Goal: Task Accomplishment & Management: Use online tool/utility

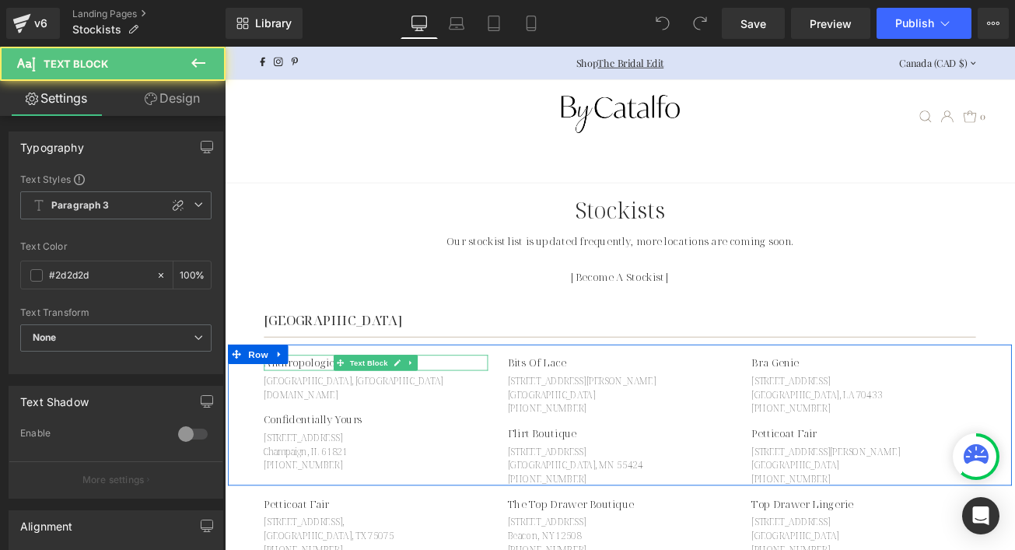
click at [342, 424] on p "Anthropologie ( Coming Soon)" at bounding box center [405, 423] width 267 height 19
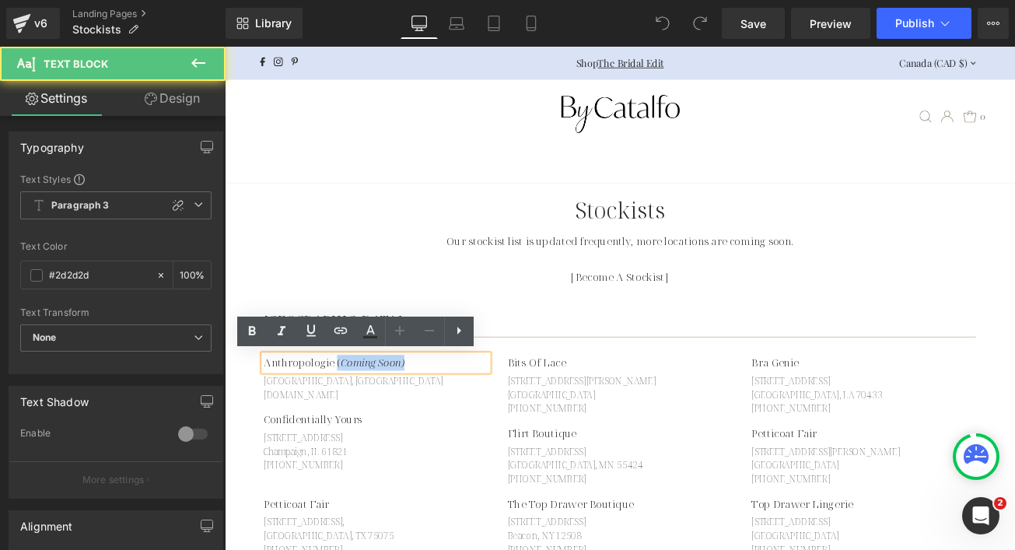
drag, startPoint x: 352, startPoint y: 425, endPoint x: 470, endPoint y: 424, distance: 118.3
click at [470, 424] on p "Anthropologie ( Coming Soon)" at bounding box center [405, 423] width 267 height 19
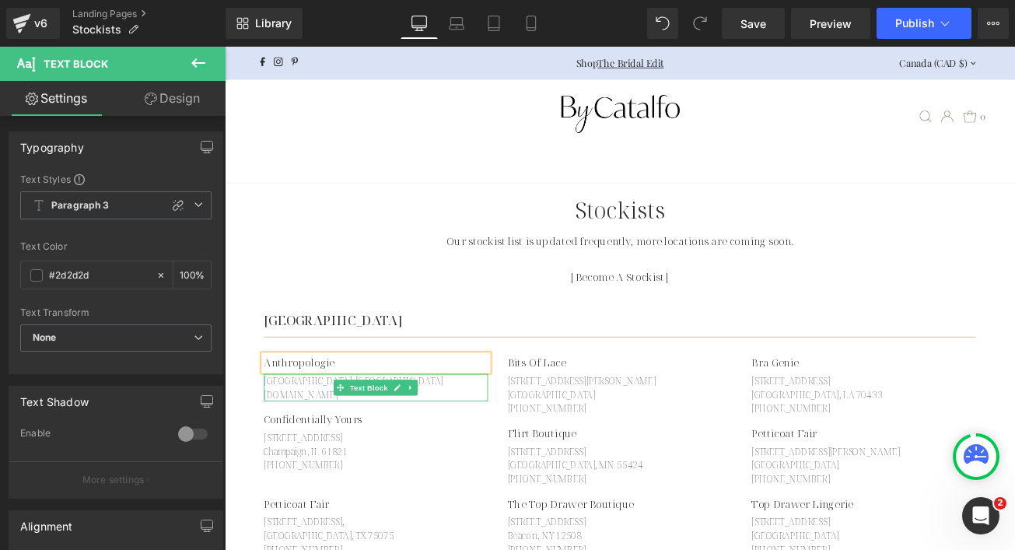
click at [295, 460] on p "Anthropologie.Com" at bounding box center [405, 461] width 267 height 16
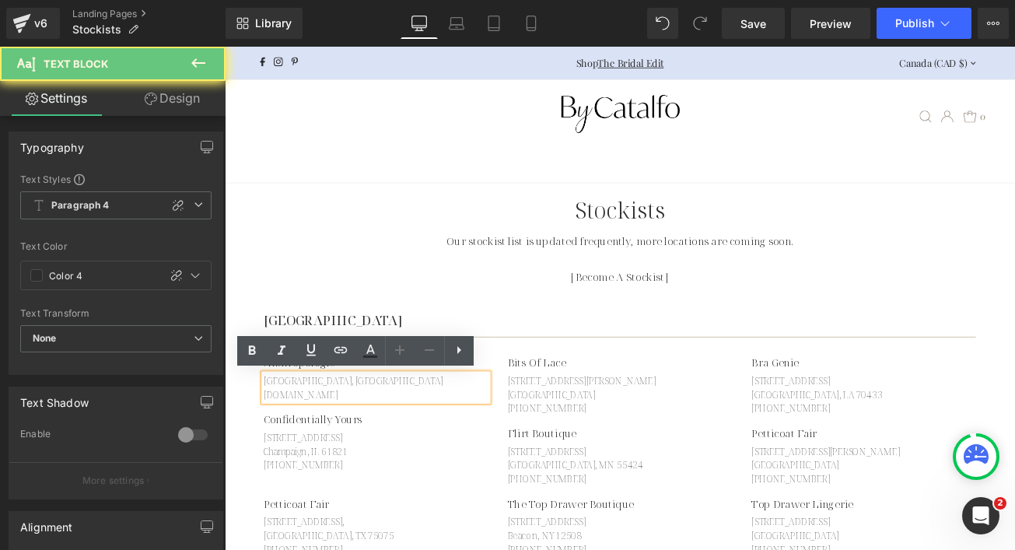
click at [295, 460] on p "Anthropologie.Com" at bounding box center [405, 461] width 267 height 16
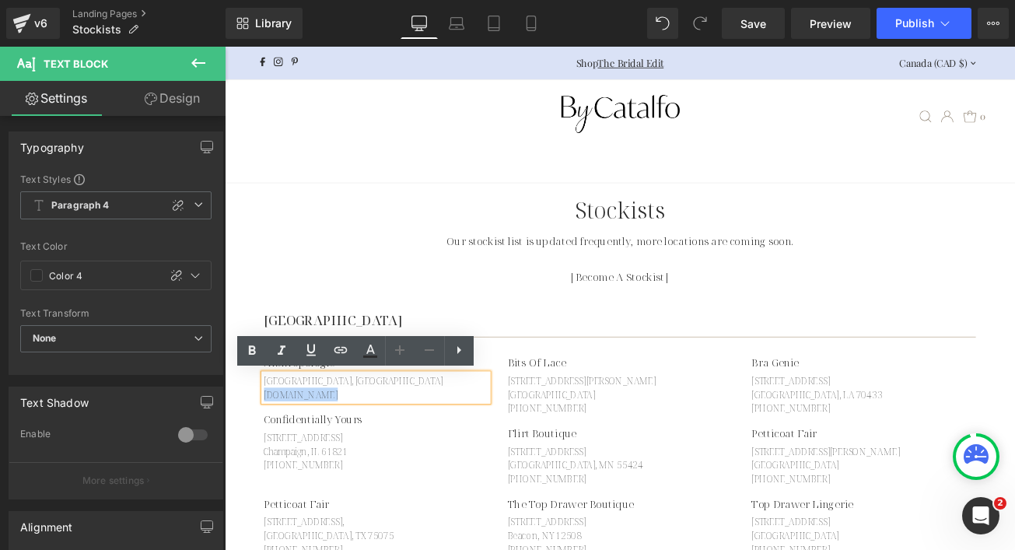
click at [295, 460] on p "Anthropologie.Com" at bounding box center [405, 461] width 267 height 16
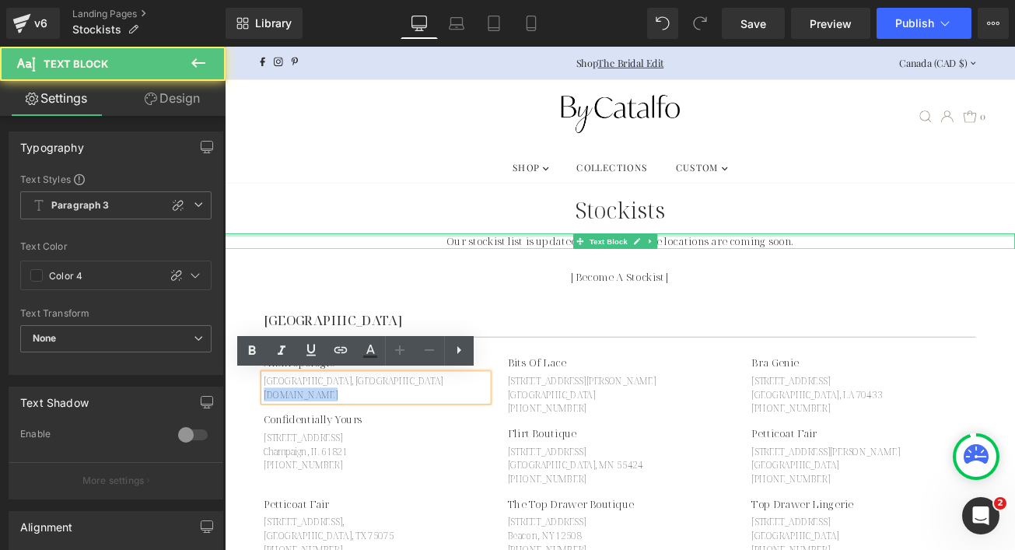
click at [359, 270] on div at bounding box center [695, 271] width 941 height 4
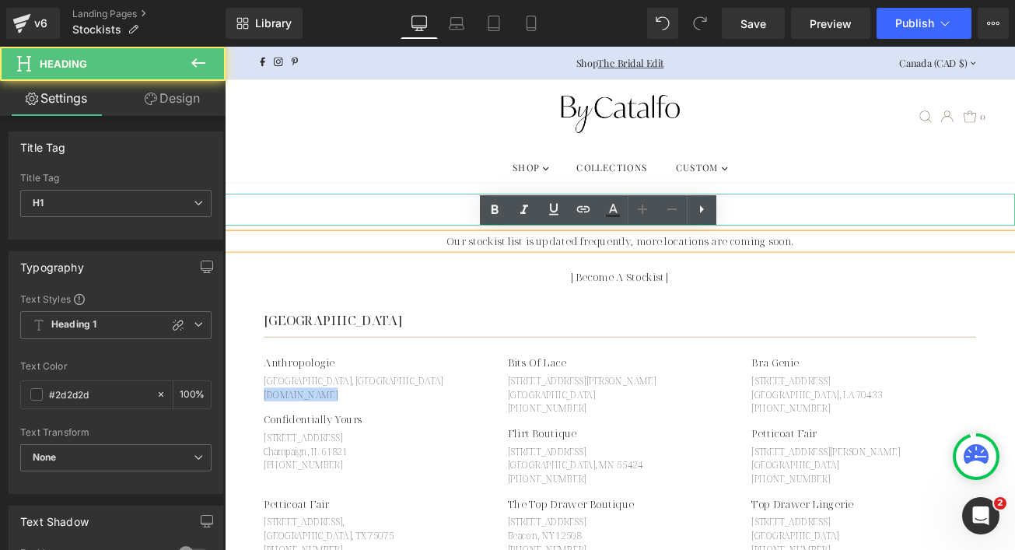
click at [405, 240] on h1 "Stockists" at bounding box center [695, 241] width 941 height 38
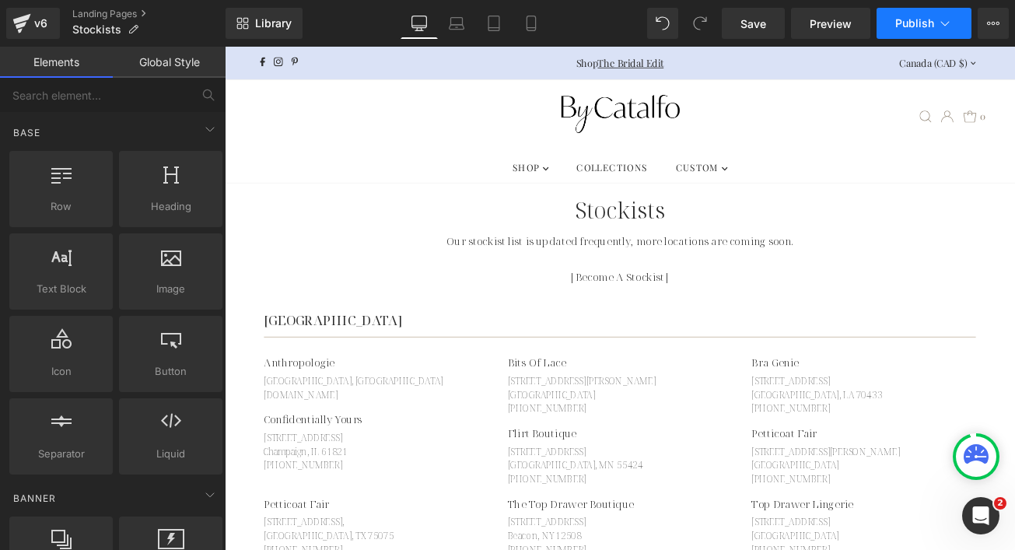
click at [909, 19] on span "Publish" at bounding box center [915, 23] width 39 height 12
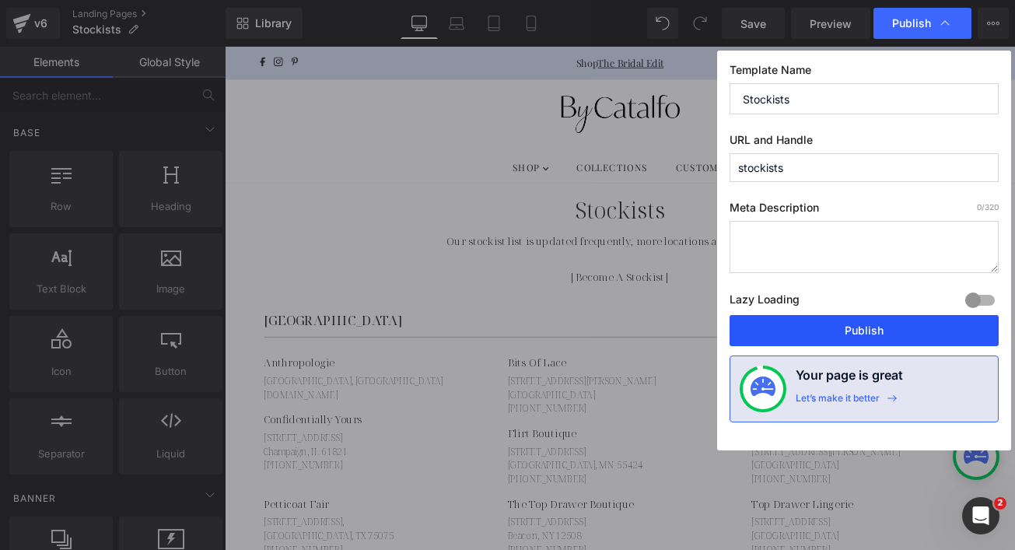
click at [802, 329] on button "Publish" at bounding box center [864, 330] width 269 height 31
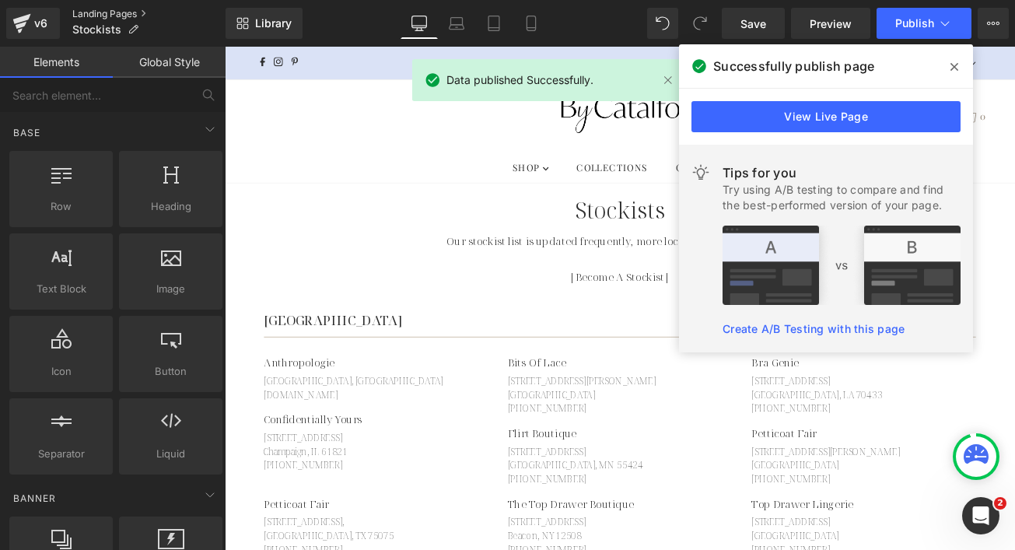
click at [87, 12] on link "Landing Pages" at bounding box center [148, 14] width 153 height 12
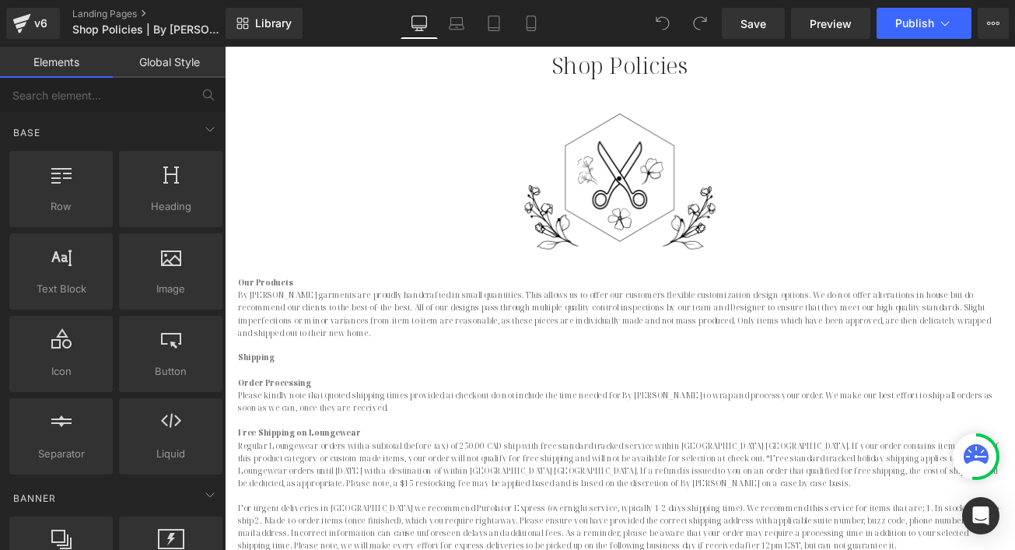
scroll to position [189, 0]
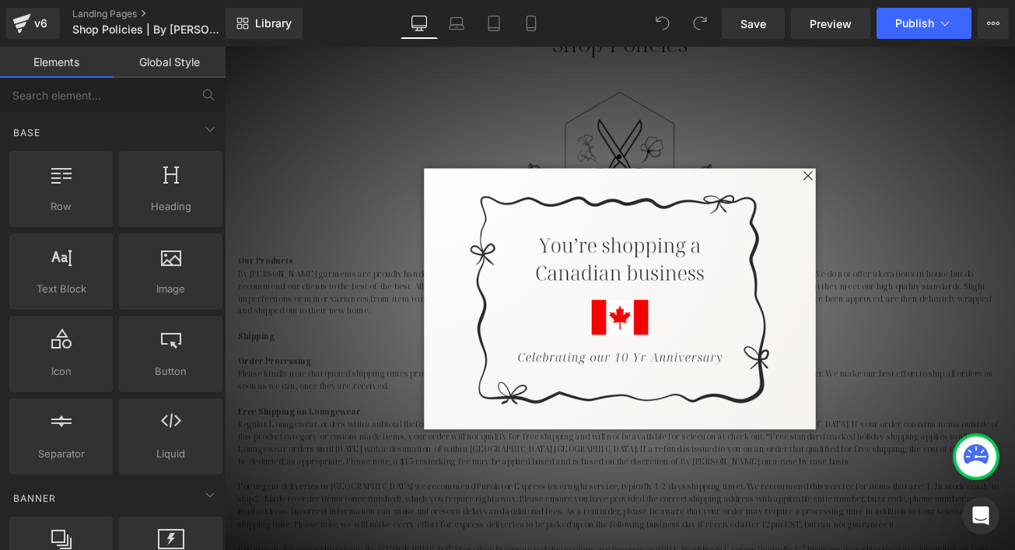
click at [911, 197] on span at bounding box center [919, 200] width 19 height 19
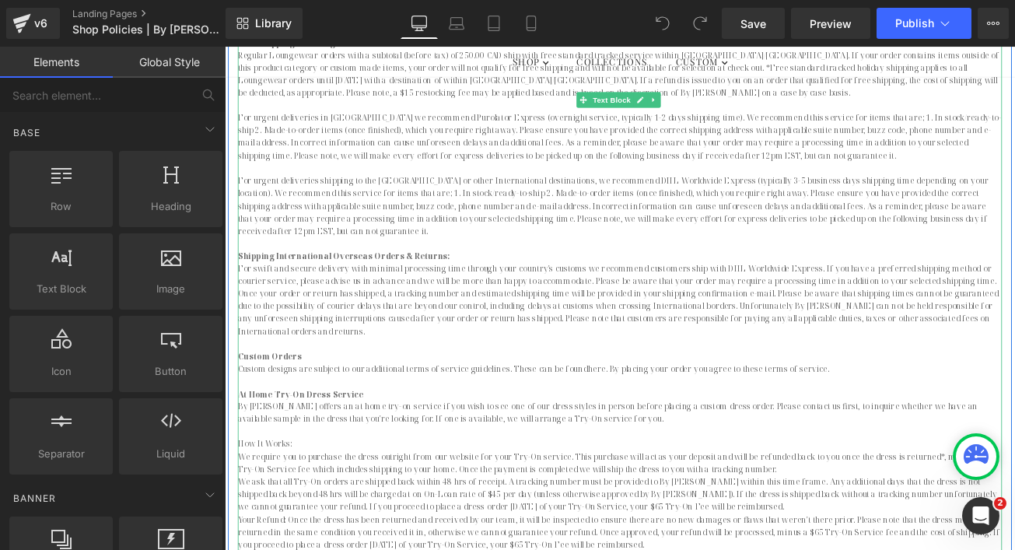
scroll to position [528, 0]
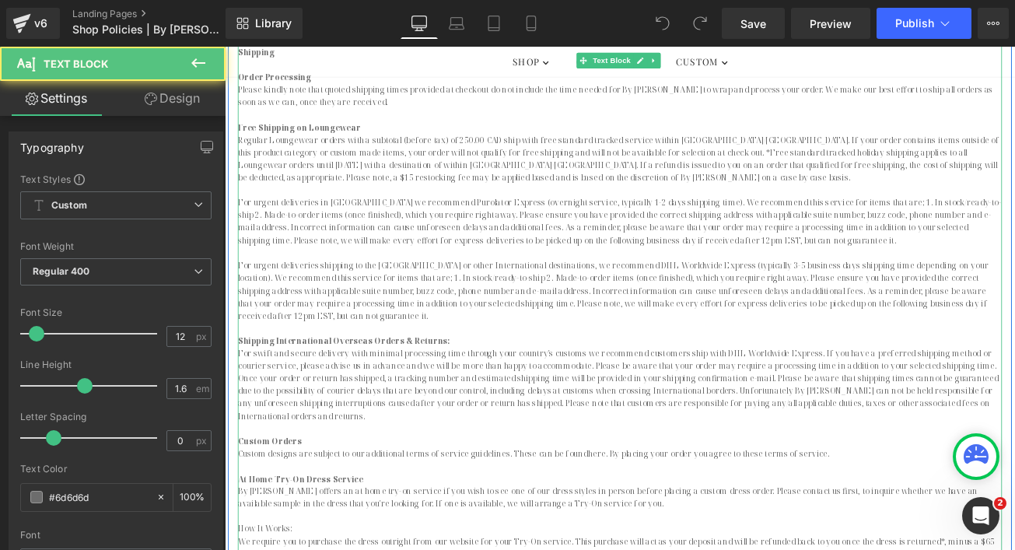
click at [503, 374] on p at bounding box center [695, 381] width 910 height 15
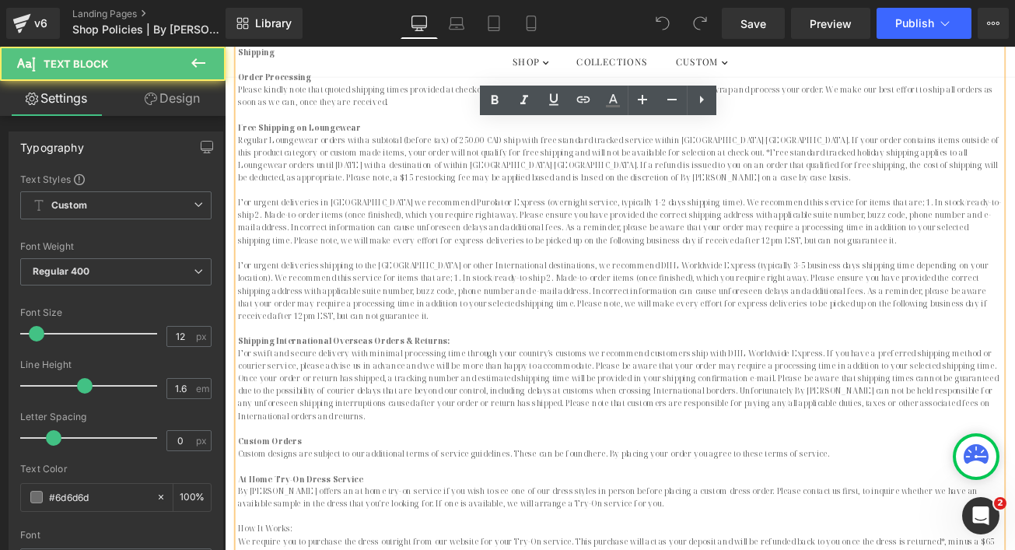
click at [412, 374] on p at bounding box center [695, 381] width 910 height 15
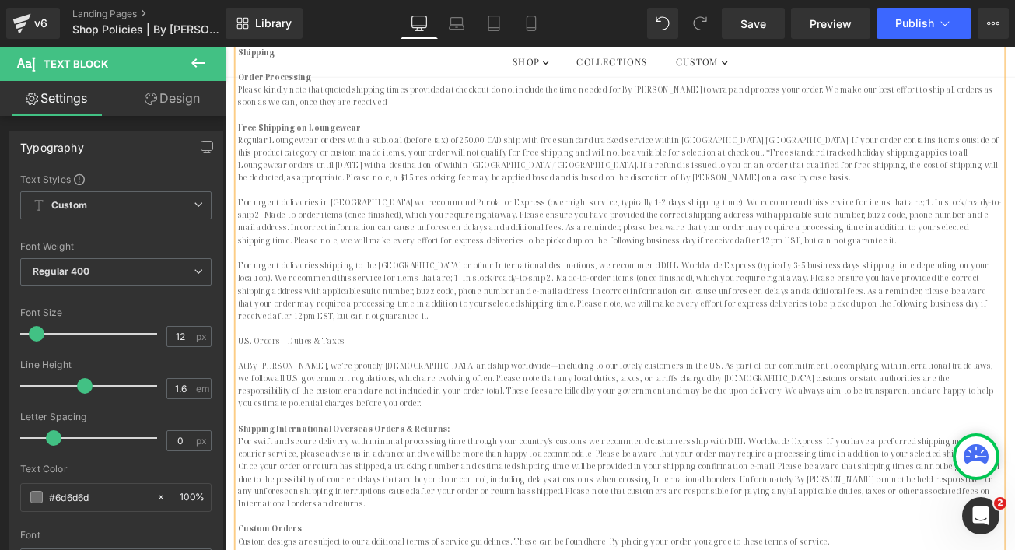
click at [280, 389] on p "U.S. Orders – Duties & Taxes" at bounding box center [695, 396] width 910 height 15
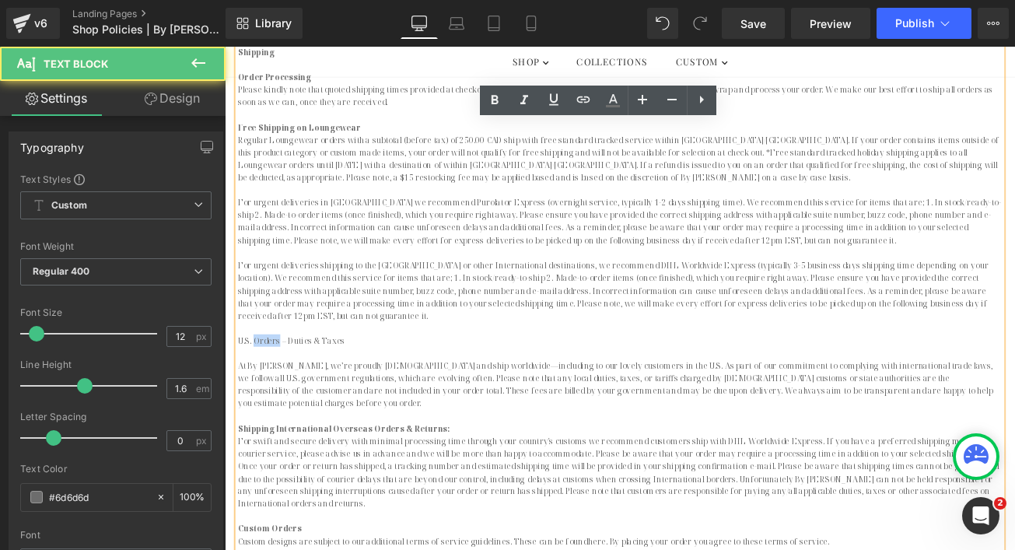
click at [280, 389] on p "U.S. Orders – Duties & Taxes" at bounding box center [695, 396] width 910 height 15
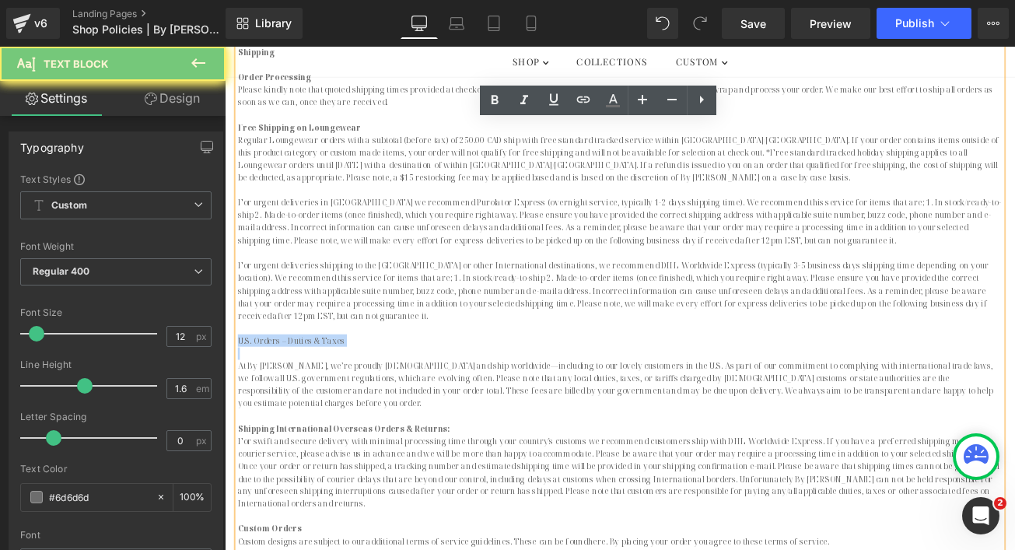
click at [280, 389] on p "U.S. Orders – Duties & Taxes" at bounding box center [695, 396] width 910 height 15
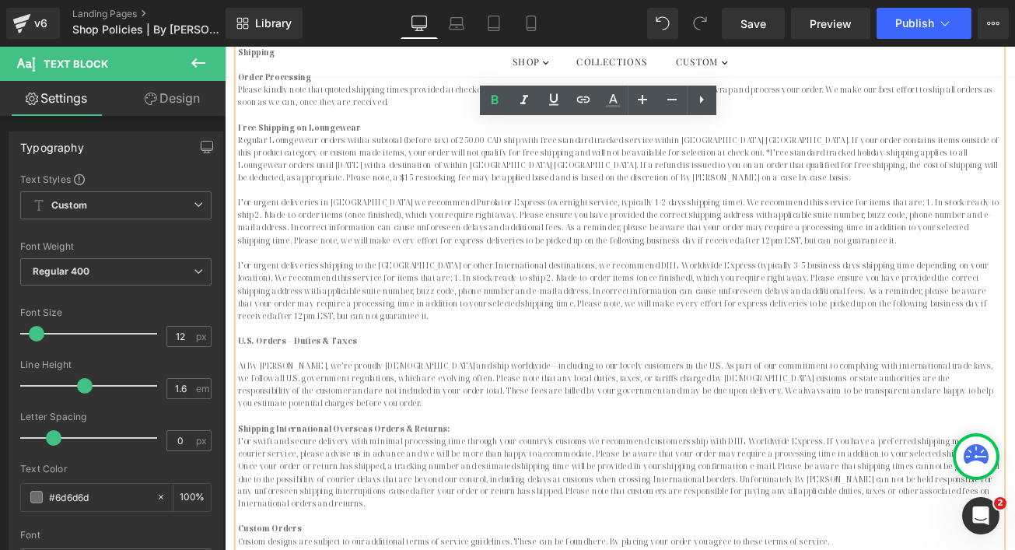
click at [505, 494] on p "Shipping International Overseas Orders & Returns:" at bounding box center [695, 501] width 910 height 15
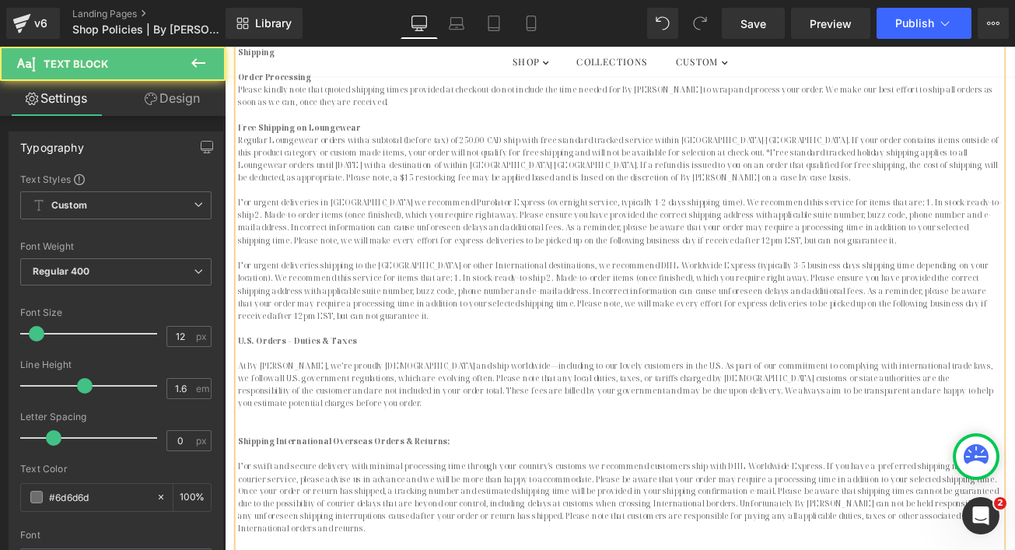
click at [399, 138] on p "Free Shipping on Loungewear" at bounding box center [695, 142] width 910 height 15
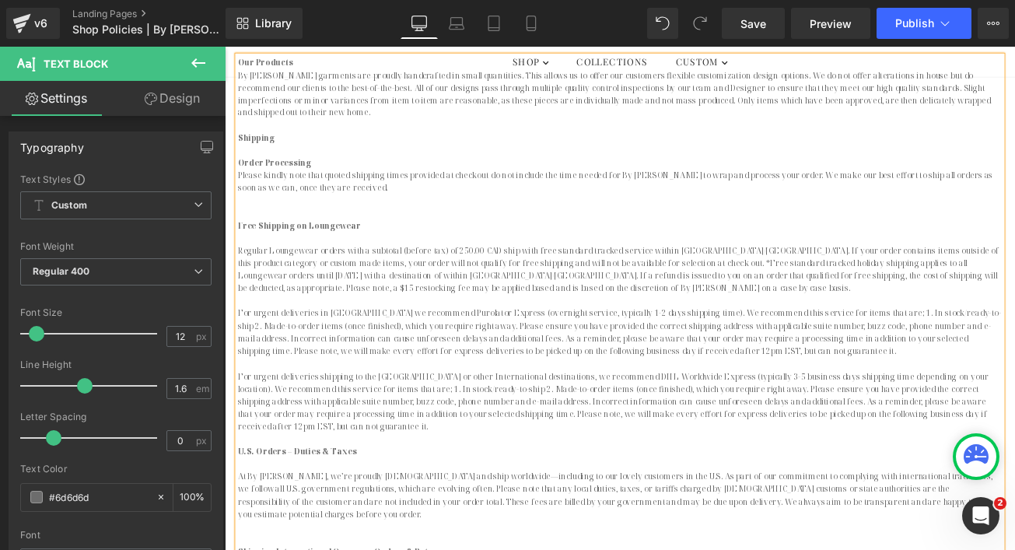
scroll to position [405, 0]
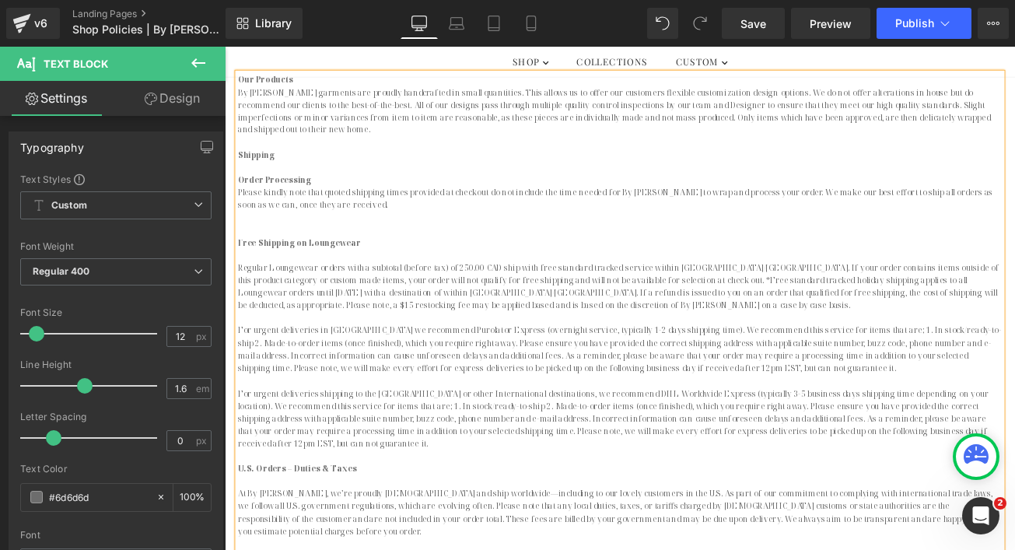
click at [333, 205] on p "Order Processing" at bounding box center [695, 205] width 910 height 15
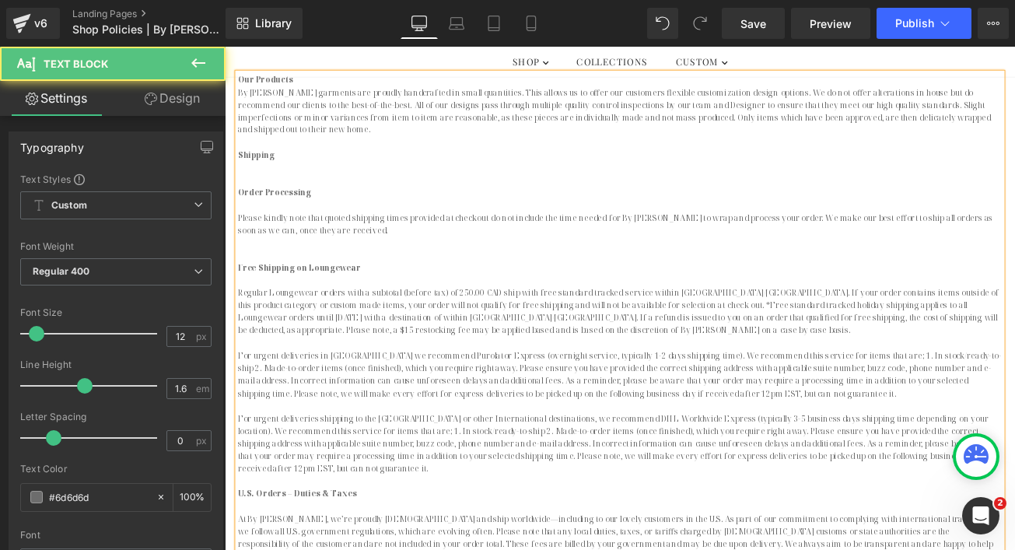
click at [259, 176] on strong "Shipping" at bounding box center [262, 175] width 44 height 13
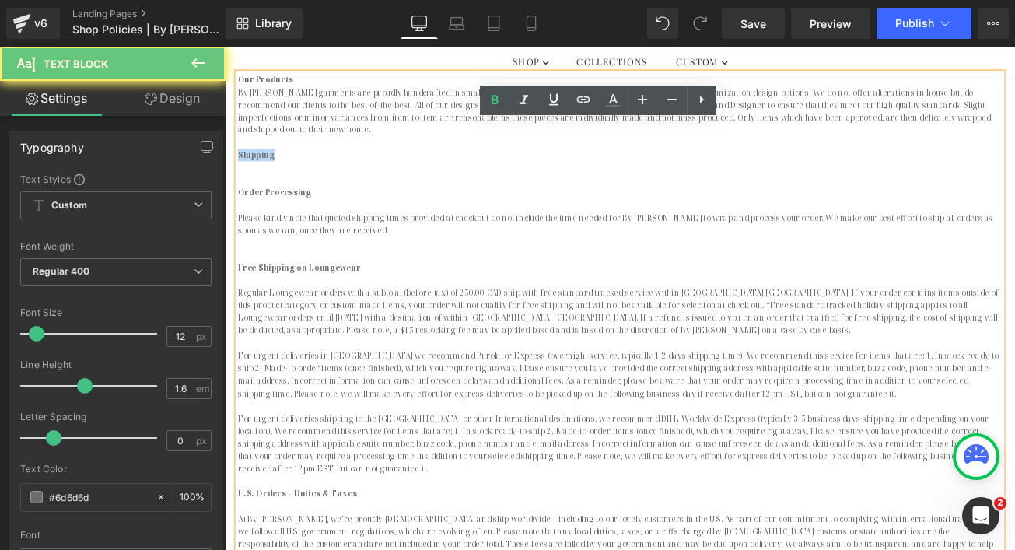
click at [259, 176] on strong "Shipping" at bounding box center [262, 175] width 44 height 13
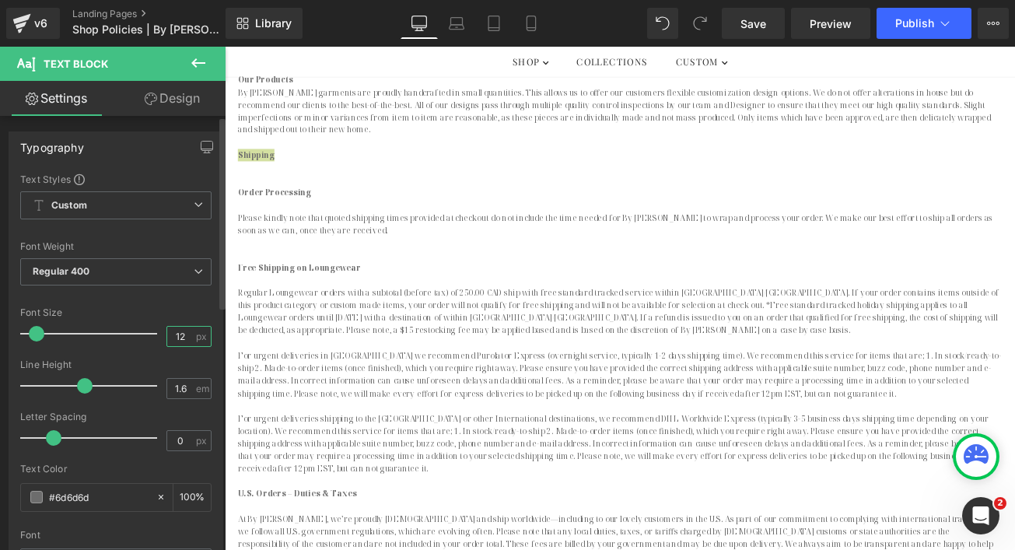
click at [180, 337] on input "12" at bounding box center [180, 336] width 27 height 19
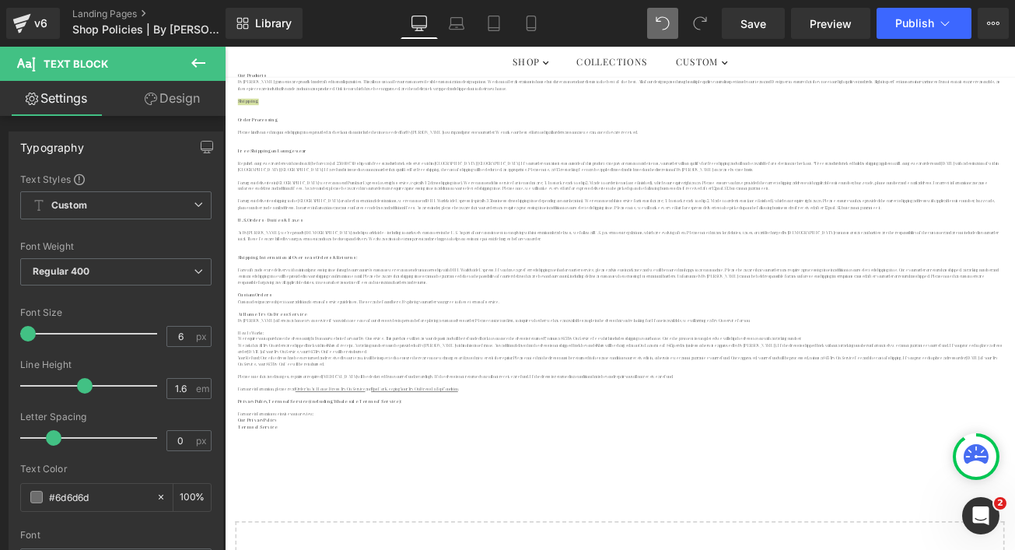
click at [664, 20] on icon at bounding box center [663, 23] width 14 height 14
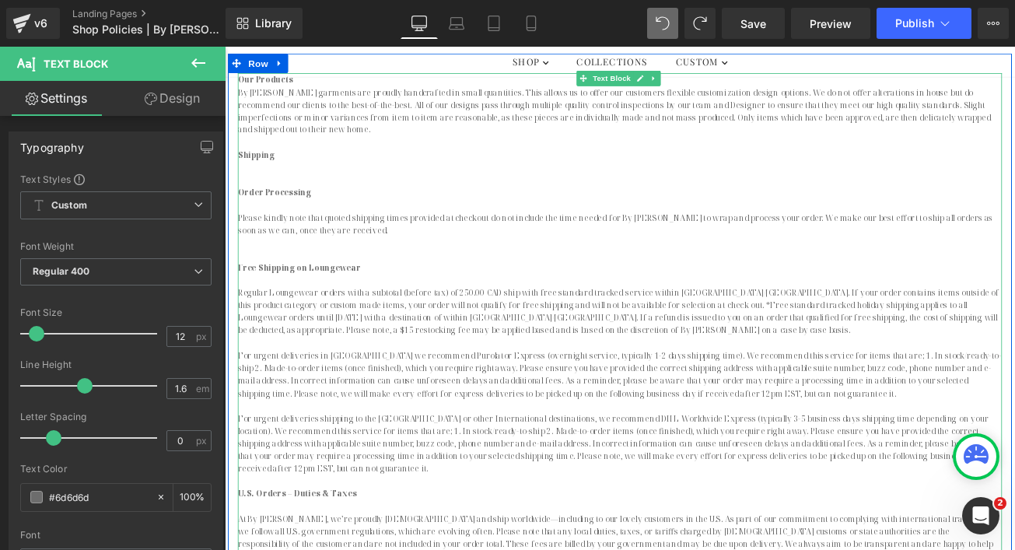
click at [313, 183] on p at bounding box center [695, 190] width 910 height 15
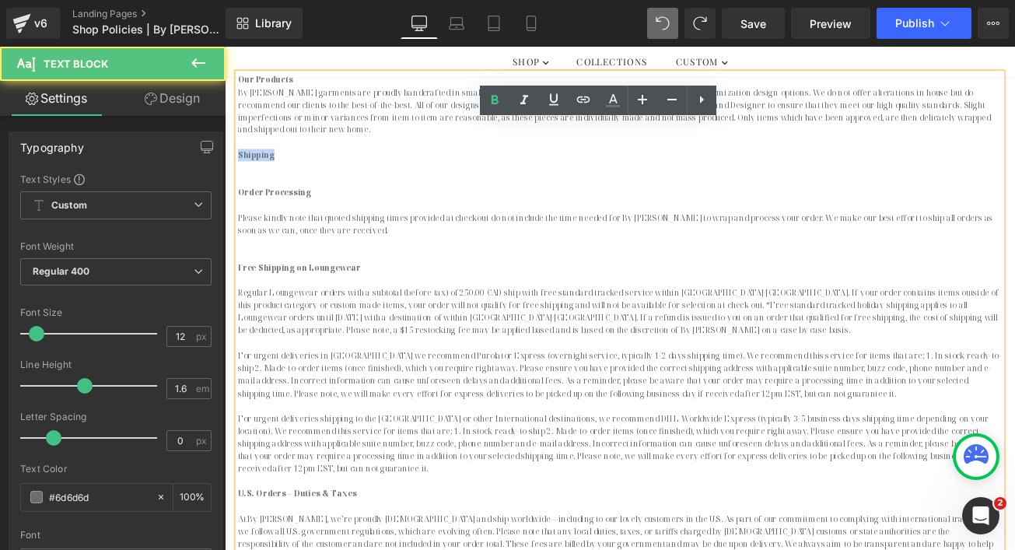
drag, startPoint x: 279, startPoint y: 175, endPoint x: 231, endPoint y: 175, distance: 47.5
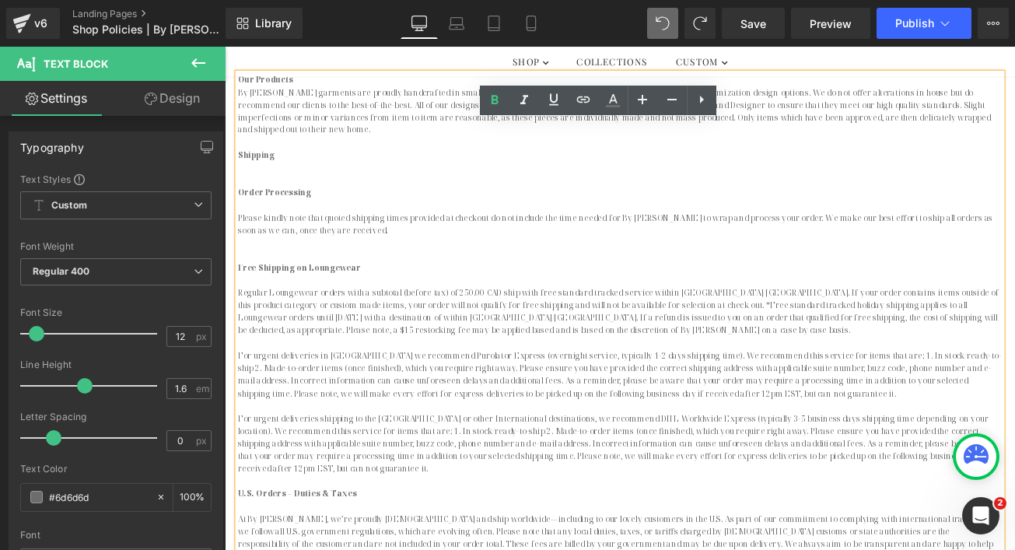
click at [328, 213] on p "Order Processing" at bounding box center [695, 219] width 910 height 15
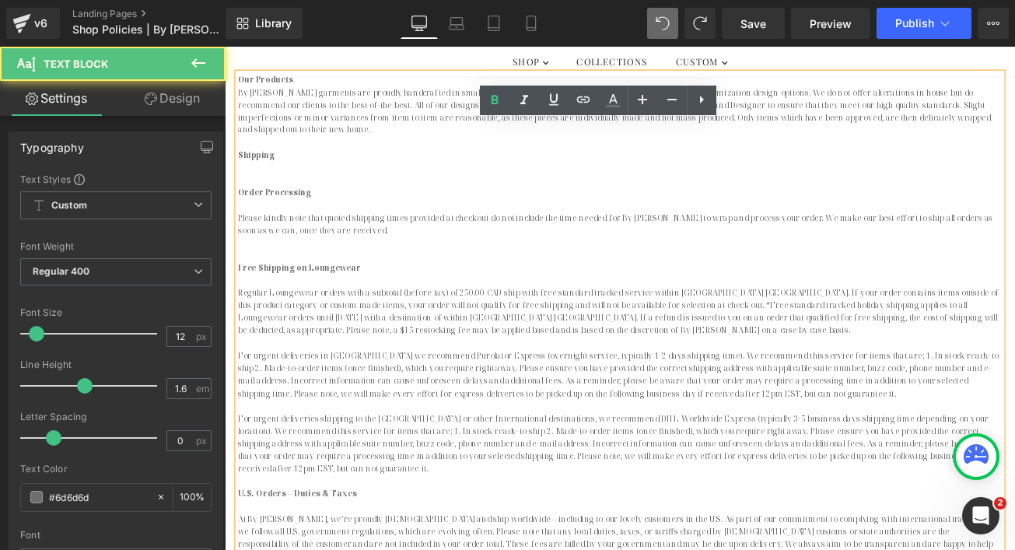
click at [289, 278] on p at bounding box center [695, 279] width 910 height 15
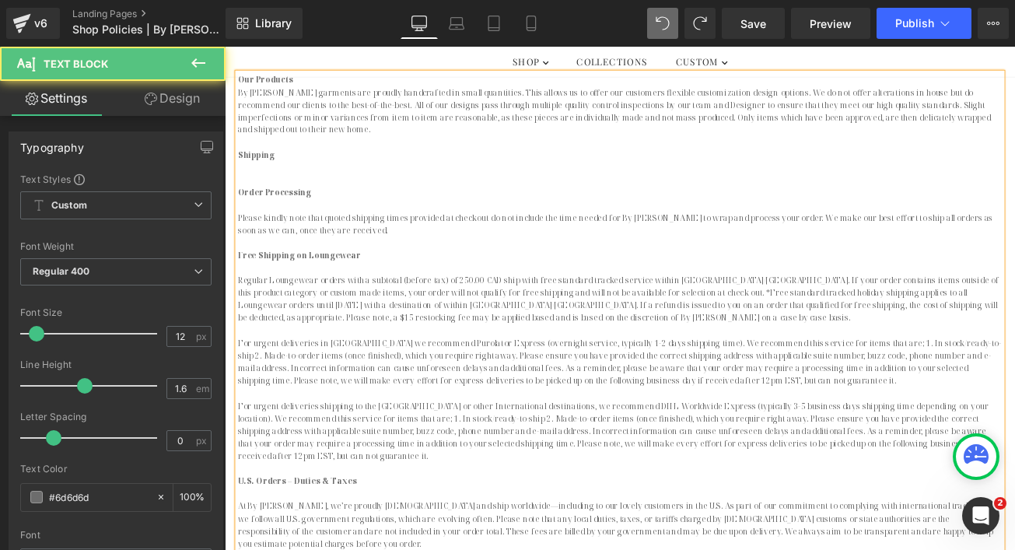
click at [265, 156] on p at bounding box center [695, 159] width 910 height 15
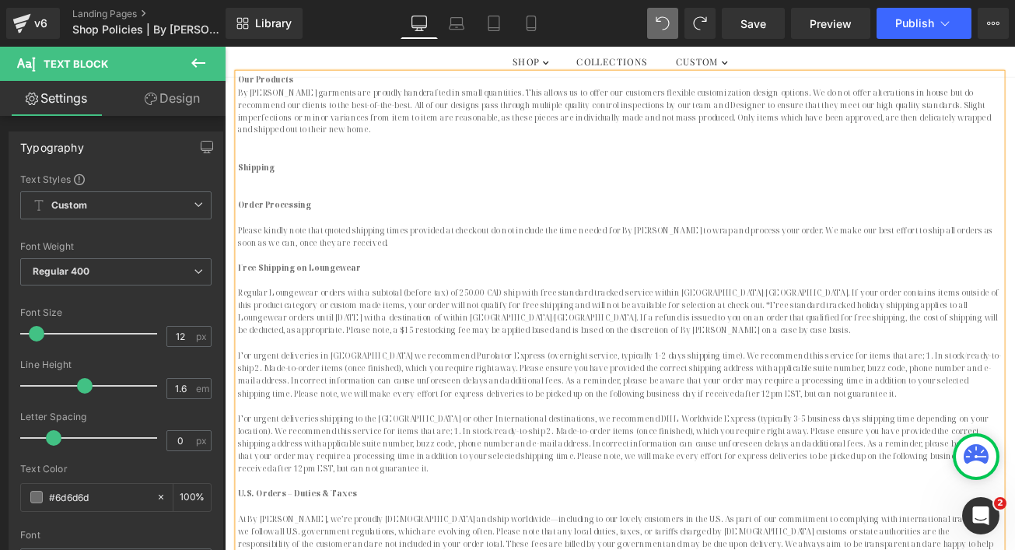
click at [263, 207] on p at bounding box center [695, 205] width 910 height 15
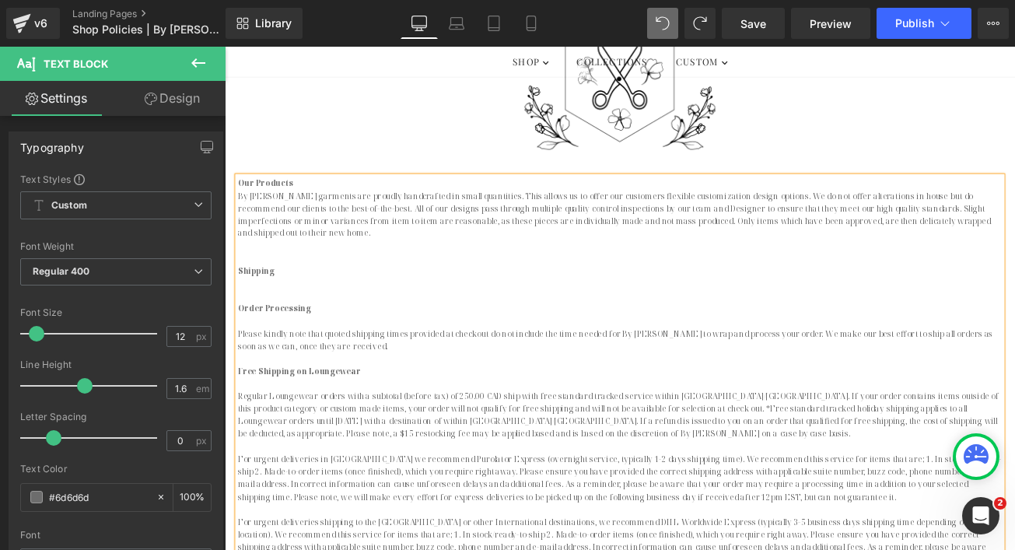
scroll to position [276, 0]
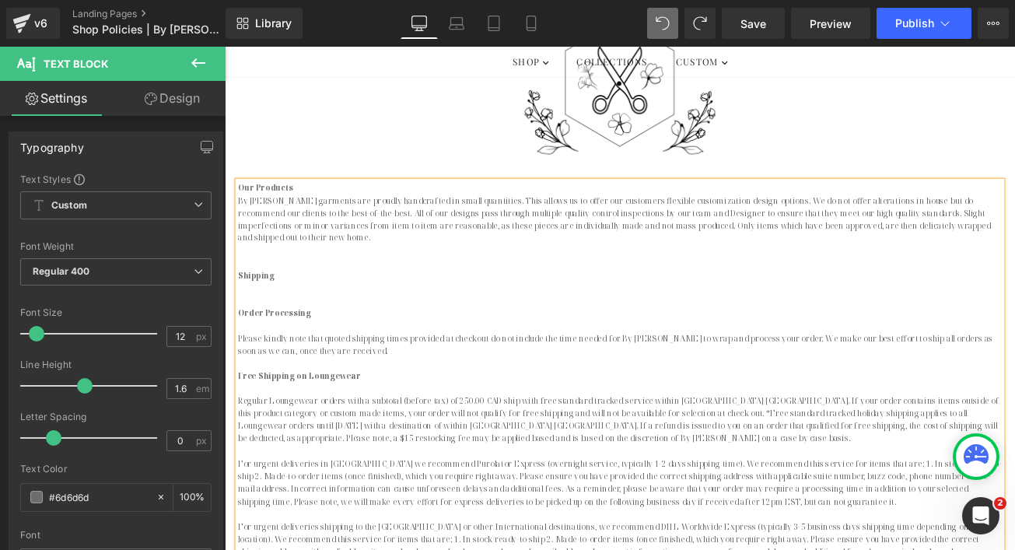
click at [307, 218] on p "Our Products" at bounding box center [695, 214] width 910 height 15
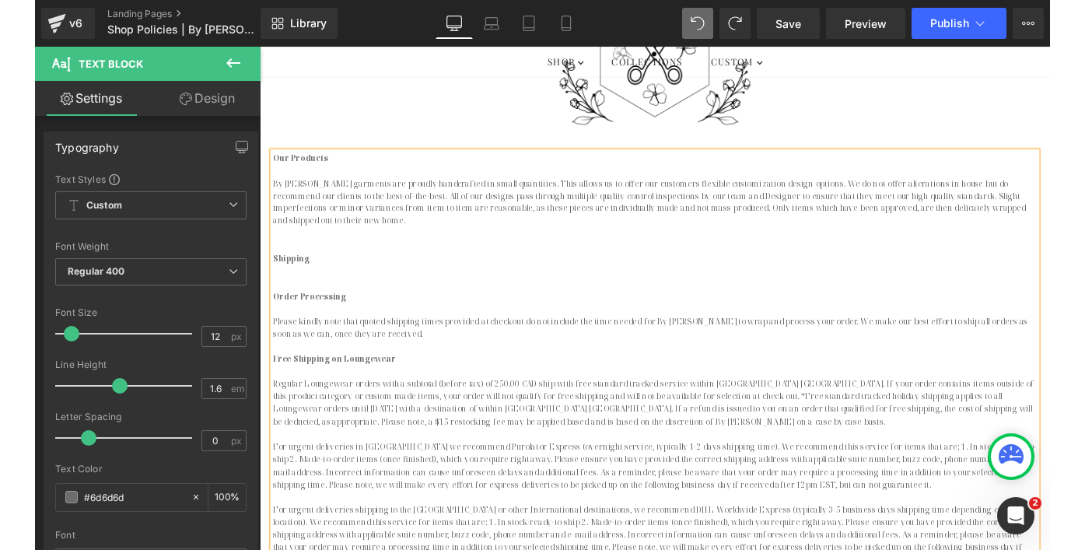
scroll to position [314, 0]
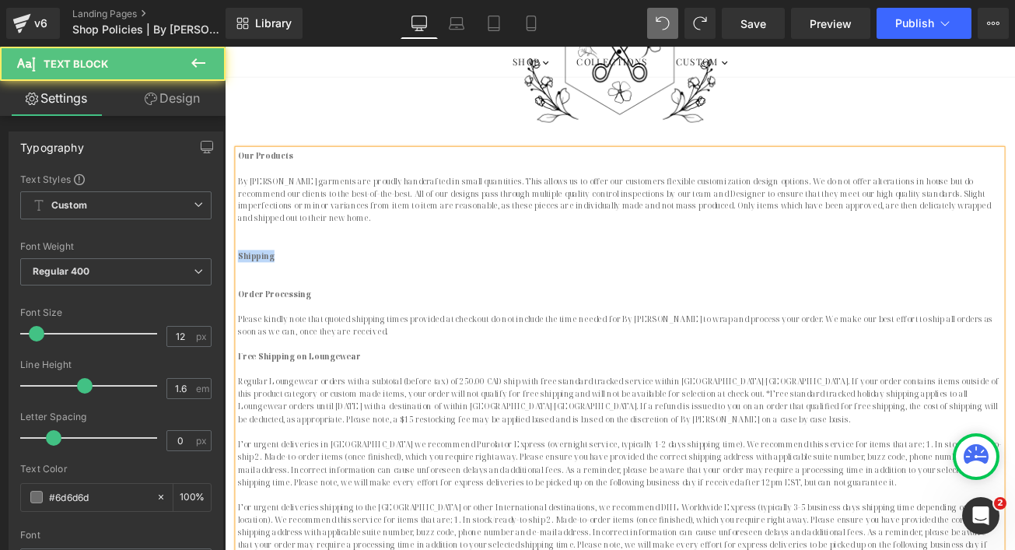
drag, startPoint x: 282, startPoint y: 297, endPoint x: 228, endPoint y: 296, distance: 53.7
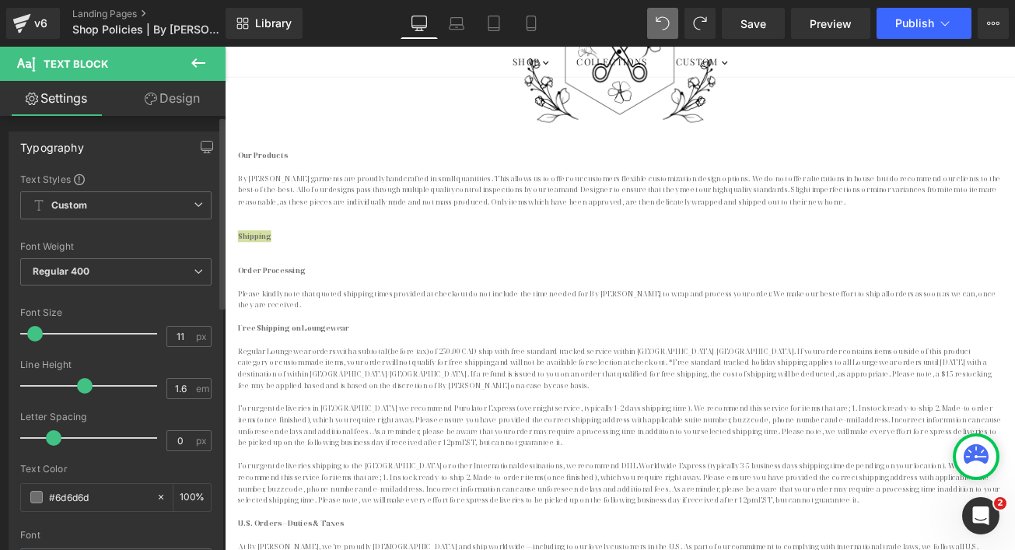
type input "12"
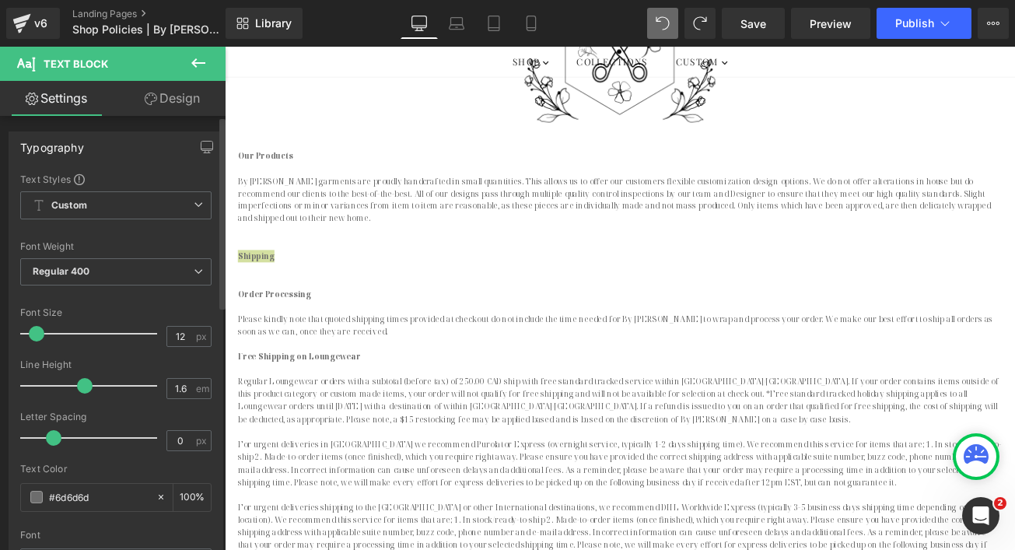
click at [32, 331] on span at bounding box center [37, 334] width 16 height 16
click at [195, 63] on icon at bounding box center [198, 62] width 14 height 9
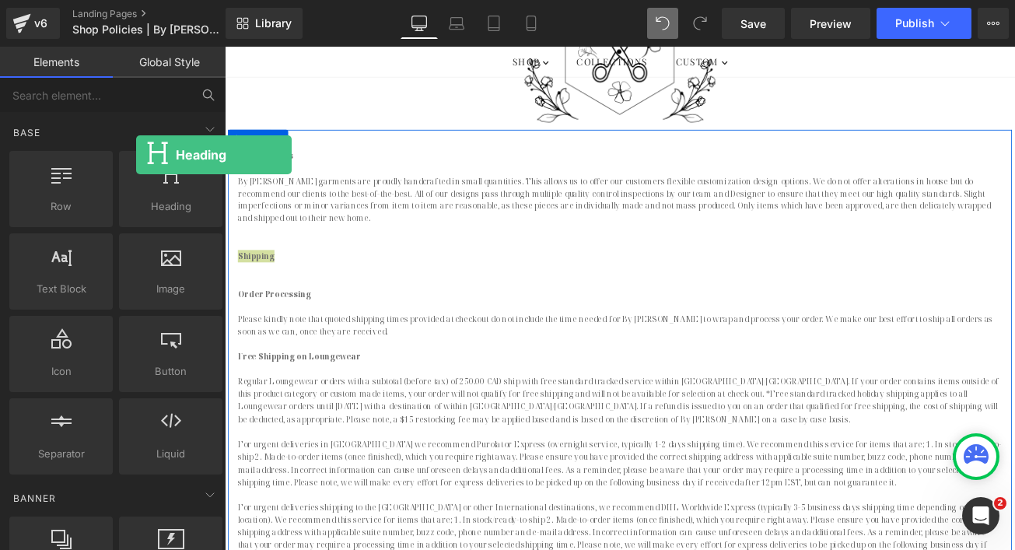
drag, startPoint x: 173, startPoint y: 200, endPoint x: 133, endPoint y: 102, distance: 105.8
click at [133, 102] on div "Base Row rows, columns, layouts, div Heading headings, titles, h1,h2,h3,h4,h5,h…" at bounding box center [113, 333] width 226 height 511
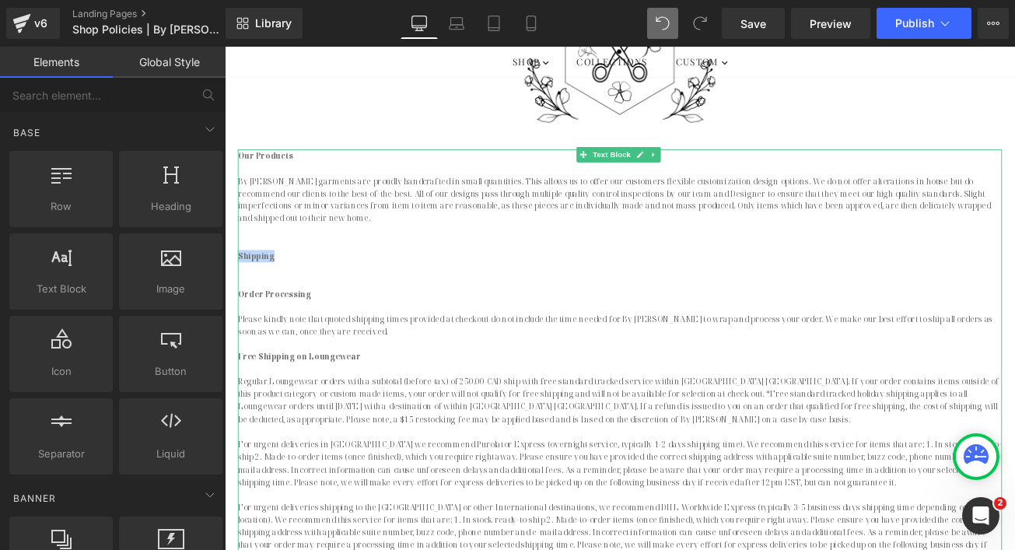
click at [295, 320] on p at bounding box center [695, 325] width 910 height 15
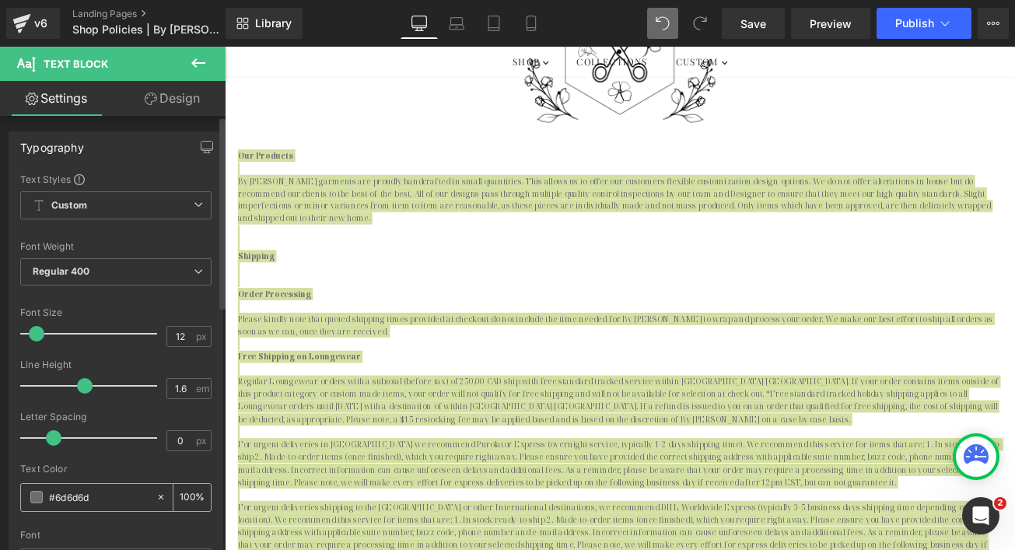
click at [33, 498] on span at bounding box center [36, 497] width 12 height 12
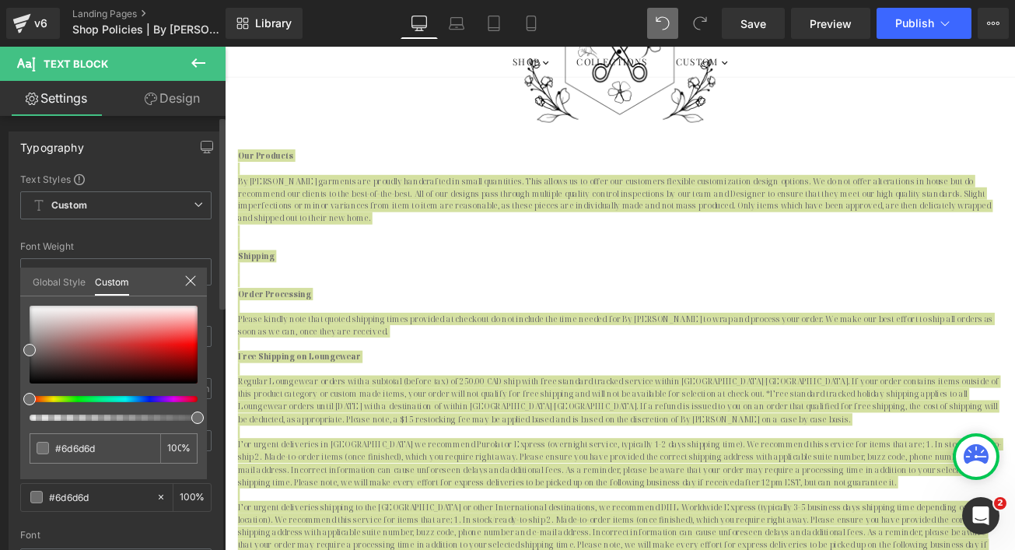
click at [67, 279] on link "Global Style" at bounding box center [59, 281] width 53 height 26
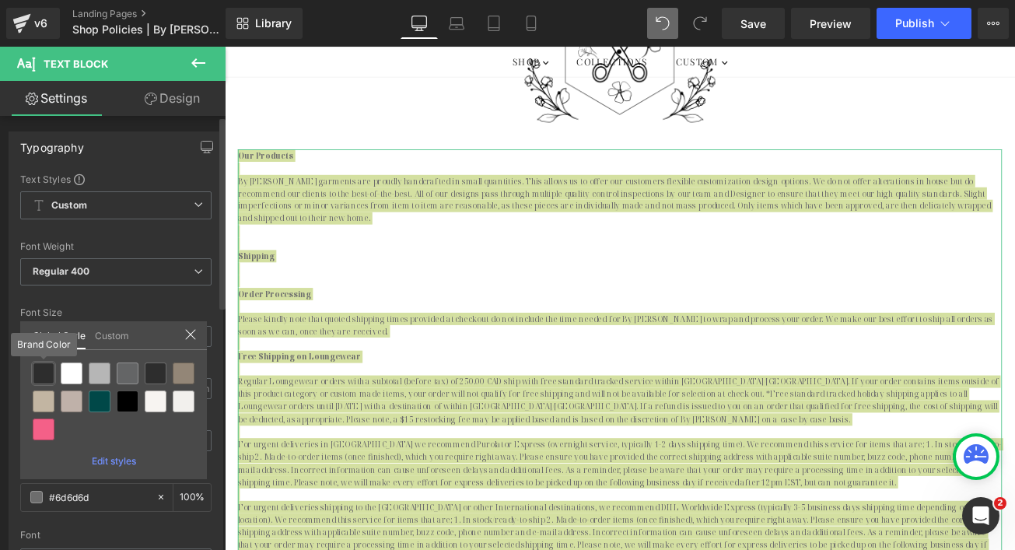
click at [41, 377] on div at bounding box center [44, 374] width 22 height 22
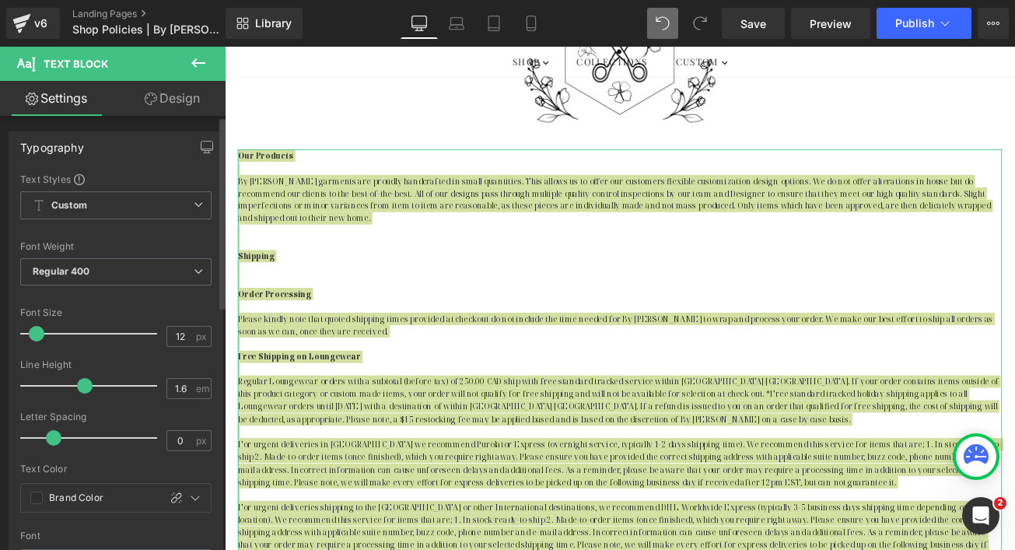
click at [152, 245] on div "Font Weight" at bounding box center [115, 246] width 191 height 11
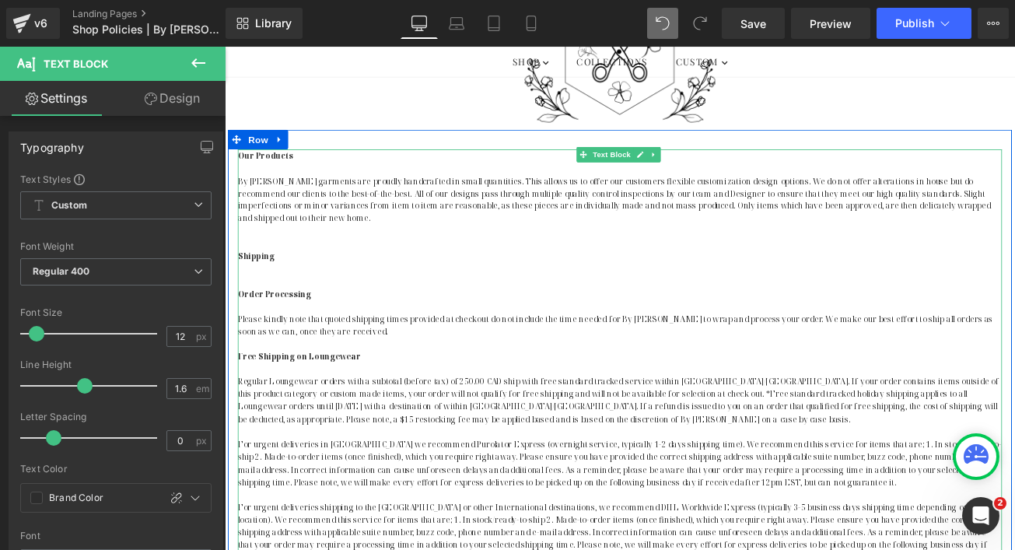
click at [350, 293] on p "Shipping" at bounding box center [695, 296] width 910 height 15
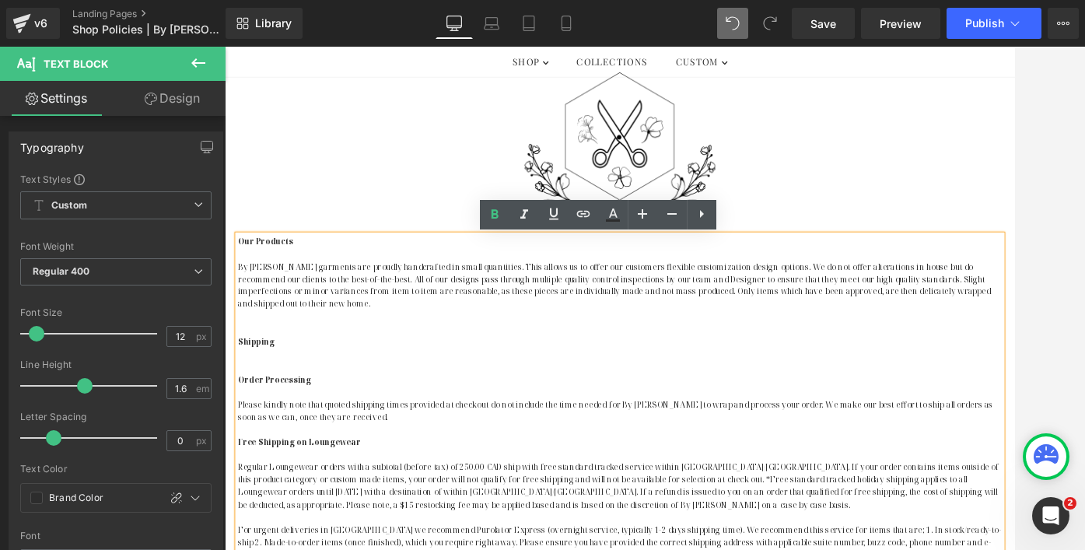
scroll to position [214, 0]
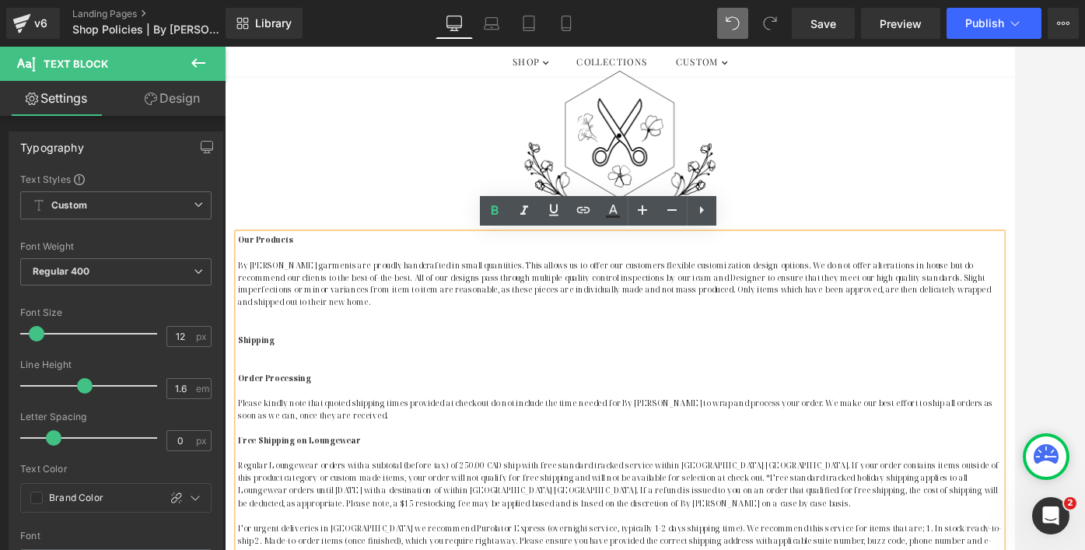
type input "#6d6d6d"
type input "100"
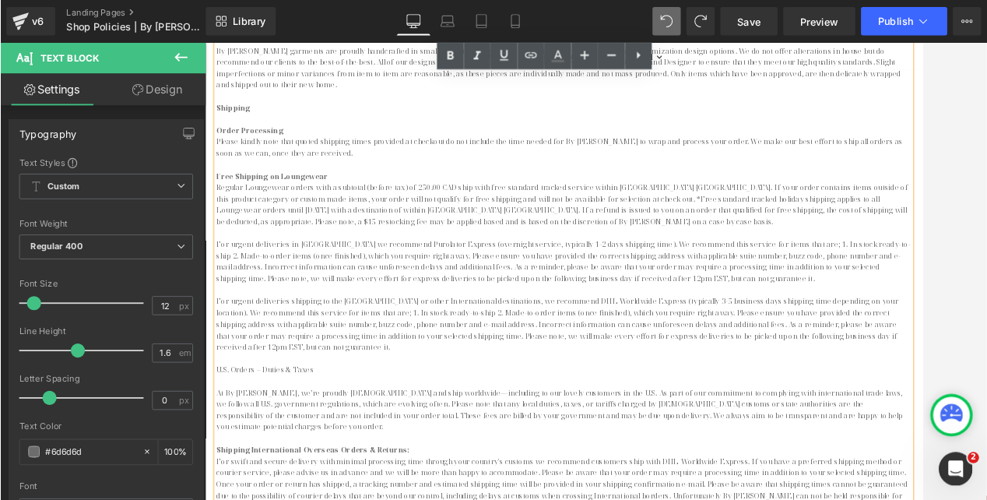
scroll to position [449, 0]
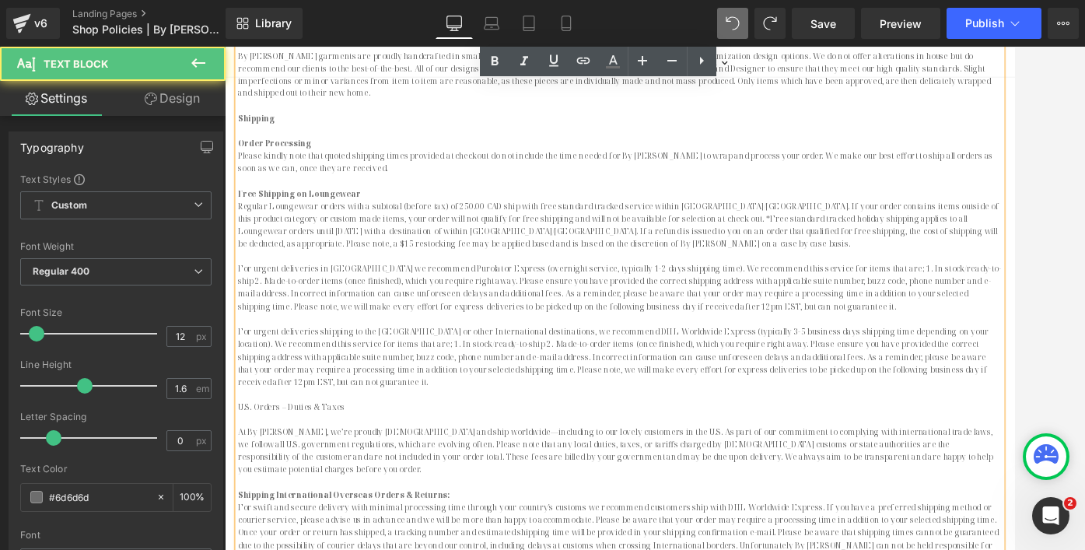
click at [286, 468] on p "U.S. Orders – Duties & Taxes" at bounding box center [695, 475] width 910 height 15
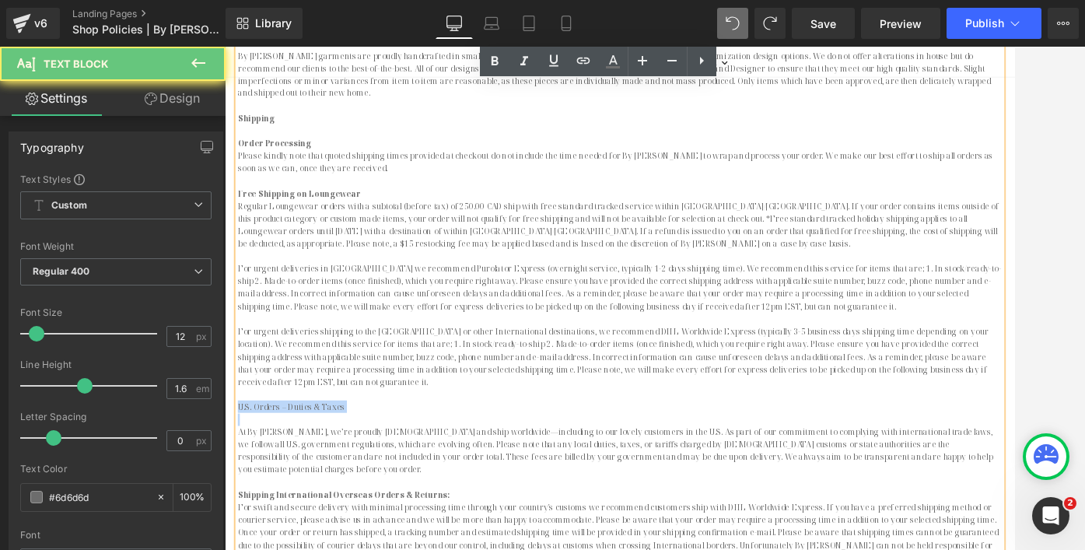
click at [286, 468] on p "U.S. Orders – Duties & Taxes" at bounding box center [695, 475] width 910 height 15
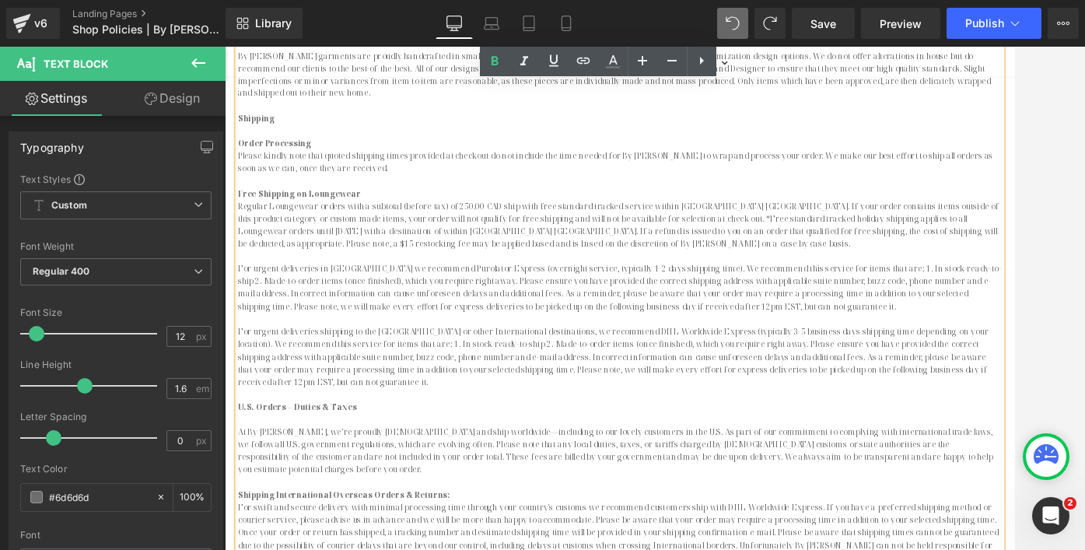
click at [360, 483] on p at bounding box center [695, 490] width 910 height 15
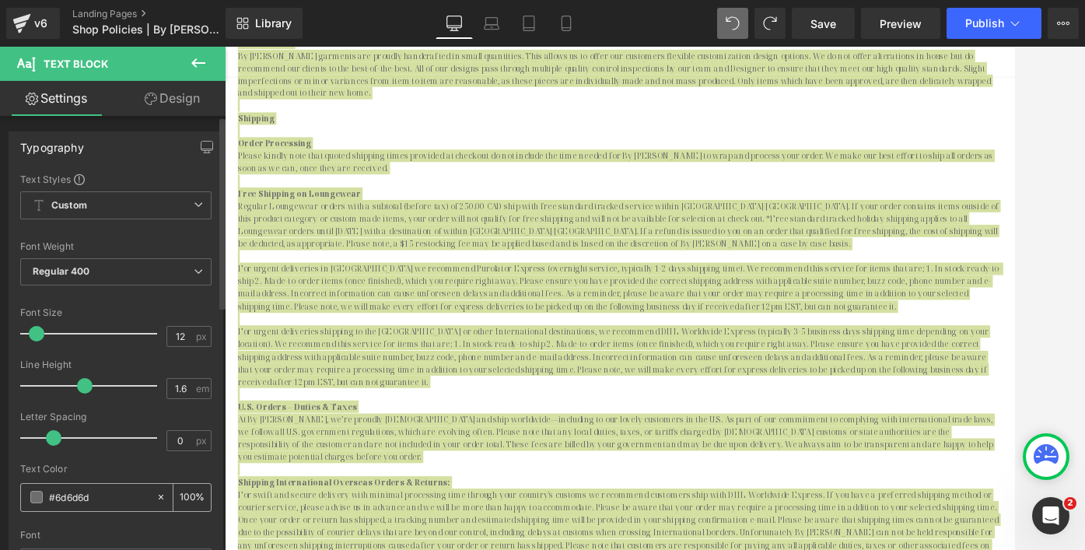
click at [42, 497] on span at bounding box center [36, 497] width 12 height 12
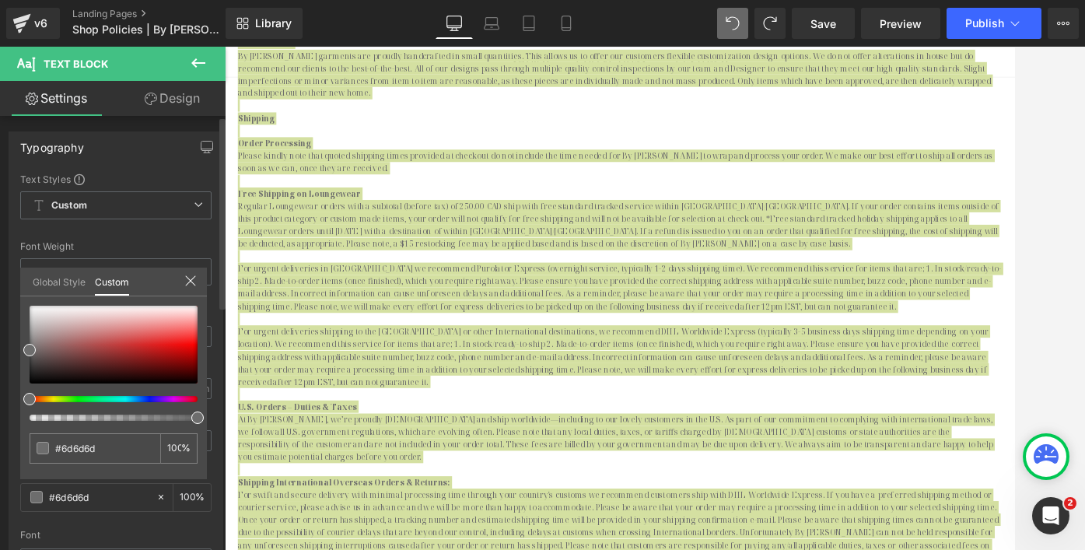
click at [66, 279] on link "Global Style" at bounding box center [59, 281] width 53 height 26
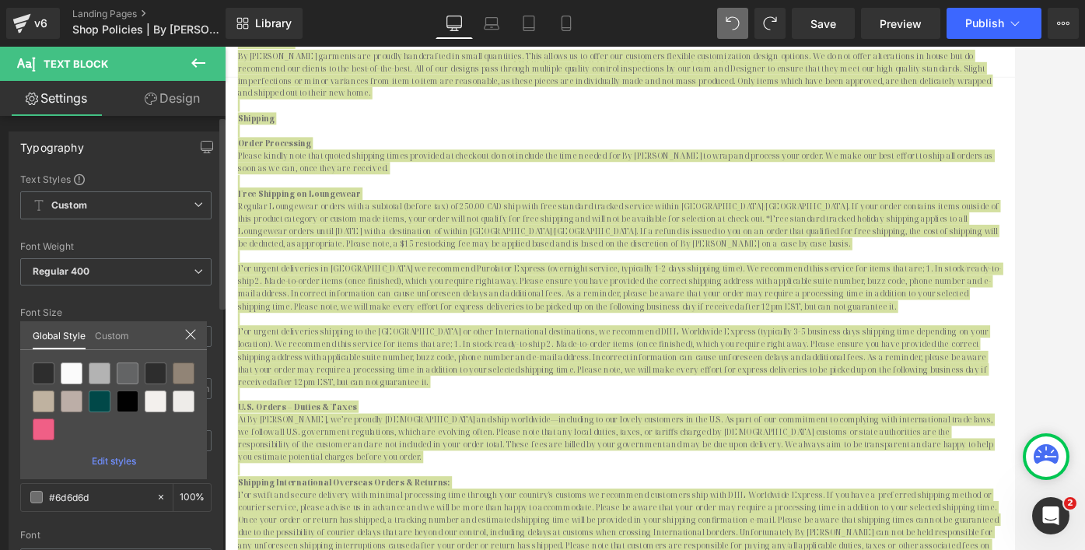
click at [41, 374] on div at bounding box center [44, 374] width 22 height 22
type input "Brand Color"
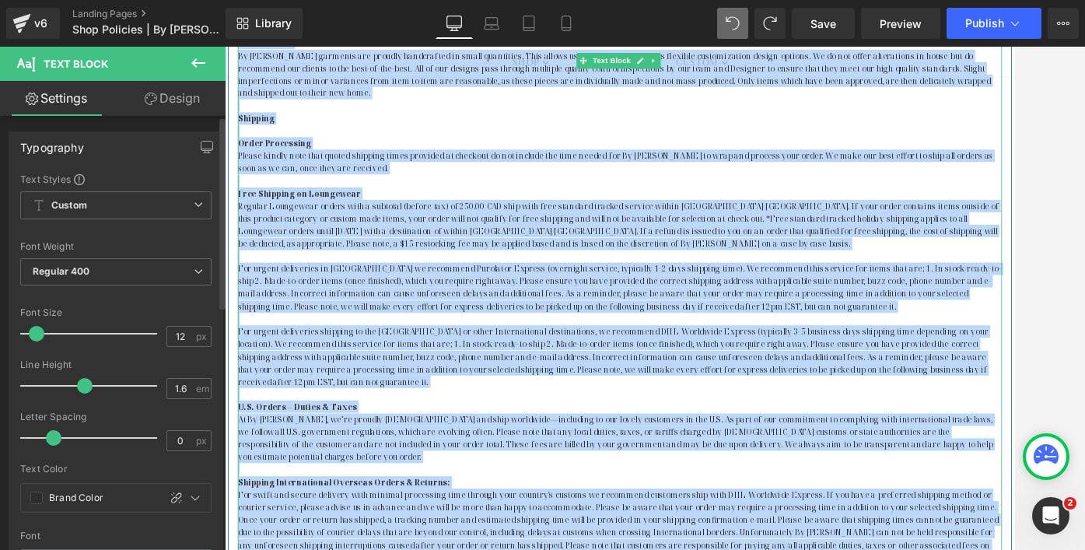
click at [503, 310] on p "For urgent deliveries in [GEOGRAPHIC_DATA] we recommend Purolator Express (over…" at bounding box center [695, 333] width 910 height 60
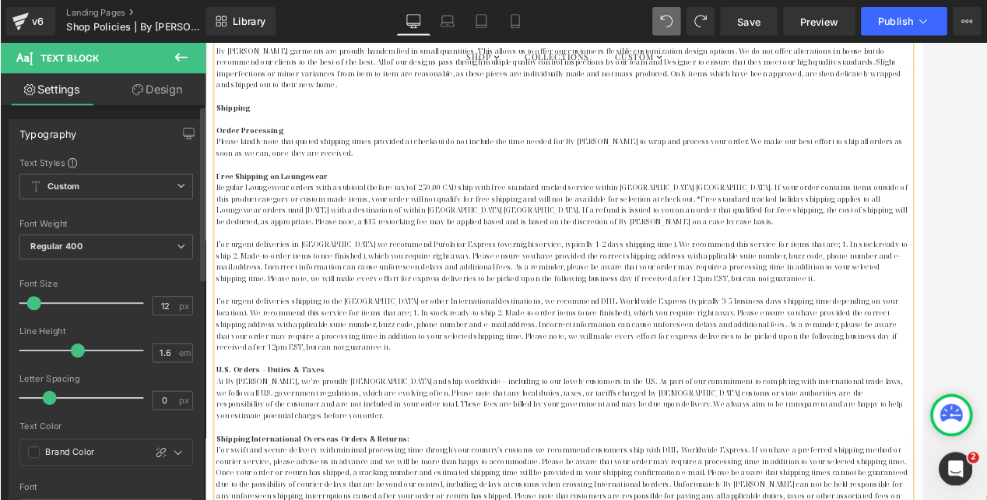
scroll to position [448, 0]
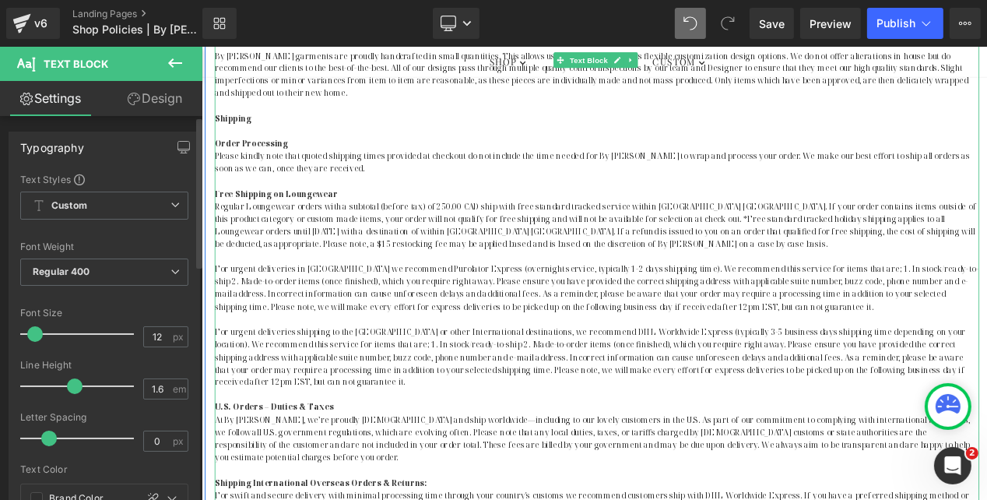
click at [293, 206] on p at bounding box center [671, 206] width 910 height 15
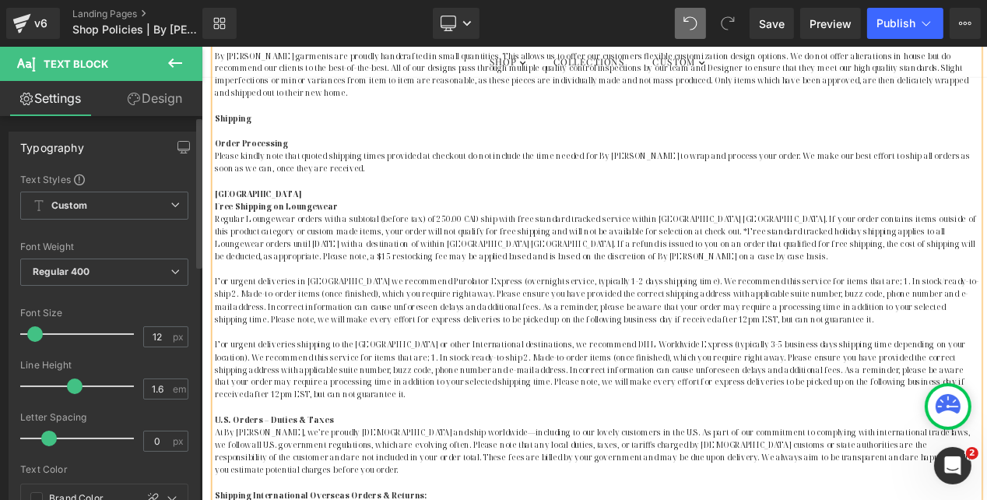
click at [331, 222] on p "[GEOGRAPHIC_DATA]" at bounding box center [671, 221] width 910 height 15
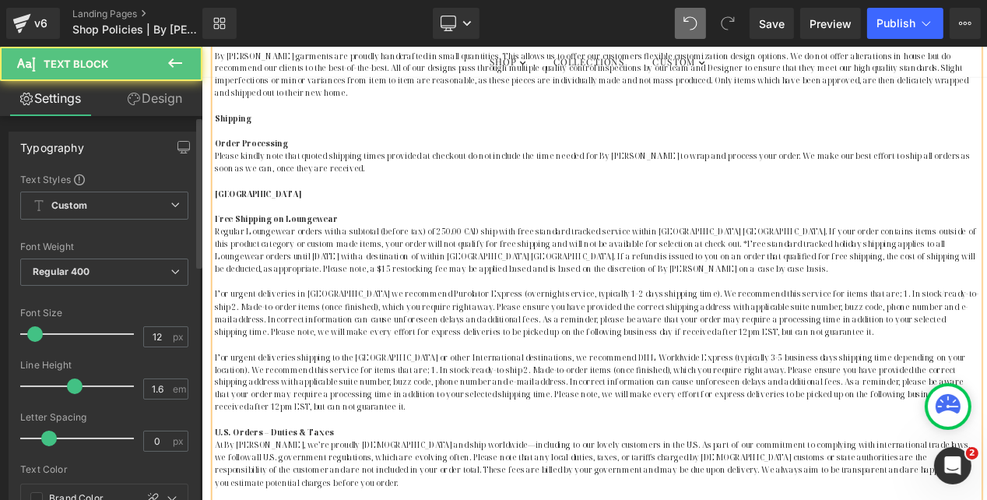
click at [265, 224] on p "[GEOGRAPHIC_DATA]" at bounding box center [671, 221] width 910 height 15
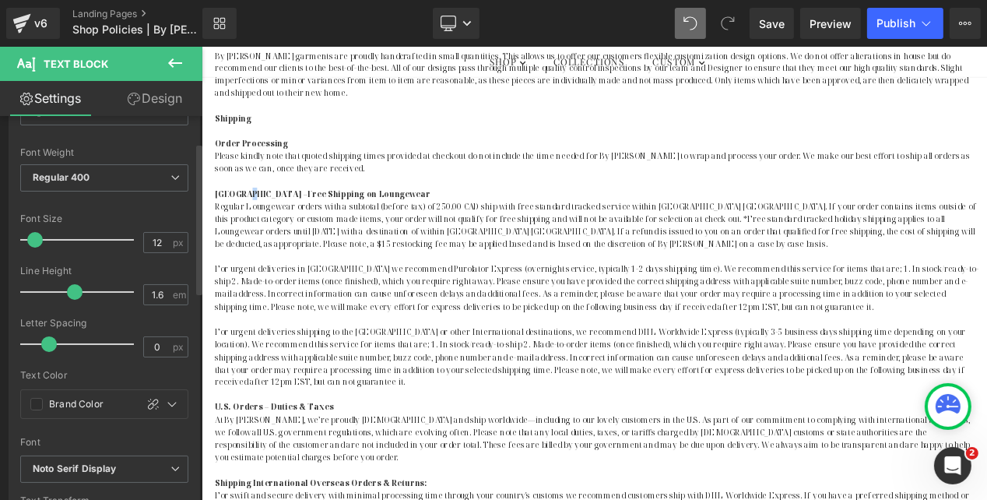
scroll to position [114, 0]
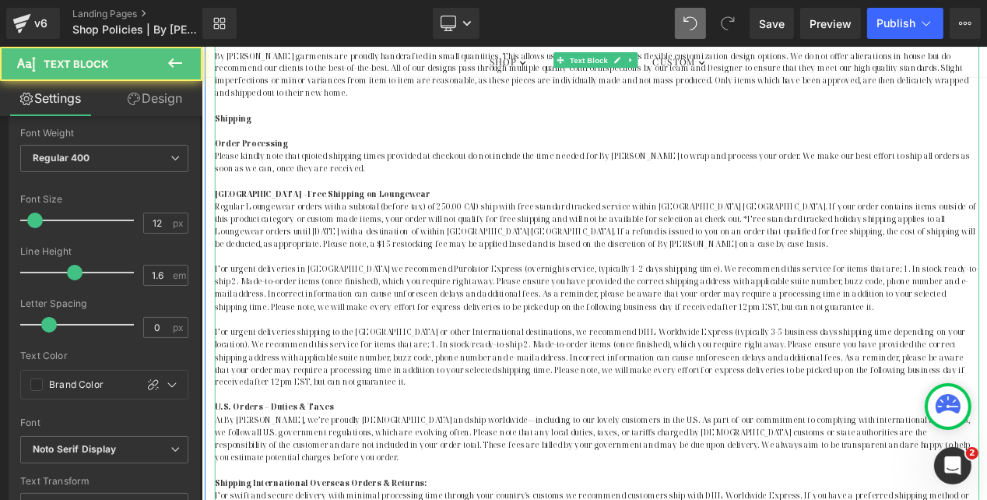
click at [258, 217] on strong "[GEOGRAPHIC_DATA] –" at bounding box center [271, 221] width 110 height 13
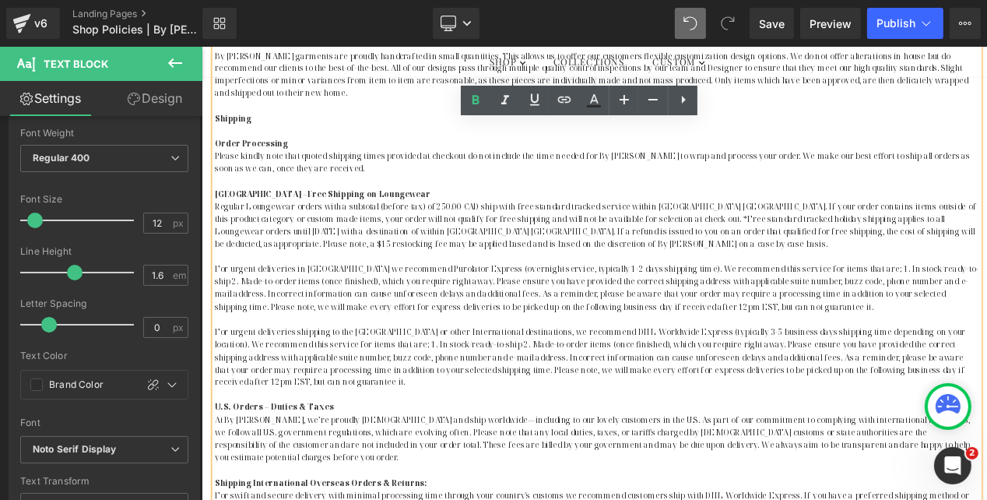
click at [782, 237] on p "Regular Loungewear orders with a subtotal (before tax) of 250.00 CAD ship with …" at bounding box center [671, 259] width 910 height 60
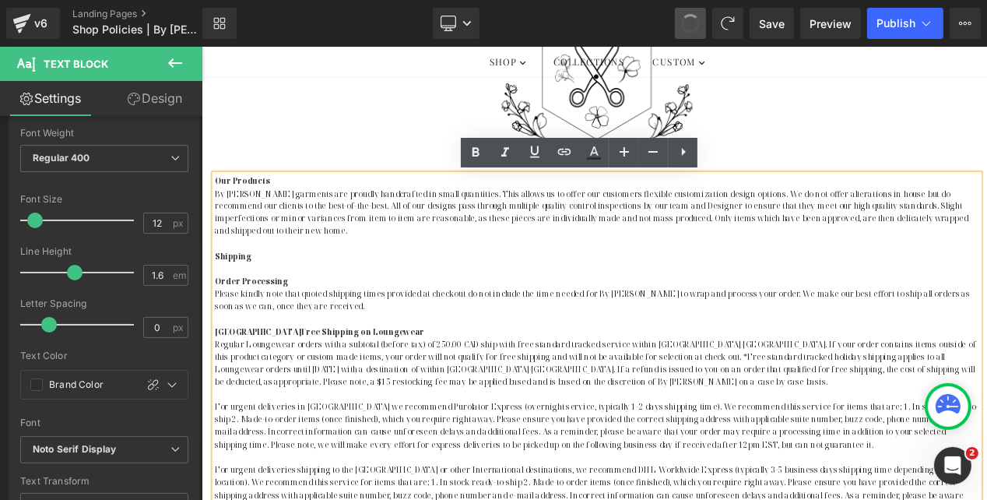
scroll to position [282, 0]
click at [521, 400] on p "Regular Loungewear orders with a subtotal (before tax) of 250.00 CAD ship with …" at bounding box center [671, 424] width 910 height 60
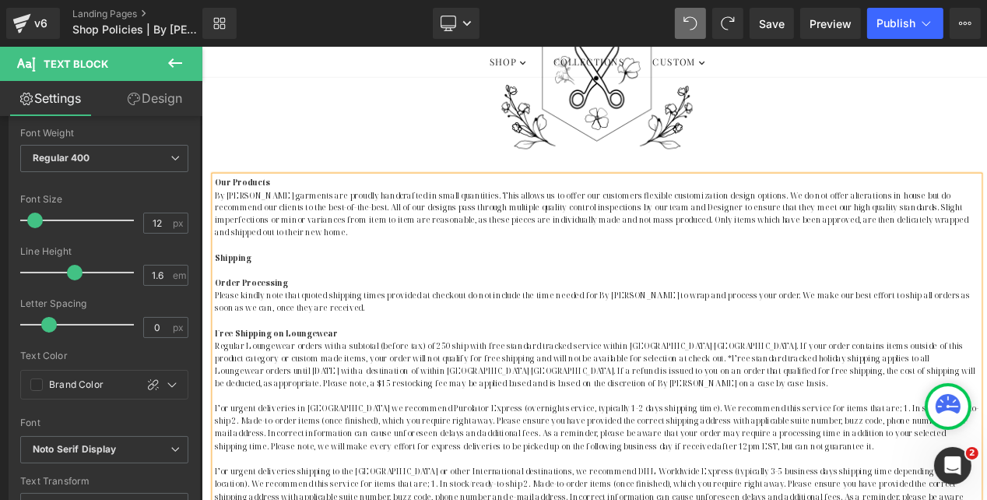
click at [678, 402] on p "Regular Loungewear orders with a subtotal (before tax) of 250 ship with free st…" at bounding box center [671, 424] width 910 height 60
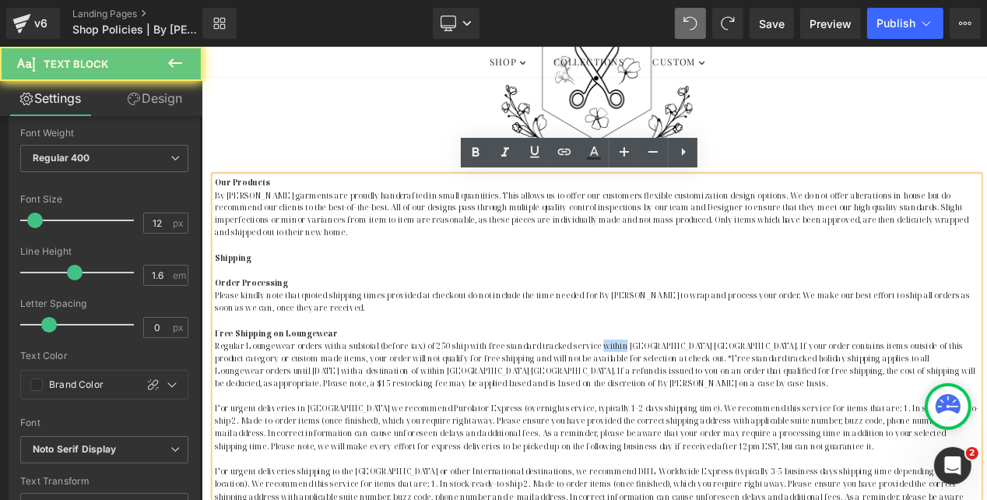
click at [678, 402] on p "Regular Loungewear orders with a subtotal (before tax) of 250 ship with free st…" at bounding box center [671, 424] width 910 height 60
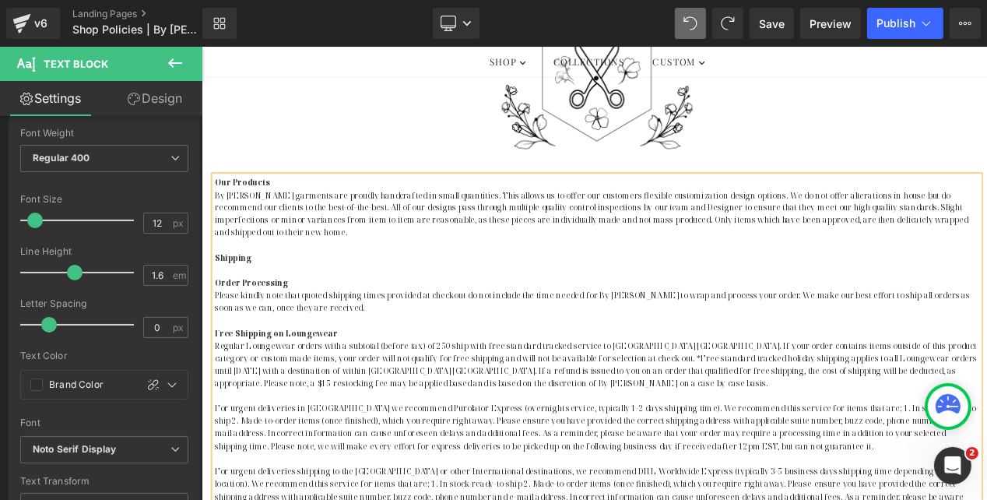
click at [710, 401] on p "Regular Loungewear orders with a subtotal (before tax) of 250 ship with free st…" at bounding box center [671, 424] width 910 height 60
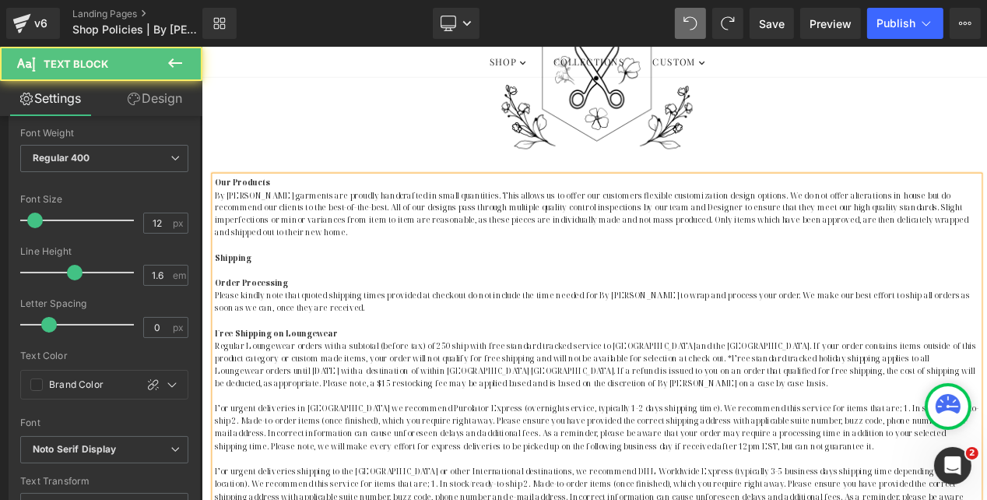
click at [662, 418] on p "Regular Loungewear orders with a subtotal (before tax) of 250 ship with free st…" at bounding box center [671, 424] width 910 height 60
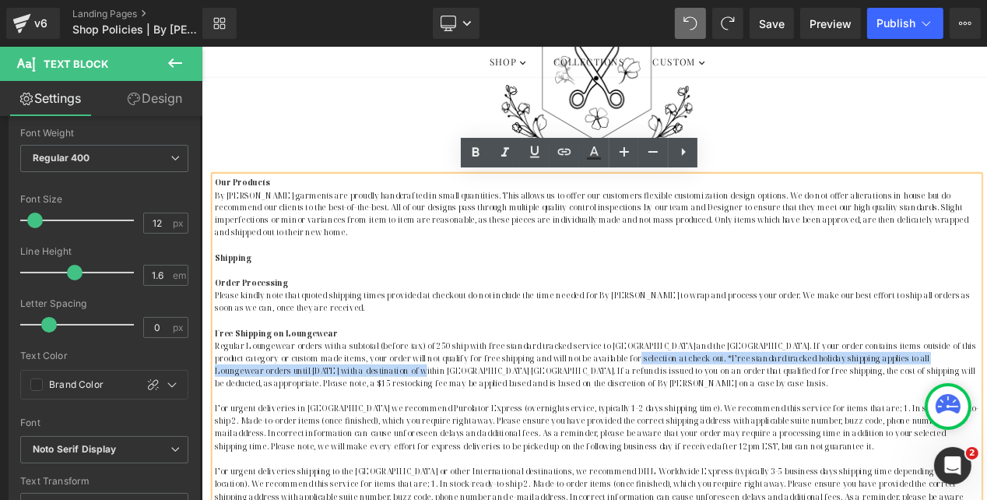
click at [364, 432] on p "Regular Loungewear orders with a subtotal (before tax) of 250 ship with free st…" at bounding box center [671, 424] width 910 height 60
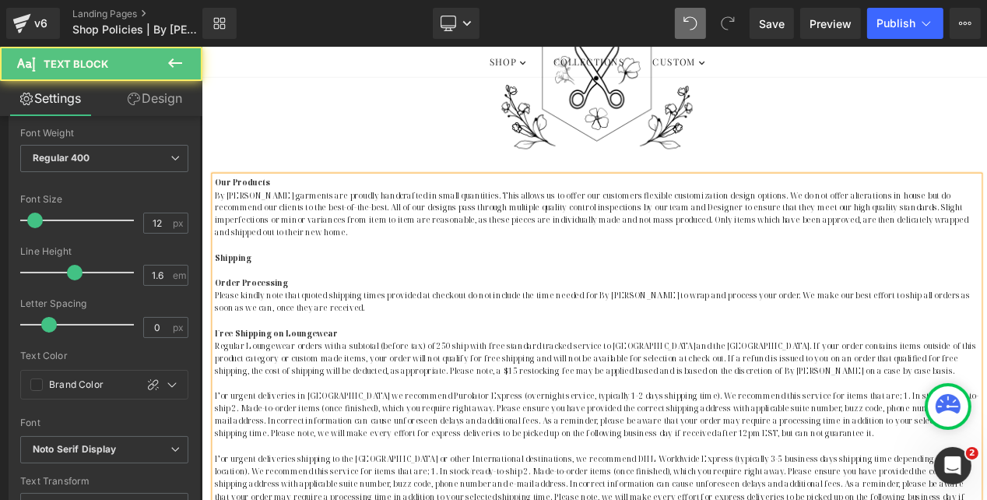
click at [893, 417] on p "Regular Loungewear orders with a subtotal (before tax) of 250 ship with free st…" at bounding box center [671, 416] width 910 height 45
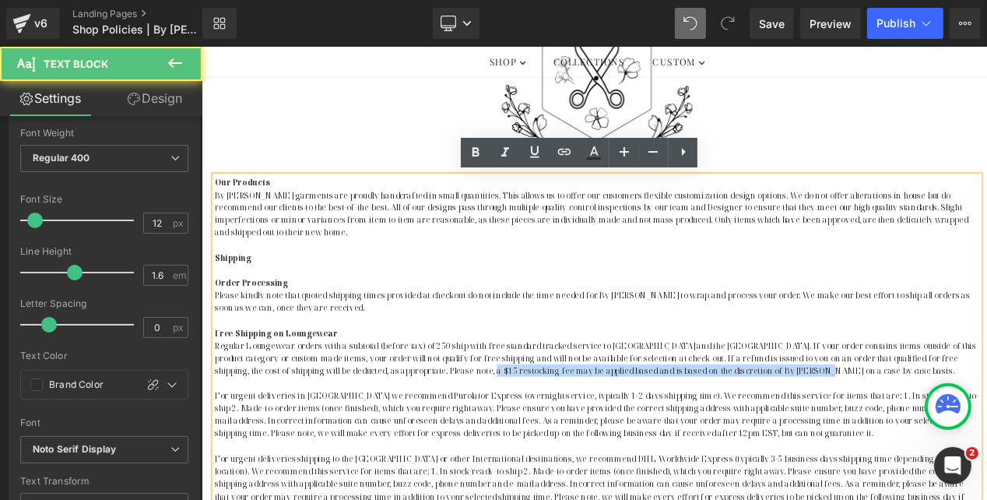
drag, startPoint x: 491, startPoint y: 429, endPoint x: 870, endPoint y: 435, distance: 379.0
click at [870, 435] on p "Regular Loungewear orders with a subtotal (before tax) of 250 ship with free st…" at bounding box center [671, 416] width 910 height 45
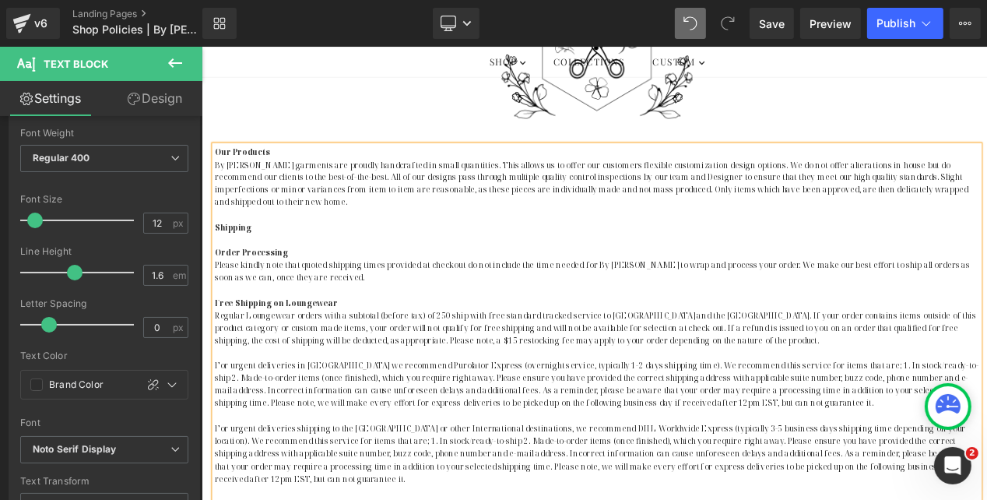
scroll to position [339, 0]
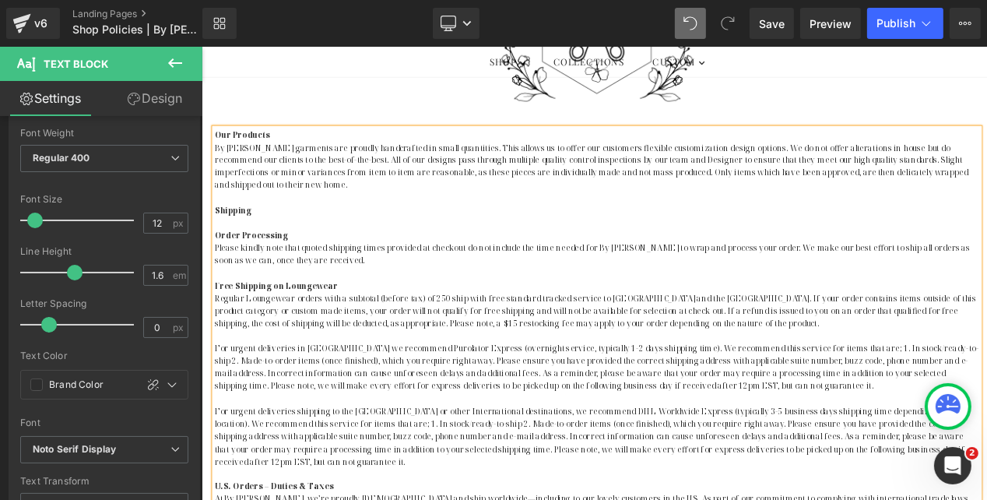
click at [424, 404] on p "For urgent deliveries in [GEOGRAPHIC_DATA] we recommend Purolator Express (over…" at bounding box center [671, 428] width 910 height 60
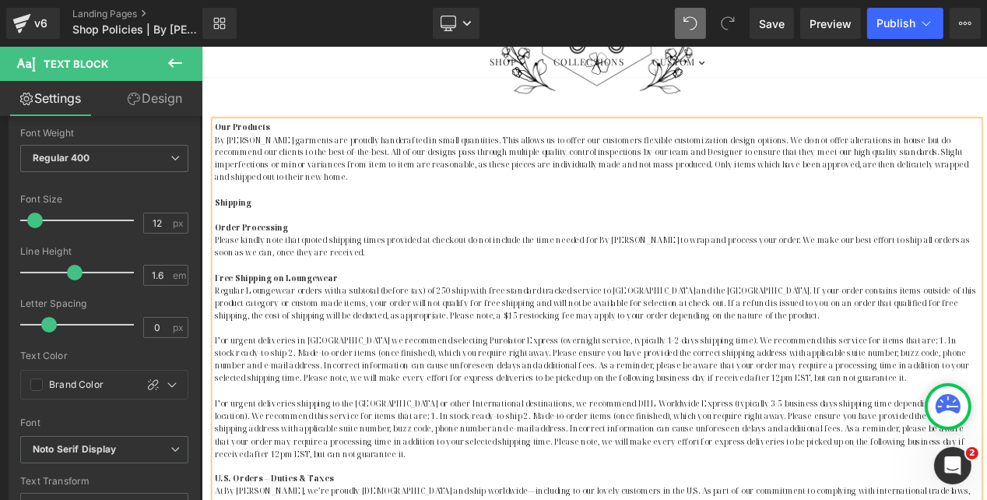
scroll to position [352, 0]
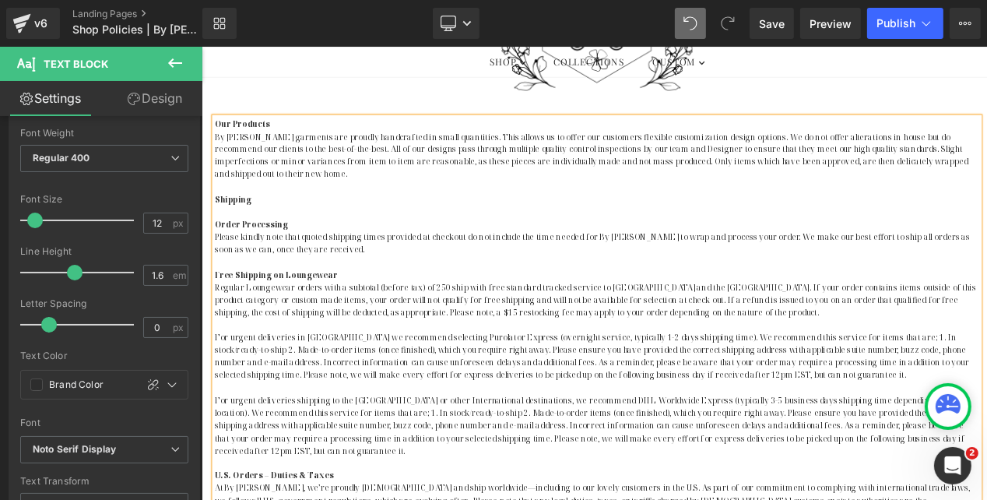
click at [649, 465] on p "For urgent deliveries shipping to the [GEOGRAPHIC_DATA] or other International …" at bounding box center [671, 496] width 910 height 75
click at [671, 465] on p "For urgent deliveries shipping to the [GEOGRAPHIC_DATA] or other International …" at bounding box center [671, 496] width 910 height 75
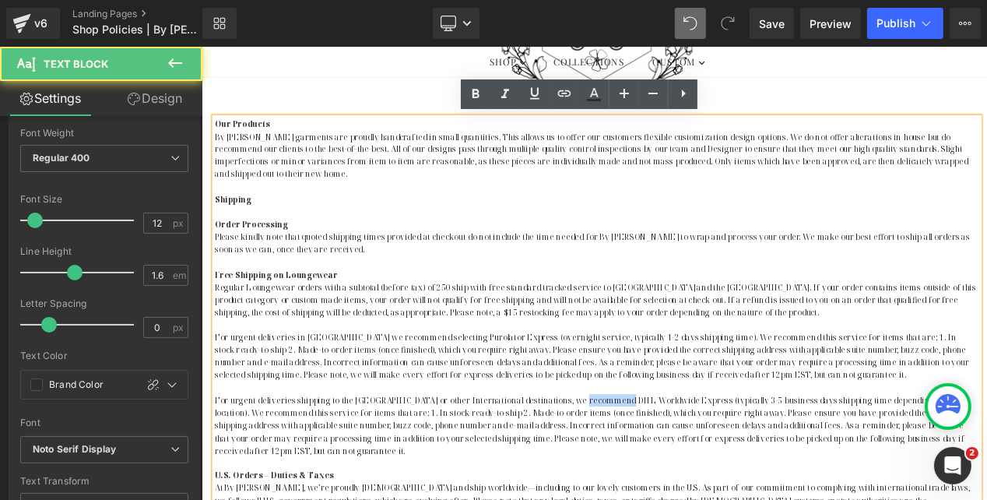
click at [671, 465] on p "For urgent deliveries shipping to the [GEOGRAPHIC_DATA] or other International …" at bounding box center [671, 496] width 910 height 75
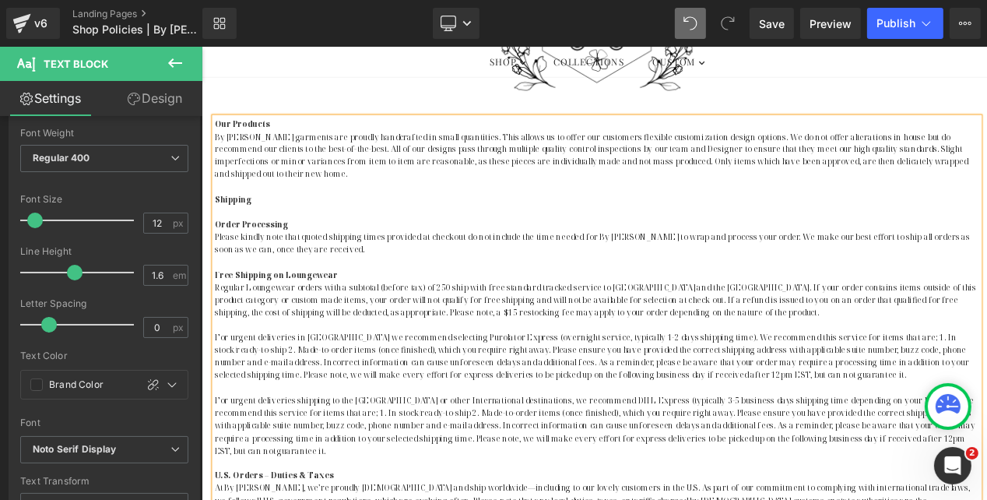
click at [678, 467] on p "For urgent deliveries shipping to the [GEOGRAPHIC_DATA] or other International …" at bounding box center [671, 496] width 910 height 75
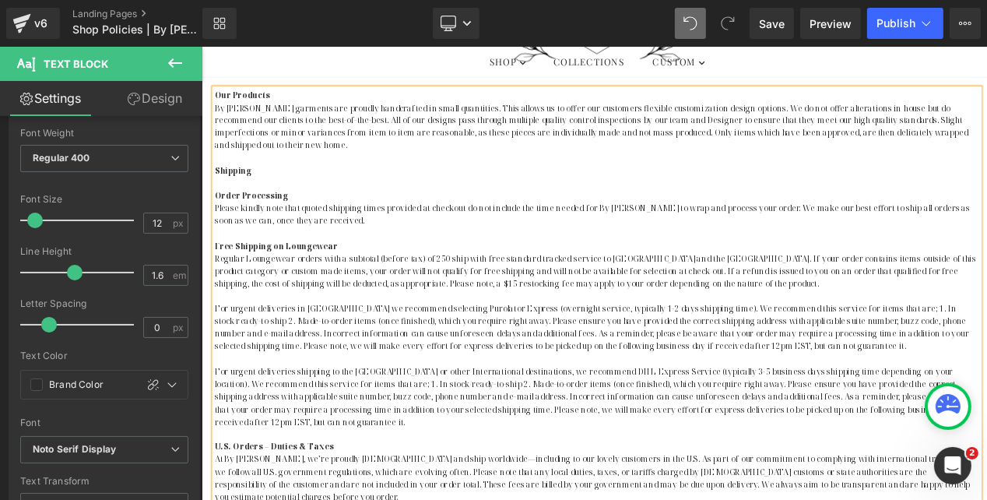
scroll to position [403, 0]
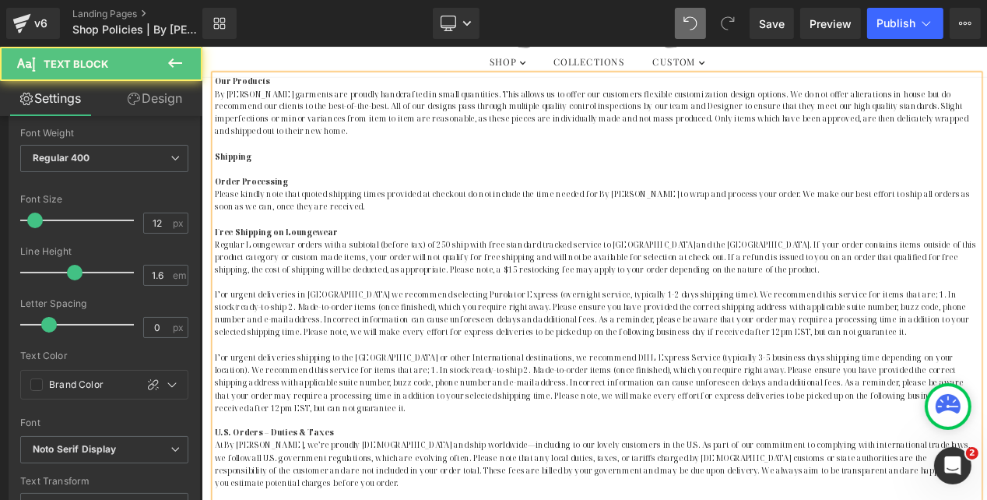
click at [742, 413] on p "For urgent deliveries shipping to the [GEOGRAPHIC_DATA] or other International …" at bounding box center [671, 445] width 910 height 75
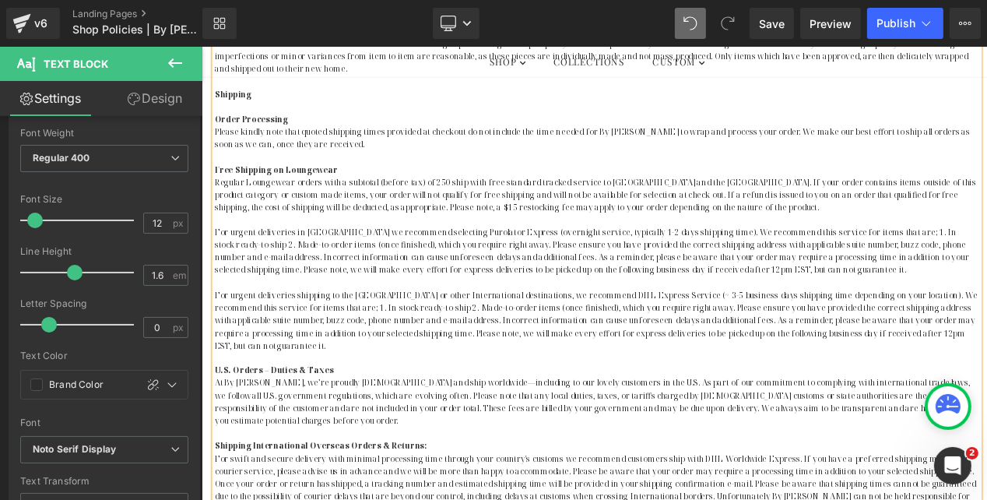
scroll to position [486, 0]
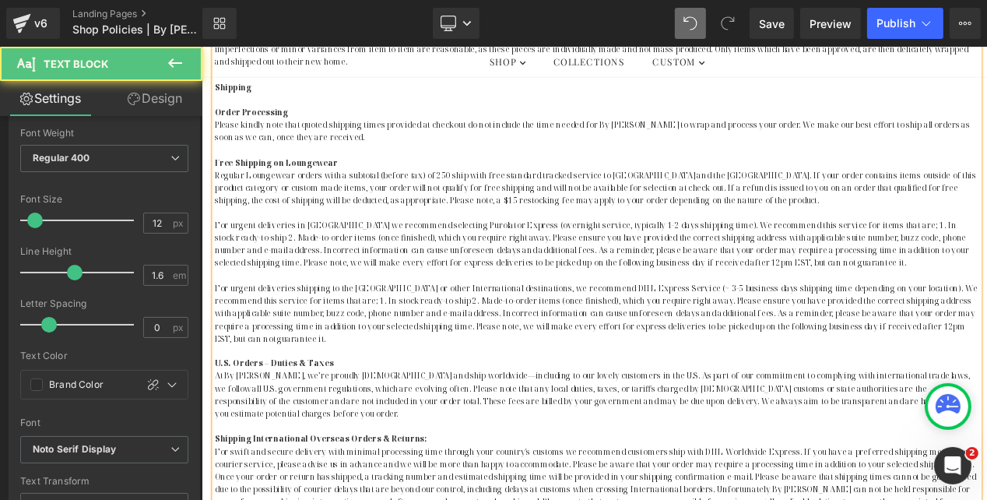
click at [358, 430] on p "At By [PERSON_NAME], we’re proudly [DEMOGRAPHIC_DATA] and ship worldwide—includ…" at bounding box center [671, 460] width 910 height 60
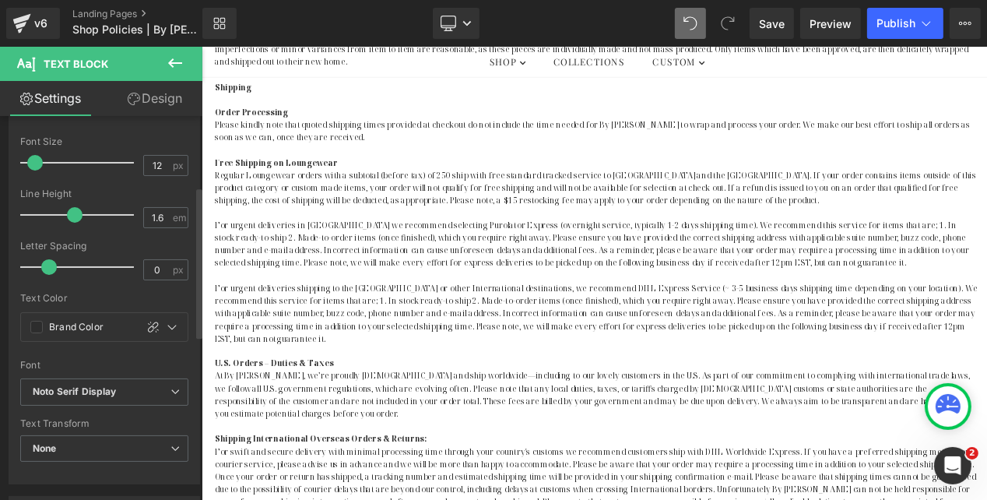
scroll to position [180, 0]
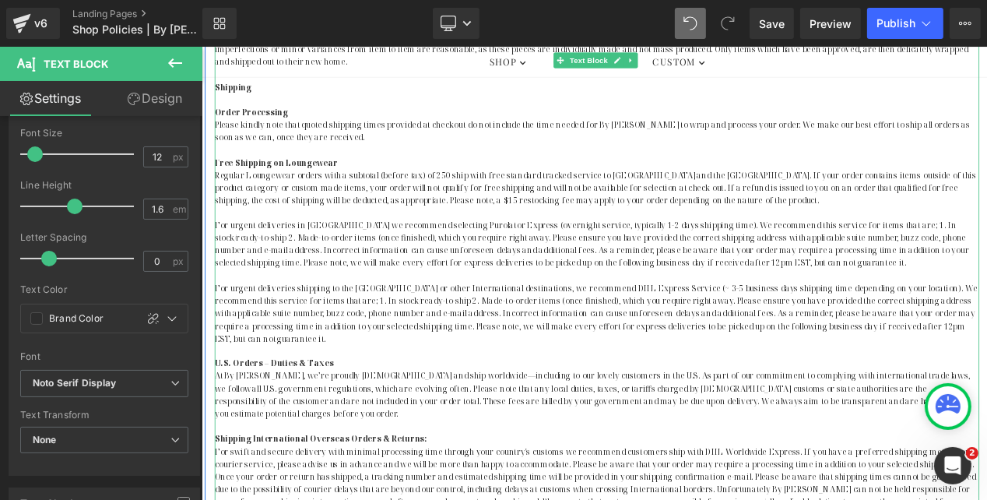
click at [267, 446] on p "At By [PERSON_NAME], we’re proudly [DEMOGRAPHIC_DATA] and ship worldwide—includ…" at bounding box center [671, 460] width 910 height 60
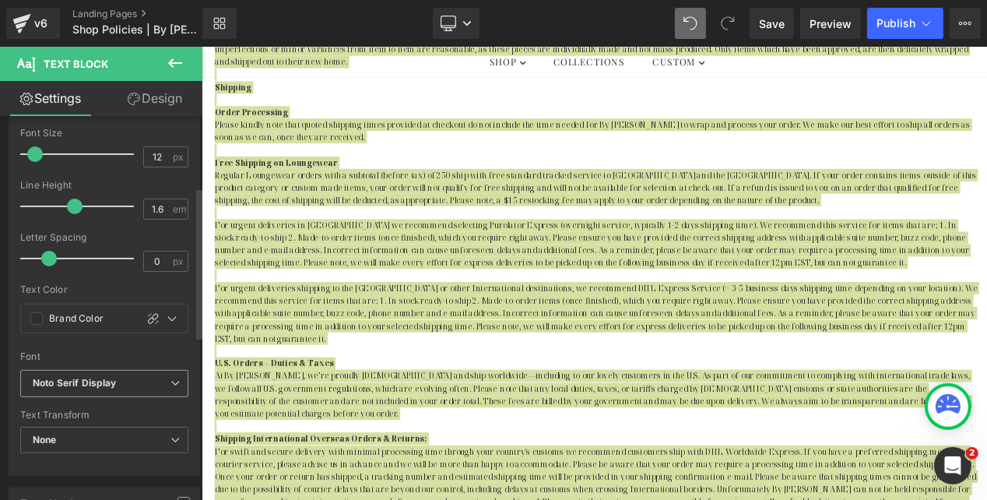
click at [124, 379] on b "Noto Serif Display" at bounding box center [102, 383] width 138 height 13
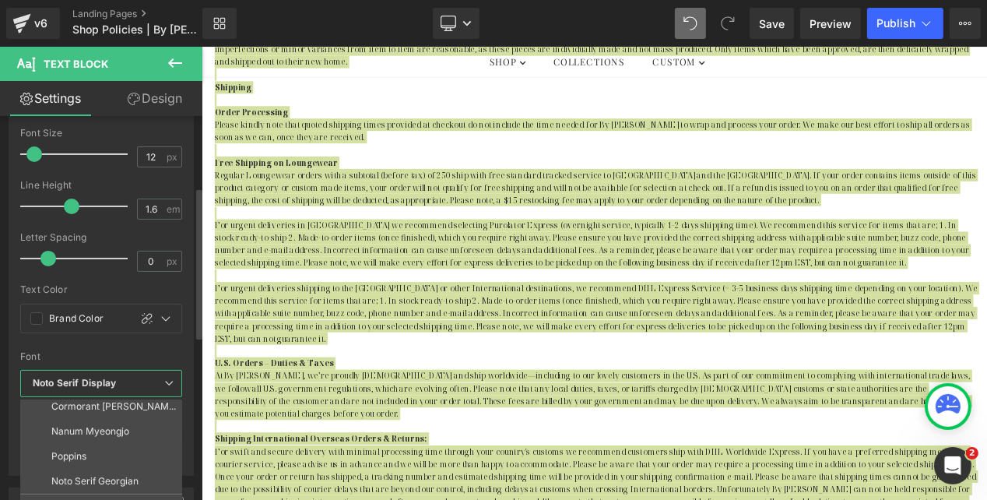
scroll to position [81, 0]
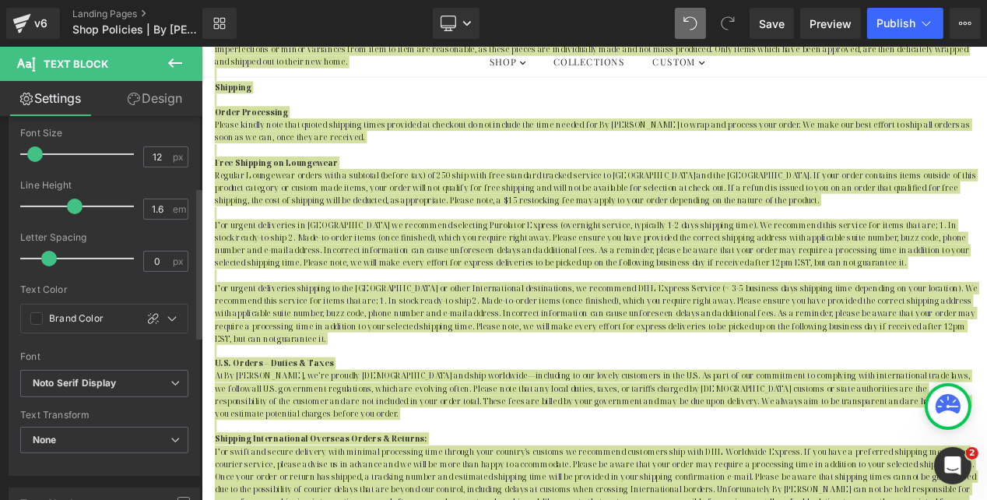
click at [167, 354] on div "Font" at bounding box center [104, 356] width 168 height 11
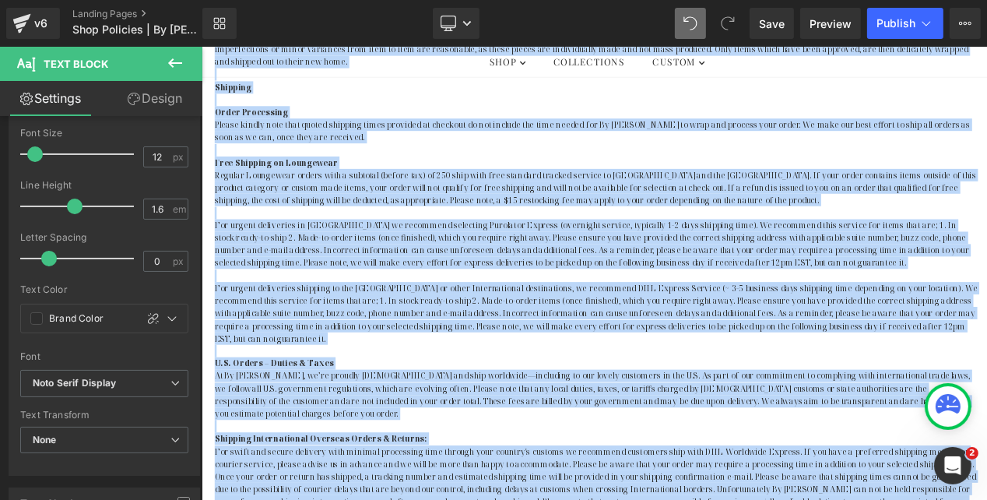
click at [320, 340] on p "For urgent deliveries shipping to the [GEOGRAPHIC_DATA] or other International …" at bounding box center [671, 363] width 910 height 75
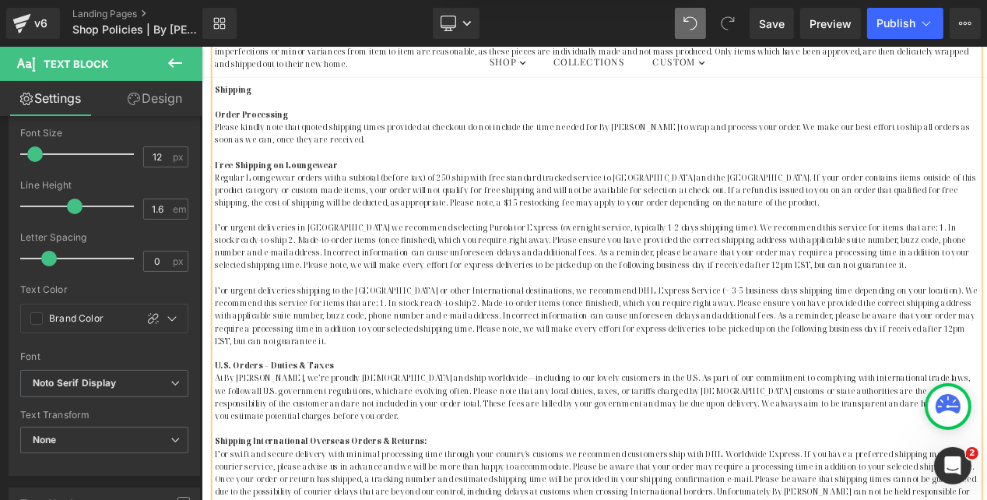
scroll to position [483, 0]
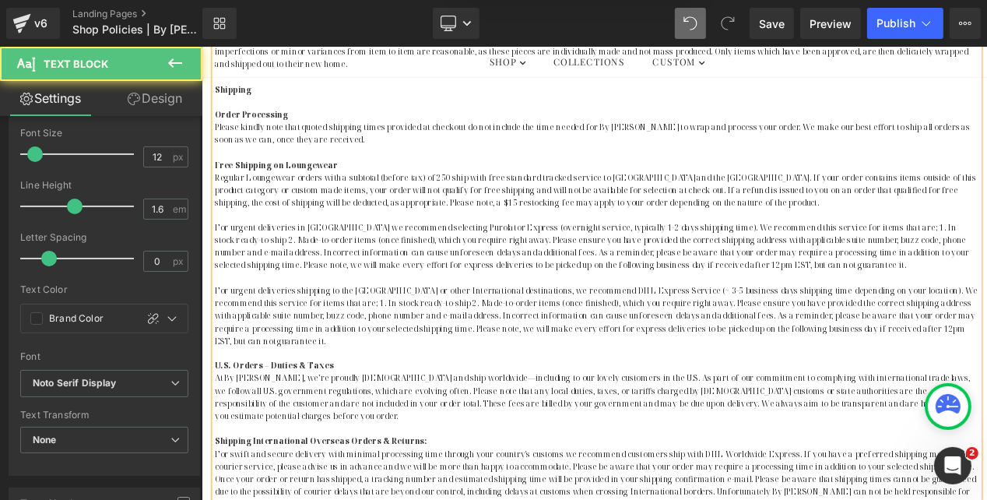
click at [310, 419] on strong "U.S. Orders – Duties & Taxes" at bounding box center [287, 425] width 142 height 13
click at [368, 418] on p "U.S. Orders – Duties, Taxes" at bounding box center [671, 425] width 910 height 15
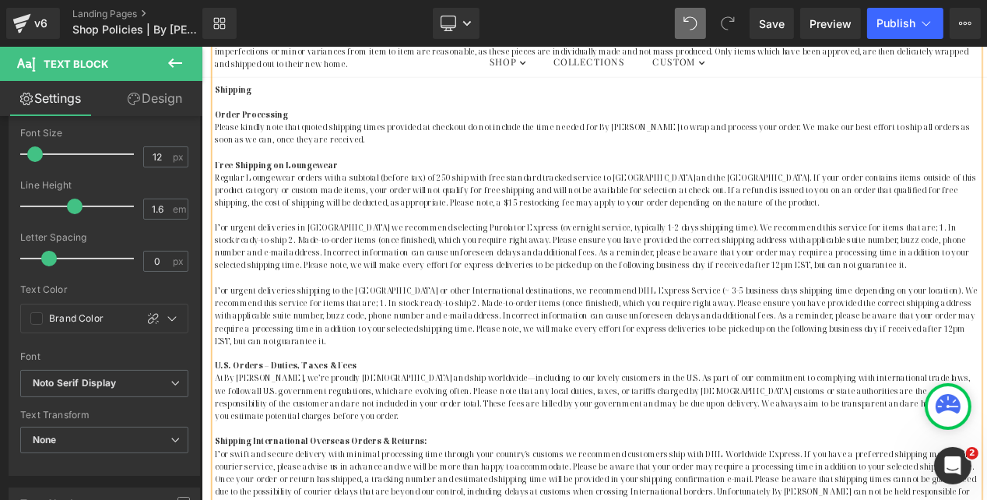
click at [298, 433] on p "At By [PERSON_NAME], we’re proudly [DEMOGRAPHIC_DATA] and ship worldwide—includ…" at bounding box center [671, 463] width 910 height 60
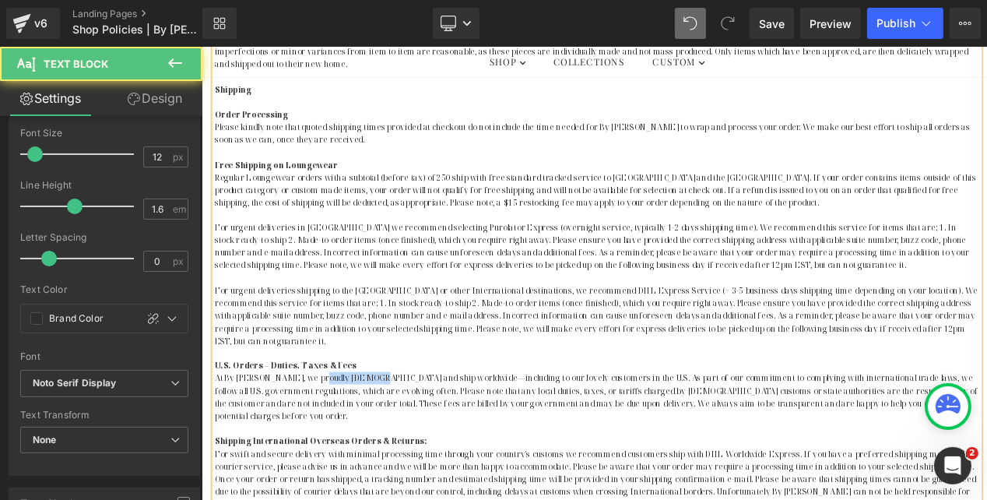
drag, startPoint x: 325, startPoint y: 424, endPoint x: 390, endPoint y: 422, distance: 64.6
click at [390, 433] on p "At By [PERSON_NAME], we proudly [DEMOGRAPHIC_DATA] and ship worldwide—including…" at bounding box center [671, 463] width 910 height 60
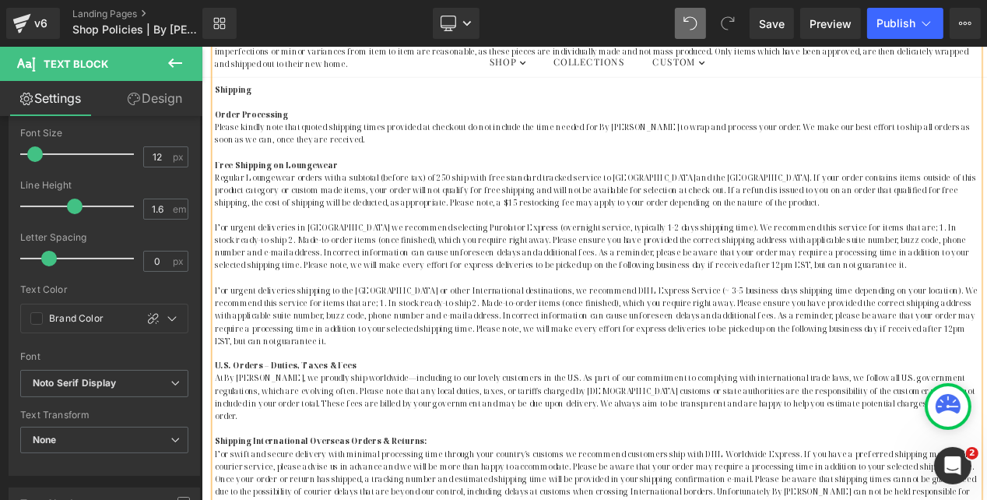
click at [987, 454] on p "At By [PERSON_NAME], we proudly ship worldwide—including to our lovely customer…" at bounding box center [671, 463] width 910 height 60
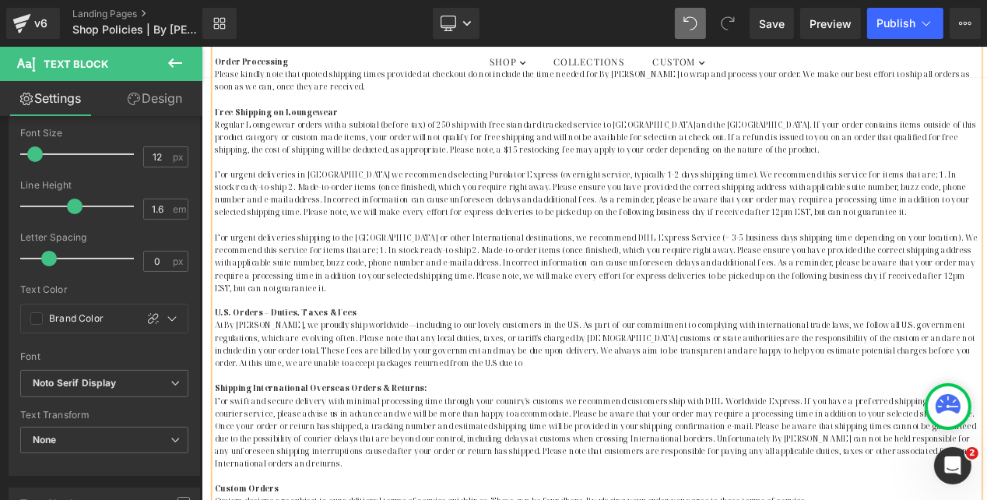
scroll to position [549, 0]
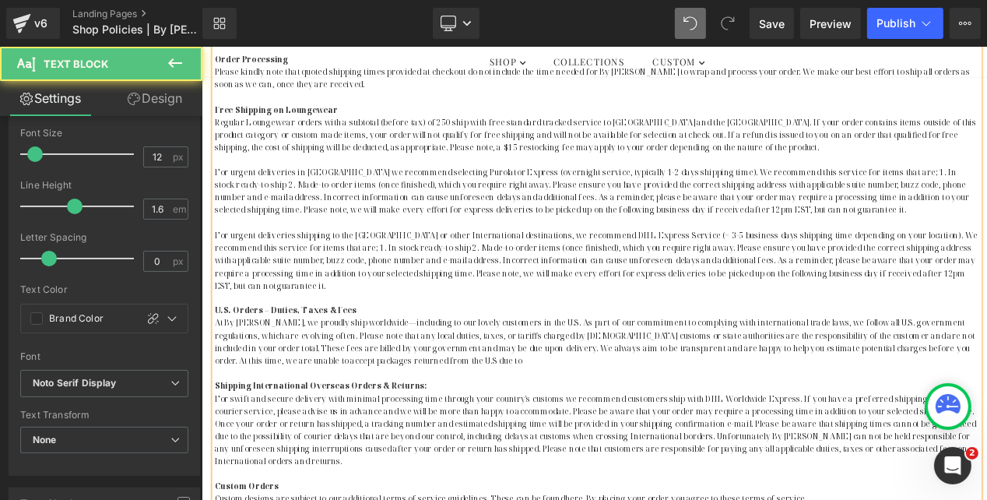
click at [1015, 392] on p "At By [PERSON_NAME], we proudly ship worldwide—including to our lovely customer…" at bounding box center [671, 397] width 910 height 60
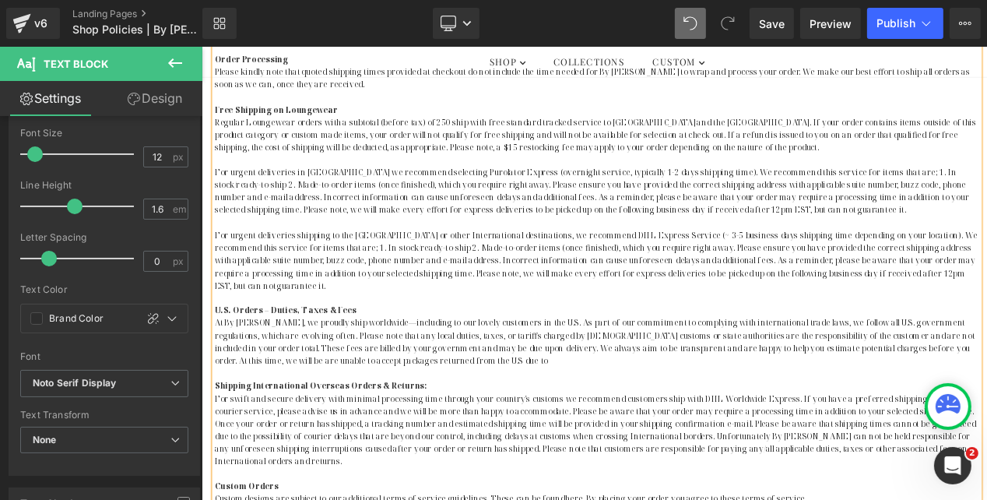
click at [1015, 389] on p "At By [PERSON_NAME], we proudly ship worldwide—including to our lovely customer…" at bounding box center [671, 397] width 910 height 60
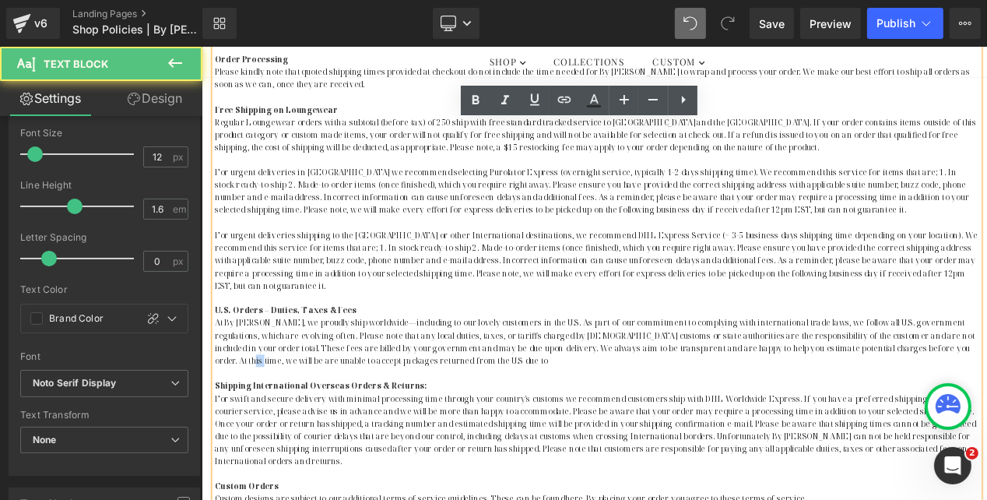
click at [1015, 389] on p "At By [PERSON_NAME], we proudly ship worldwide—including to our lovely customer…" at bounding box center [671, 397] width 910 height 60
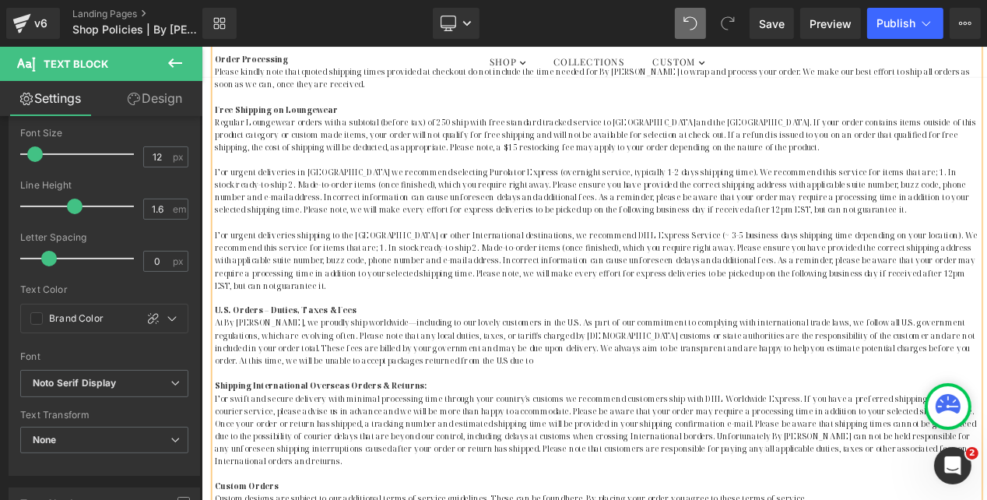
click at [244, 406] on p "At By [PERSON_NAME], we proudly ship worldwide—including to our lovely customer…" at bounding box center [671, 397] width 910 height 60
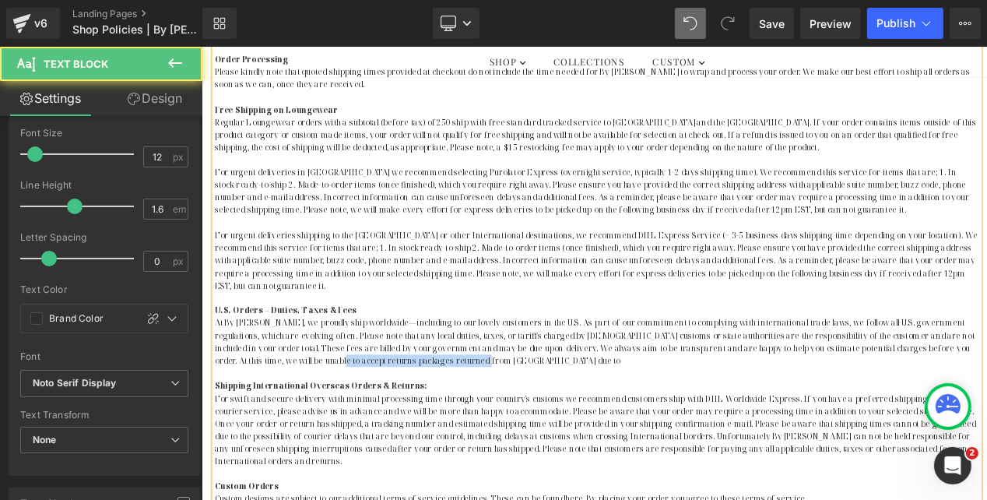
click at [462, 404] on p "At By [PERSON_NAME], we proudly ship worldwide—including to our lovely customer…" at bounding box center [671, 397] width 910 height 60
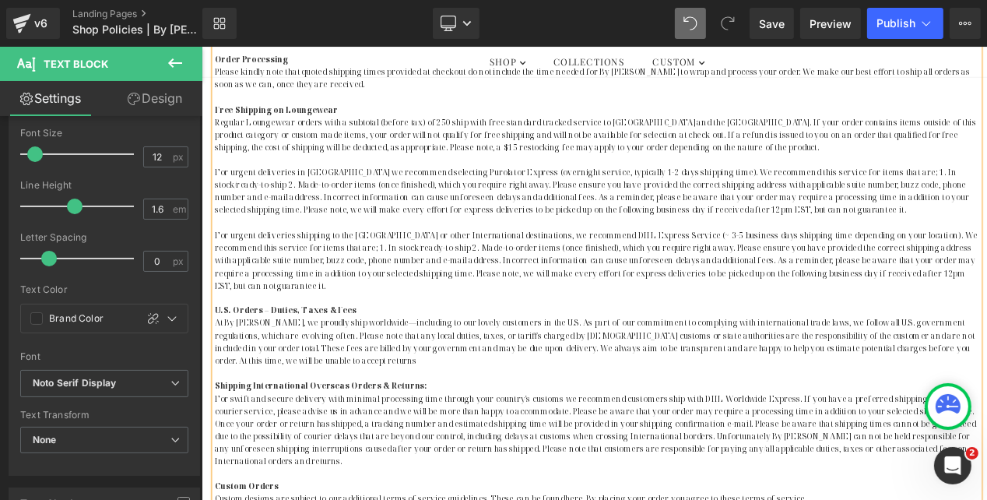
scroll to position [593, 0]
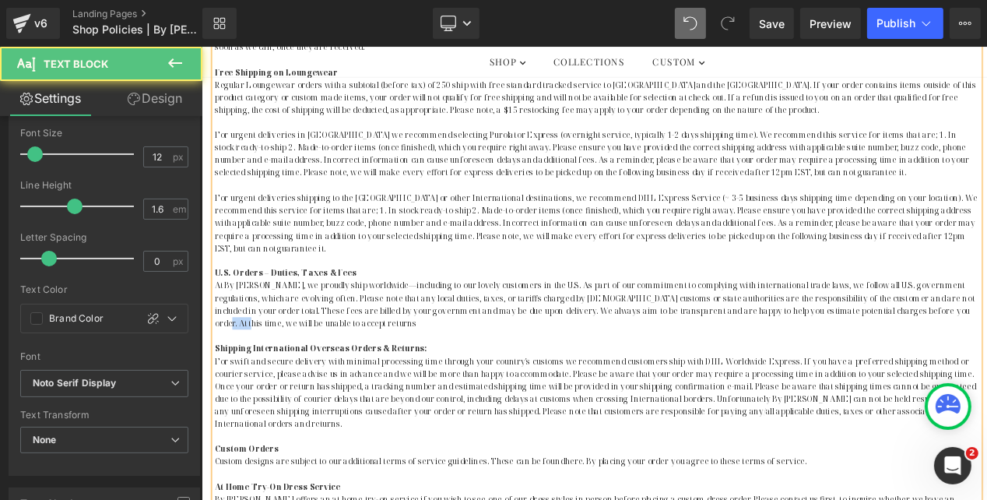
drag, startPoint x: 1065, startPoint y: 346, endPoint x: 1036, endPoint y: 345, distance: 28.8
click at [1015, 345] on p "At By [PERSON_NAME], we proudly ship worldwide—including to our lovely customer…" at bounding box center [671, 353] width 910 height 60
drag, startPoint x: 279, startPoint y: 359, endPoint x: 479, endPoint y: 374, distance: 200.5
click at [479, 374] on div "Our Products By [PERSON_NAME] garments are proudly handcrafted in small quantit…" at bounding box center [671, 428] width 910 height 1076
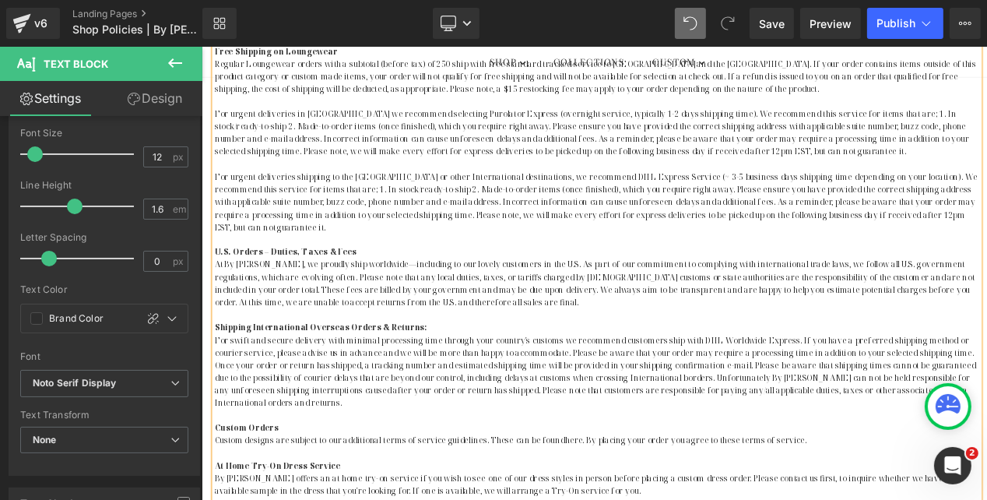
scroll to position [619, 0]
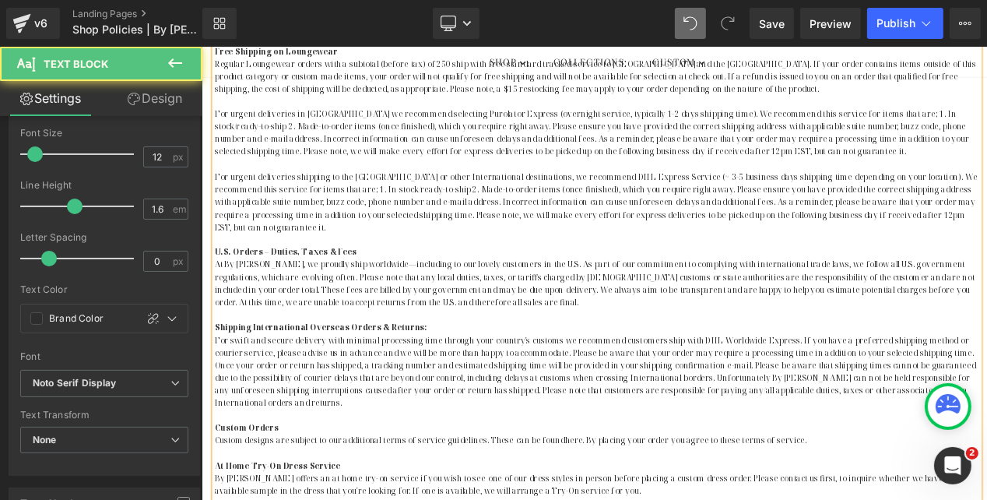
click at [436, 333] on p "At By [PERSON_NAME], we proudly ship worldwide—including to our lovely customer…" at bounding box center [671, 327] width 910 height 60
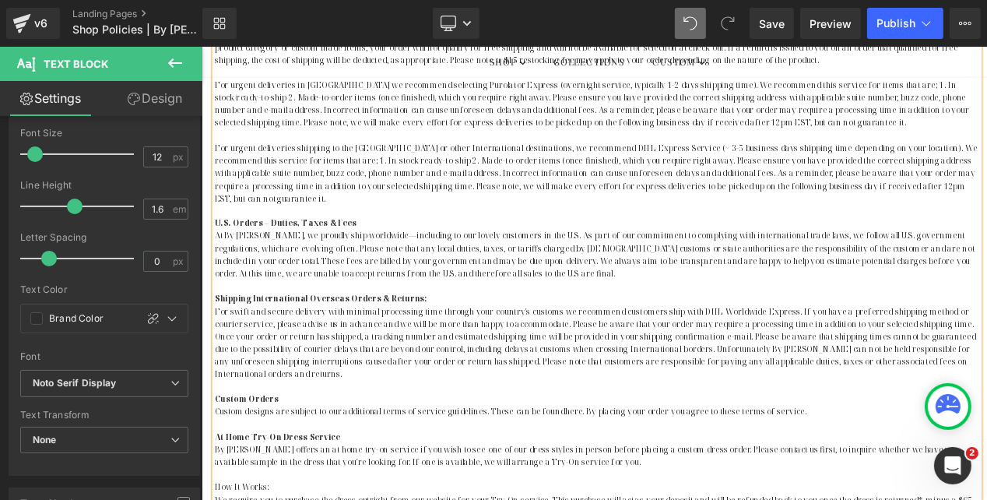
scroll to position [657, 0]
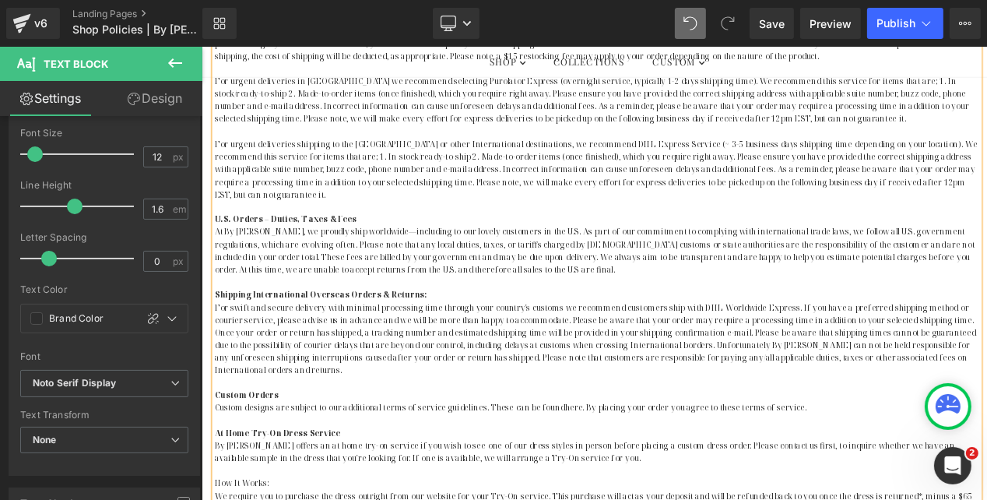
click at [256, 334] on strong "Shipping International Overseas Orders & Returns:" at bounding box center [342, 340] width 253 height 13
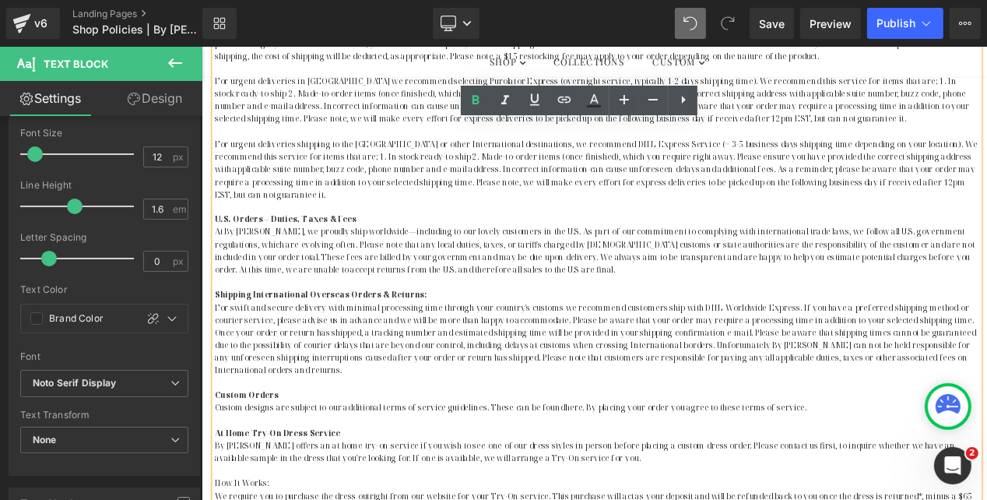
click at [268, 244] on strong "U.S. Orders – Duties, Taxes & Fees" at bounding box center [300, 250] width 169 height 13
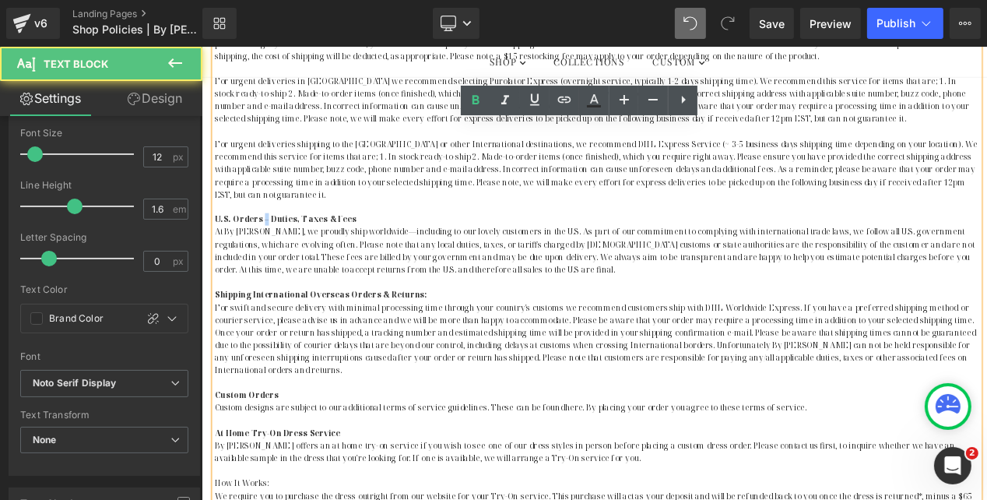
click at [268, 244] on strong "U.S. Orders – Duties, Taxes & Fees" at bounding box center [300, 250] width 169 height 13
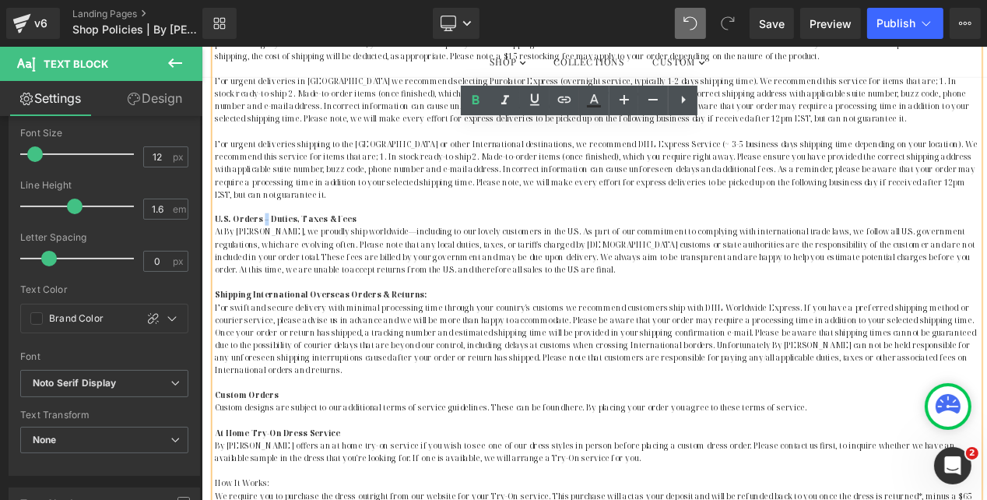
copy strong "–"
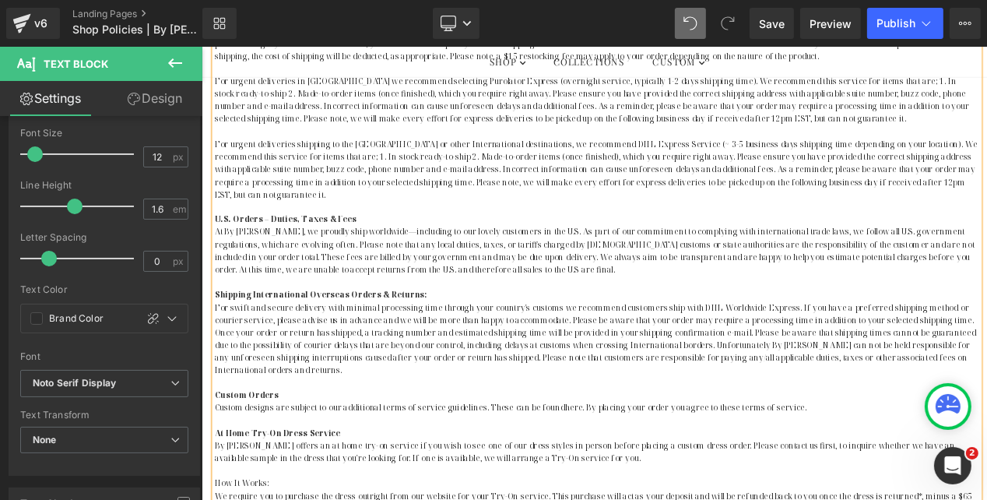
click at [256, 334] on strong "Shipping International Overseas Orders & Returns:" at bounding box center [342, 340] width 253 height 13
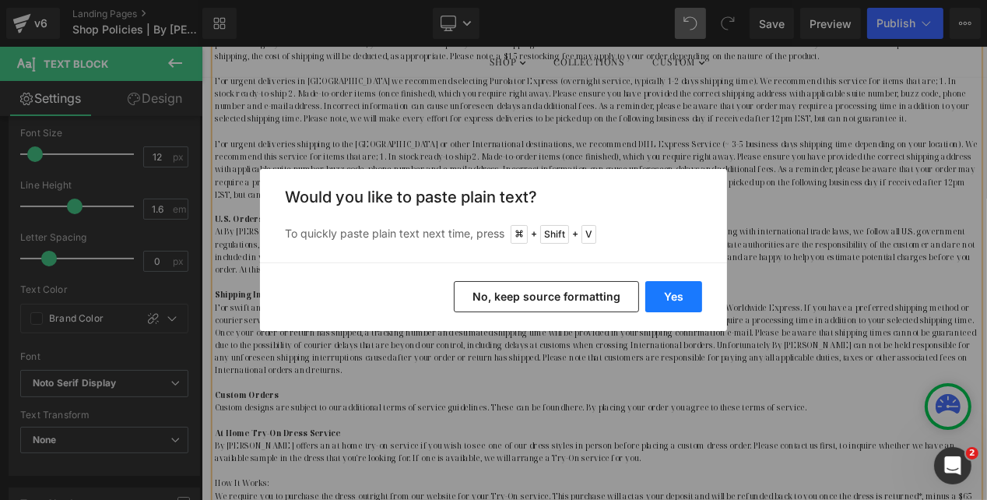
click at [678, 293] on button "Yes" at bounding box center [673, 296] width 57 height 31
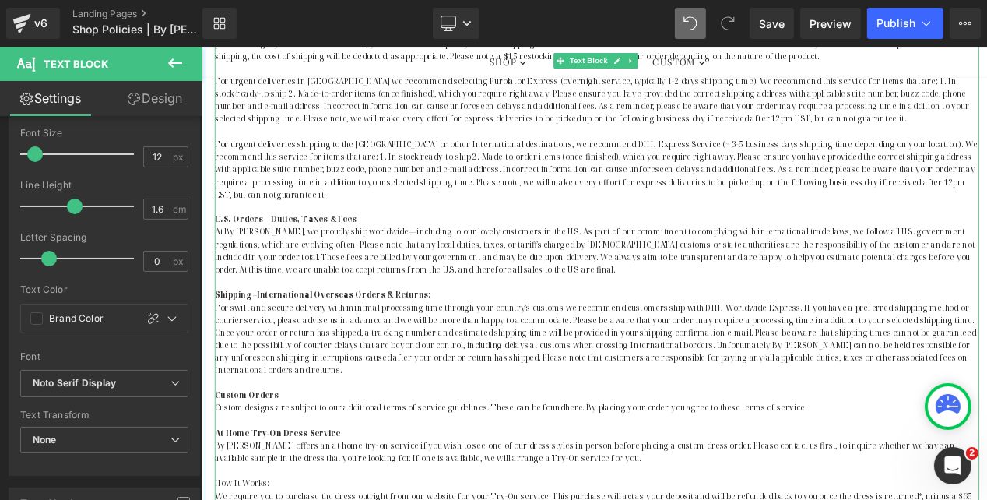
click at [260, 334] on strong "Shipping –International Overseas Orders & Returns:" at bounding box center [345, 340] width 258 height 13
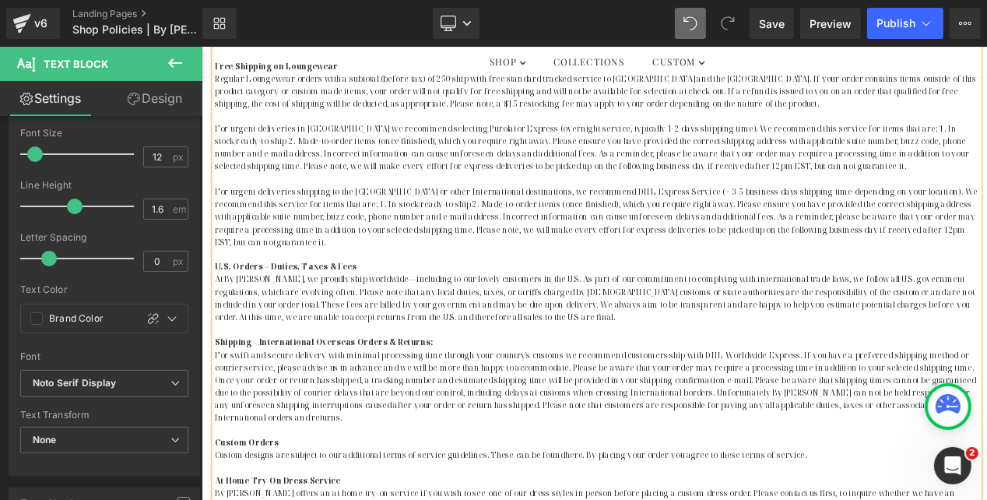
scroll to position [509, 0]
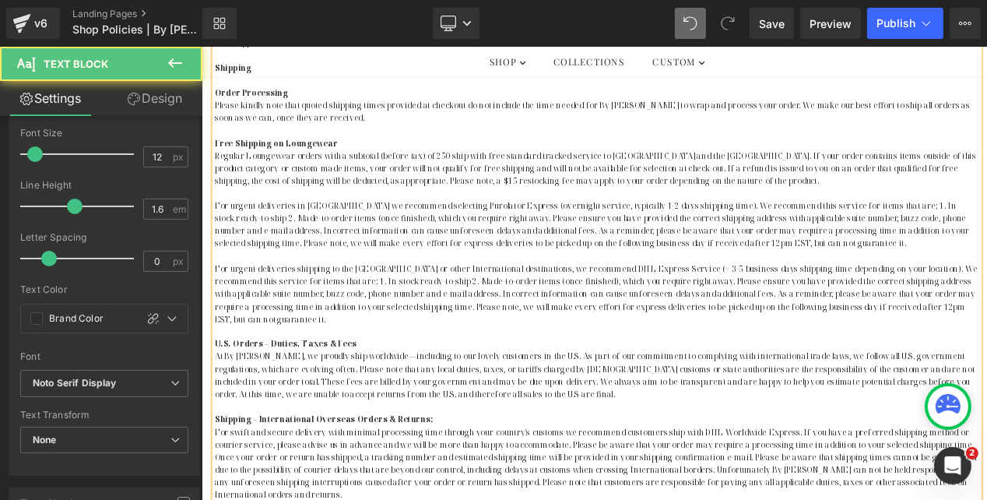
click at [267, 393] on strong "U.S. Orders – Duties, Taxes & Fees" at bounding box center [300, 399] width 169 height 13
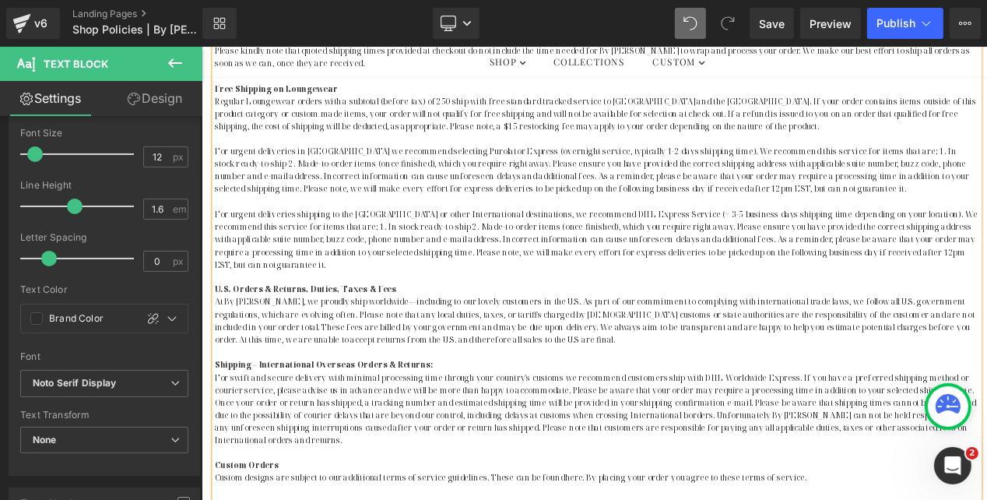
scroll to position [575, 0]
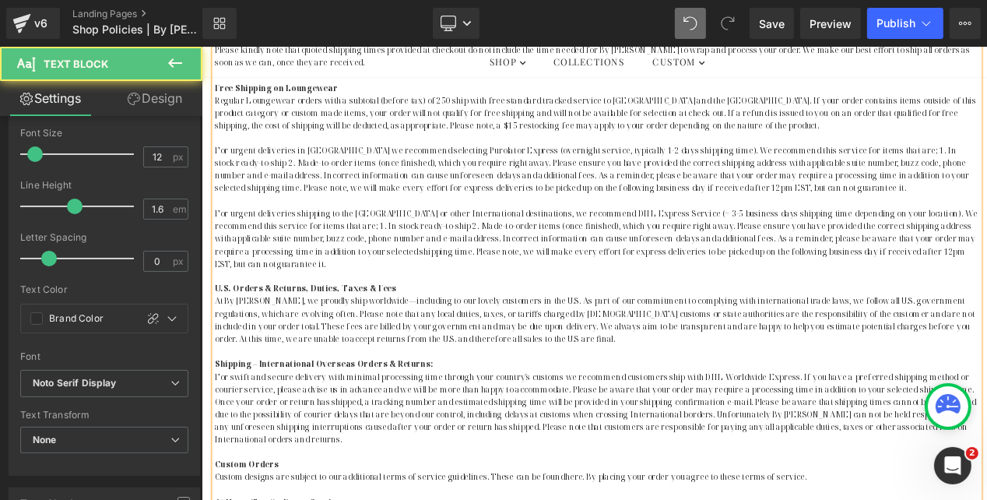
click at [264, 416] on strong "Shipping – International Overseas Orders & Returns:" at bounding box center [346, 422] width 260 height 13
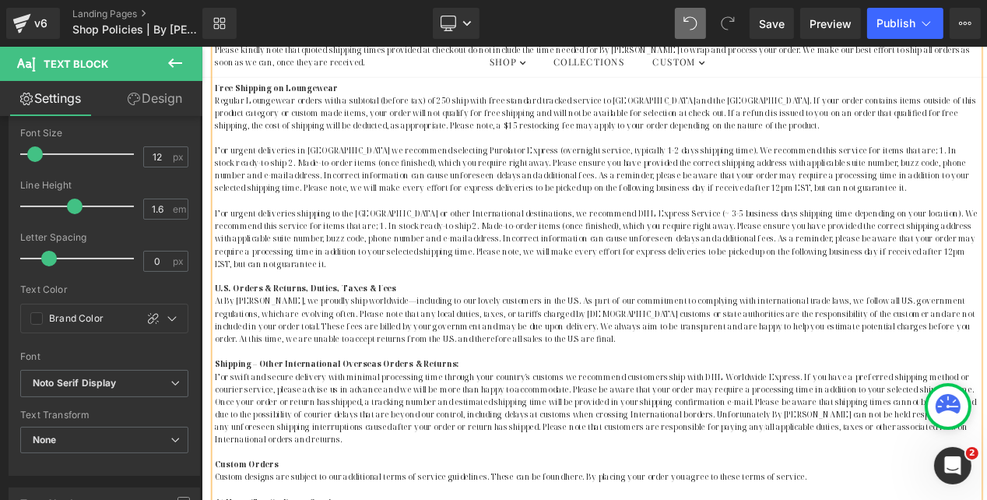
click at [377, 416] on strong "Shipping – Other International Overseas Orders & Returns:" at bounding box center [361, 422] width 291 height 13
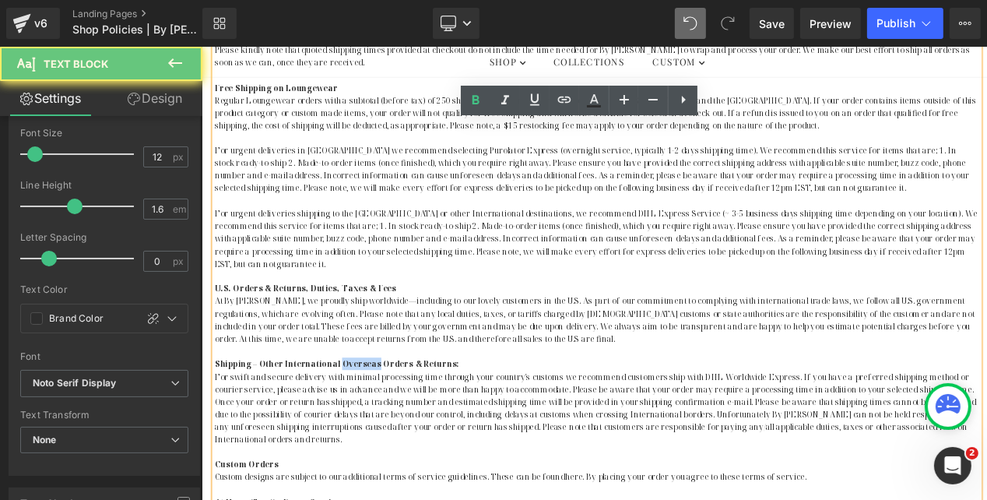
click at [377, 416] on strong "Shipping – Other International Overseas Orders & Returns:" at bounding box center [361, 422] width 291 height 13
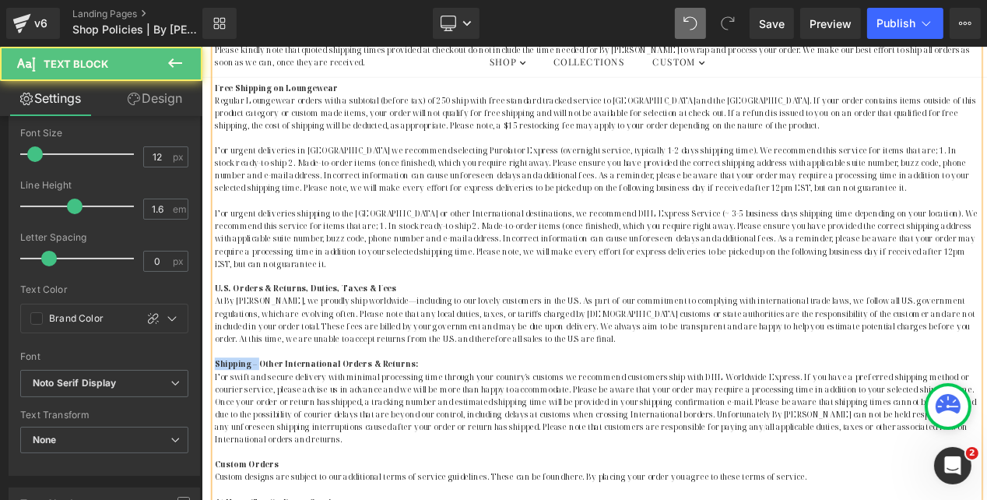
drag, startPoint x: 263, startPoint y: 408, endPoint x: 212, endPoint y: 411, distance: 50.6
click at [216, 416] on strong "Shipping – Other International Orders & Returns:" at bounding box center [337, 422] width 242 height 13
click at [400, 415] on p "Other International Orders & Returns:" at bounding box center [671, 422] width 910 height 15
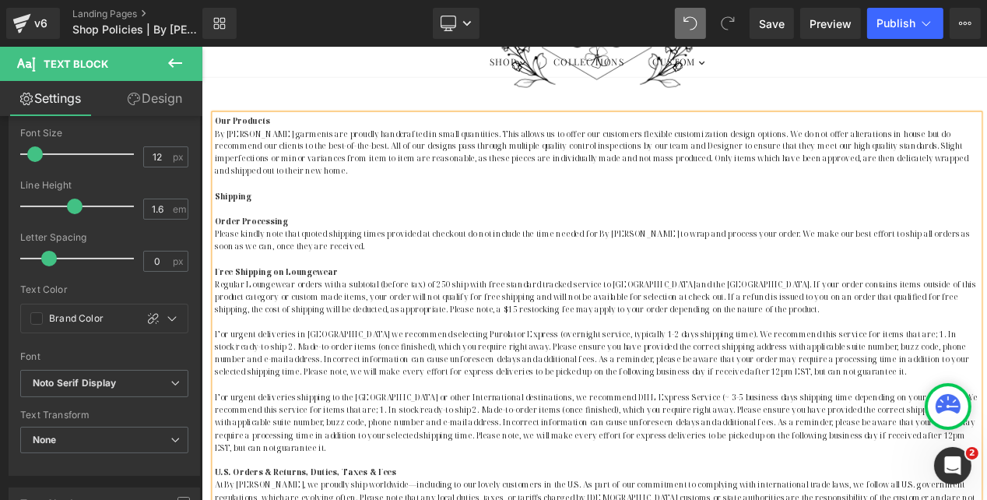
scroll to position [354, 0]
click at [237, 227] on strong "Shipping" at bounding box center [238, 225] width 44 height 13
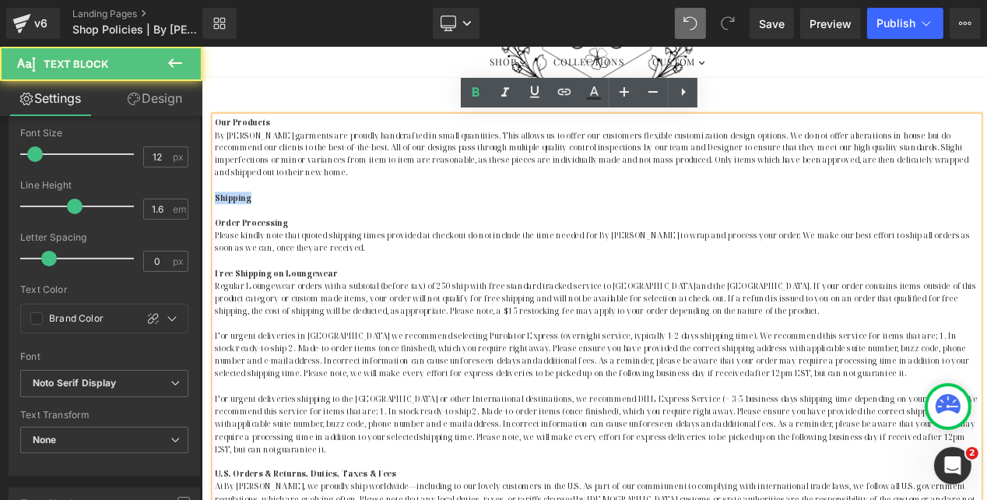
click at [237, 227] on strong "Shipping" at bounding box center [238, 225] width 44 height 13
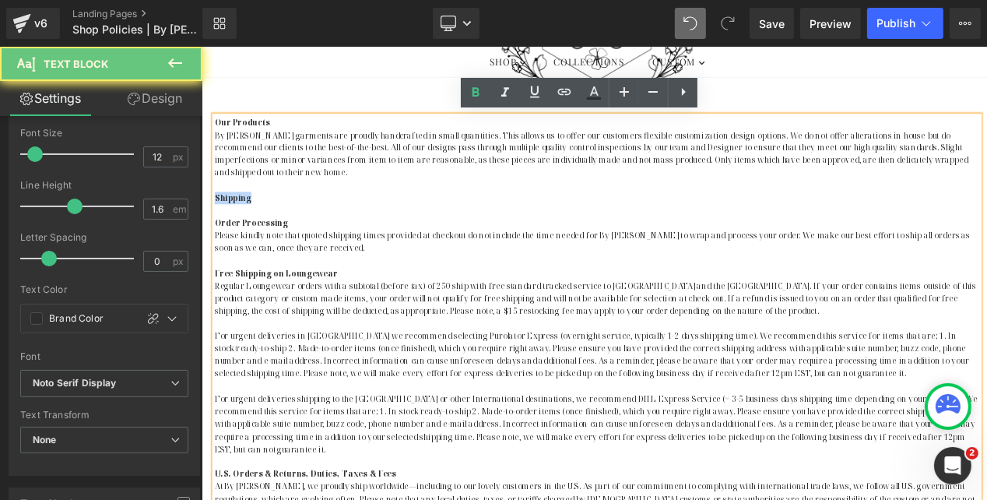
click at [237, 227] on strong "Shipping" at bounding box center [238, 225] width 44 height 13
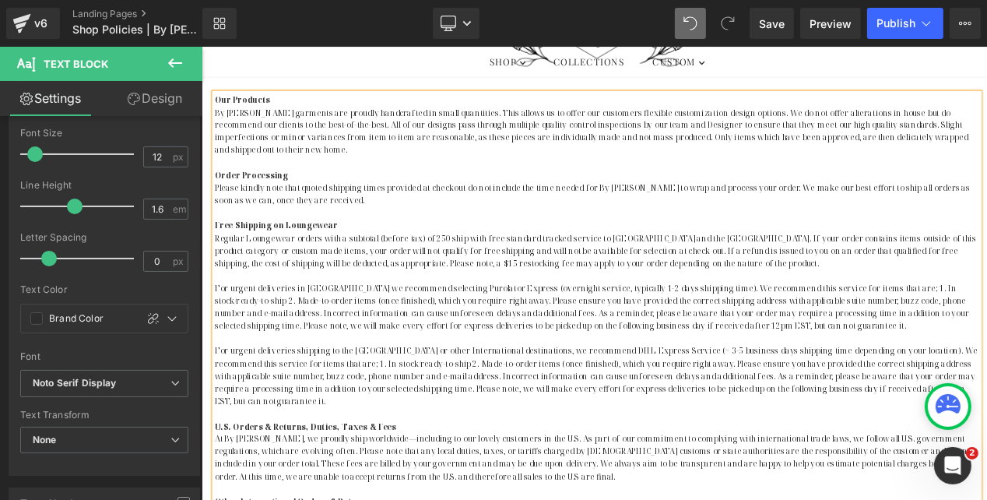
scroll to position [383, 0]
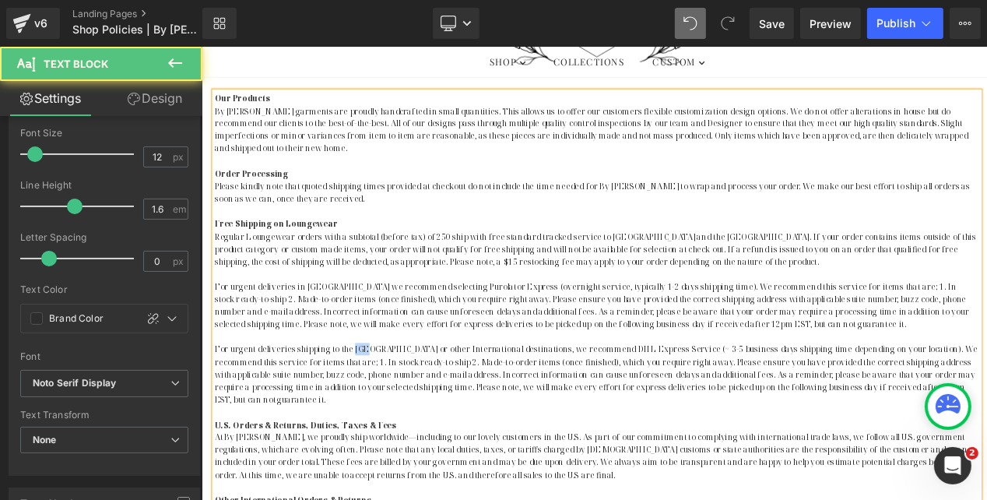
drag, startPoint x: 376, startPoint y: 405, endPoint x: 390, endPoint y: 405, distance: 14.0
click at [390, 405] on p "For urgent deliveries shipping to the [GEOGRAPHIC_DATA] or other International …" at bounding box center [671, 435] width 910 height 75
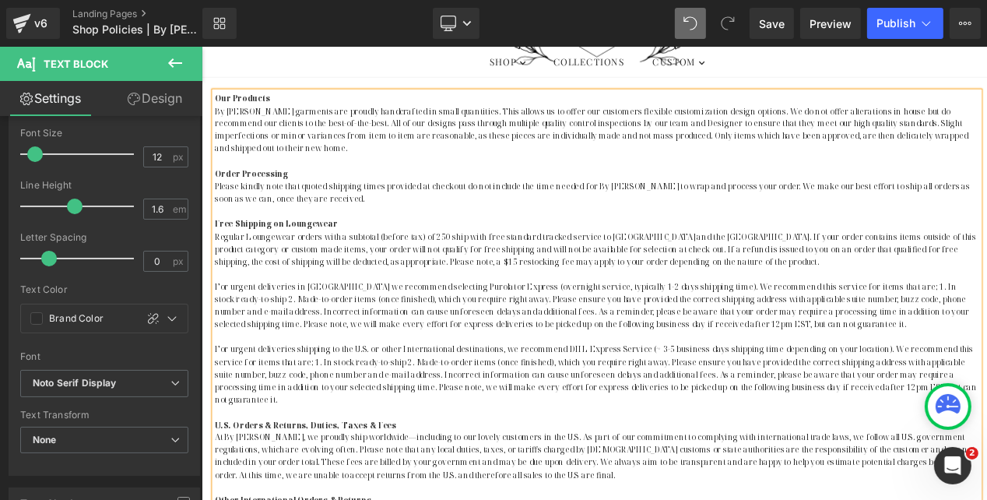
click at [758, 269] on p "Regular Loungewear orders with a subtotal (before tax) of 250 ship with free st…" at bounding box center [671, 287] width 910 height 45
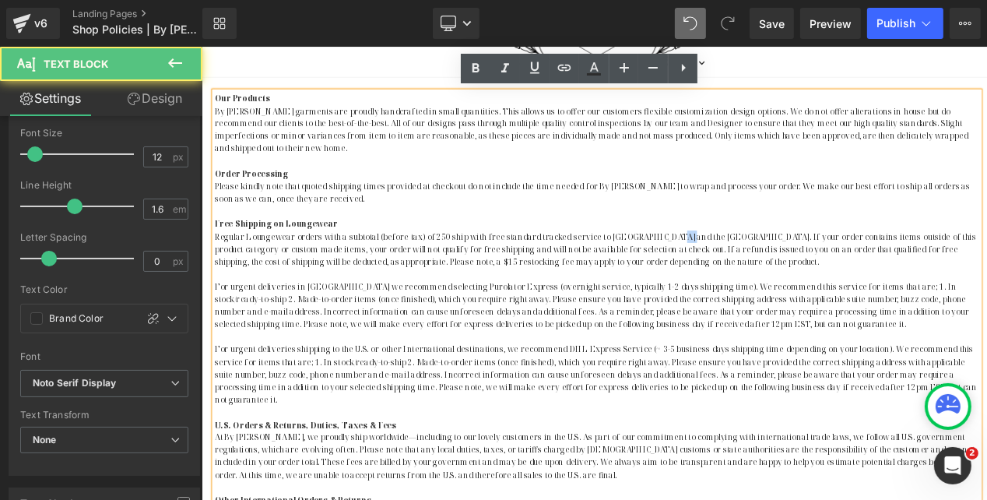
click at [758, 269] on p "Regular Loungewear orders with a subtotal (before tax) of 250 ship with free st…" at bounding box center [671, 287] width 910 height 45
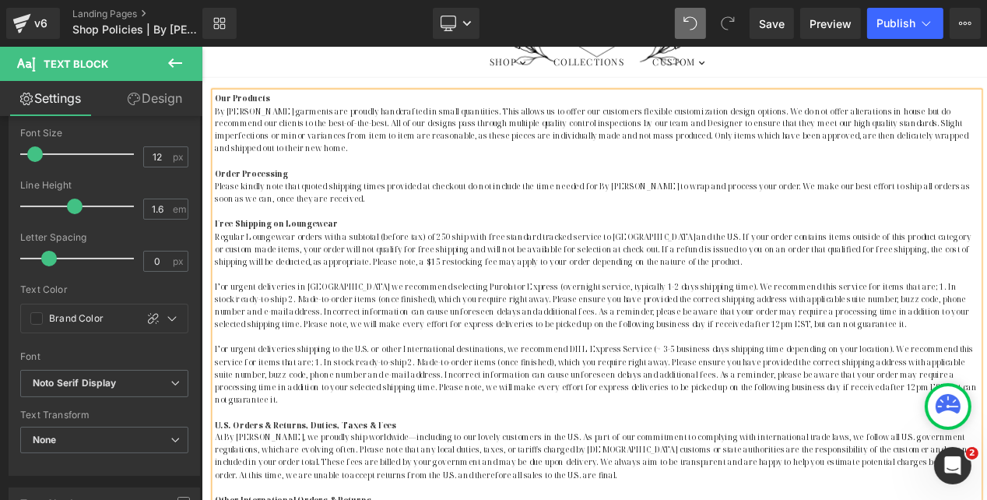
click at [729, 237] on p at bounding box center [671, 241] width 910 height 15
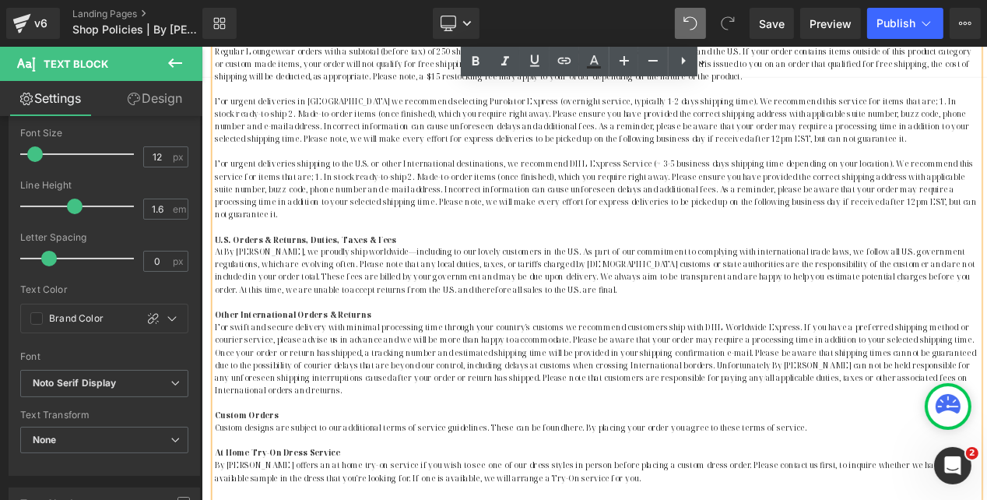
scroll to position [606, 0]
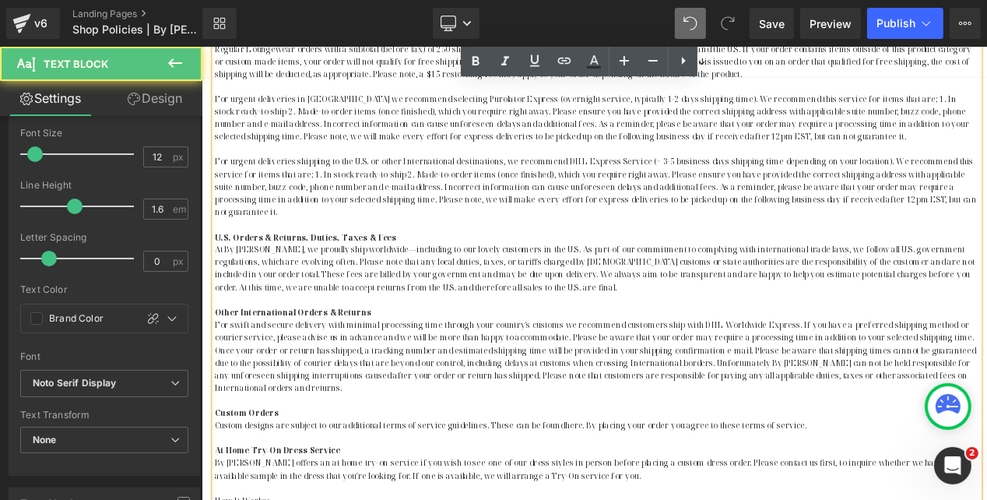
click at [829, 370] on p "For swift and secure delivery with minimal processing time through your country…" at bounding box center [671, 414] width 910 height 89
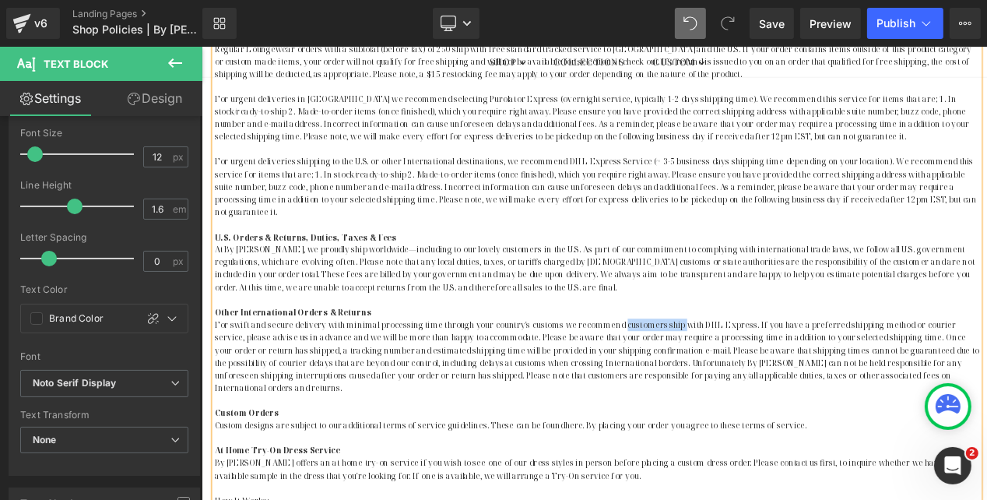
drag, startPoint x: 691, startPoint y: 359, endPoint x: 758, endPoint y: 356, distance: 67.0
click at [758, 370] on p "For swift and secure delivery with minimal processing time through your country…" at bounding box center [671, 414] width 910 height 89
click at [635, 370] on p "For swift and secure delivery with minimal processing time through your country…" at bounding box center [671, 414] width 910 height 89
copy p "recommend that customers select shipping"
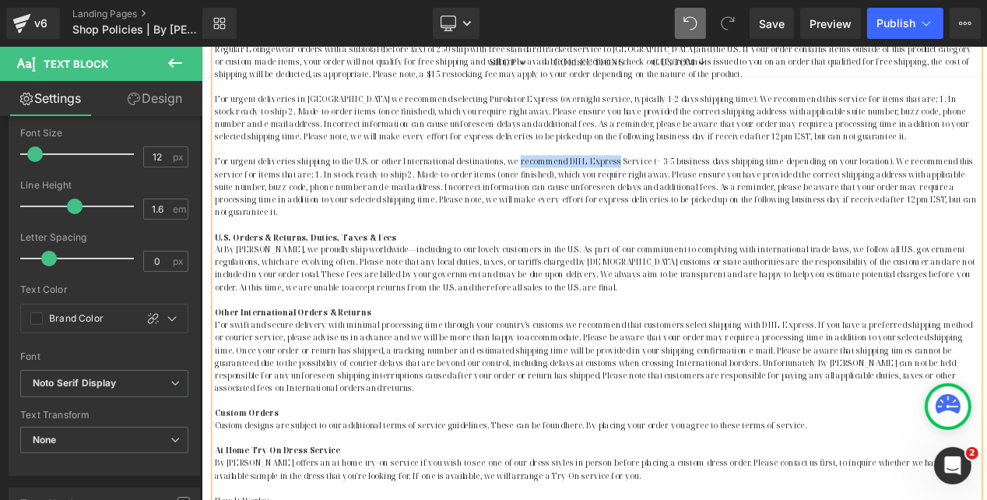
drag, startPoint x: 568, startPoint y: 181, endPoint x: 680, endPoint y: 182, distance: 112.1
click at [680, 182] on p "For urgent deliveries shipping to the U.S. or other International destinations,…" at bounding box center [671, 212] width 910 height 75
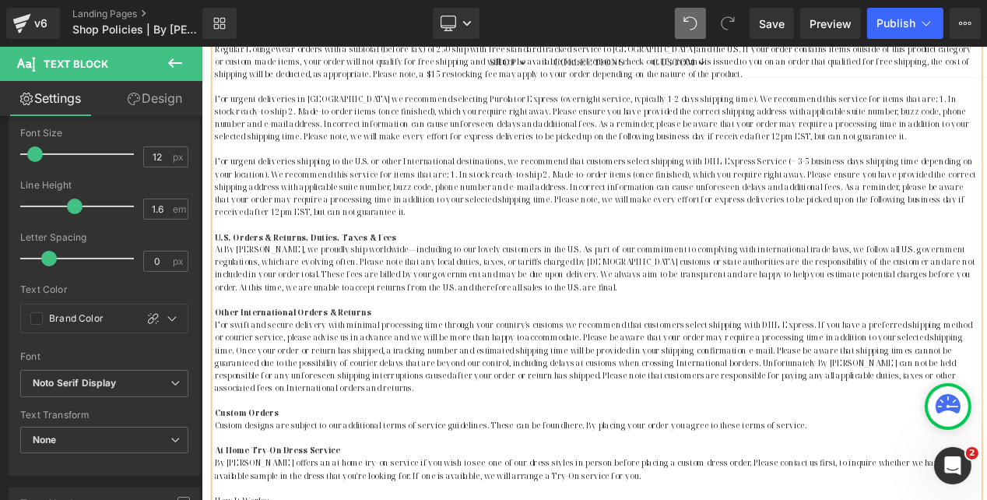
click at [857, 184] on p "For urgent deliveries shipping to the U.S. or other International destinations,…" at bounding box center [671, 212] width 910 height 75
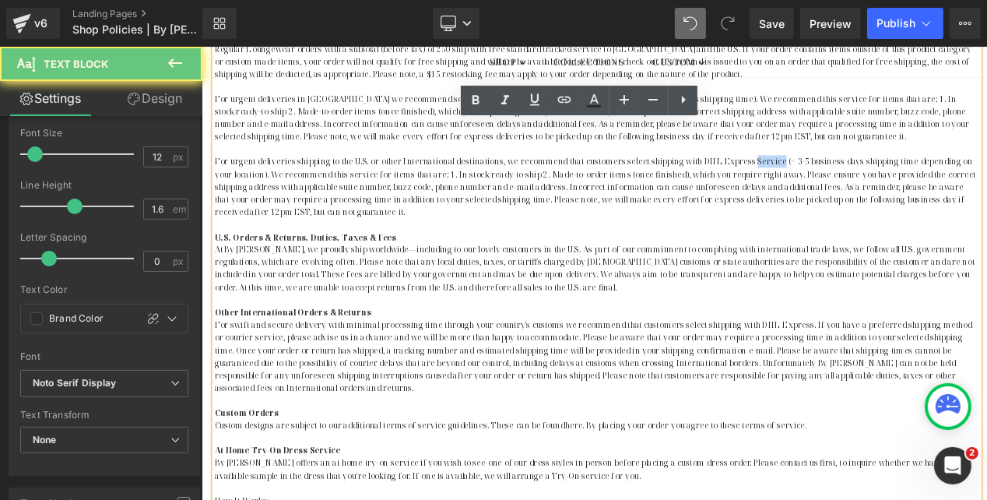
click at [857, 184] on p "For urgent deliveries shipping to the U.S. or other International destinations,…" at bounding box center [671, 212] width 910 height 75
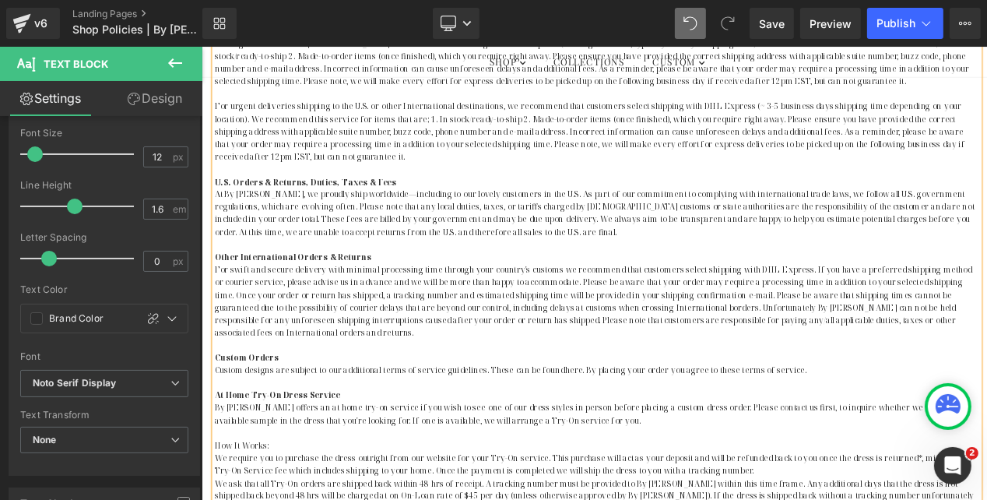
scroll to position [674, 0]
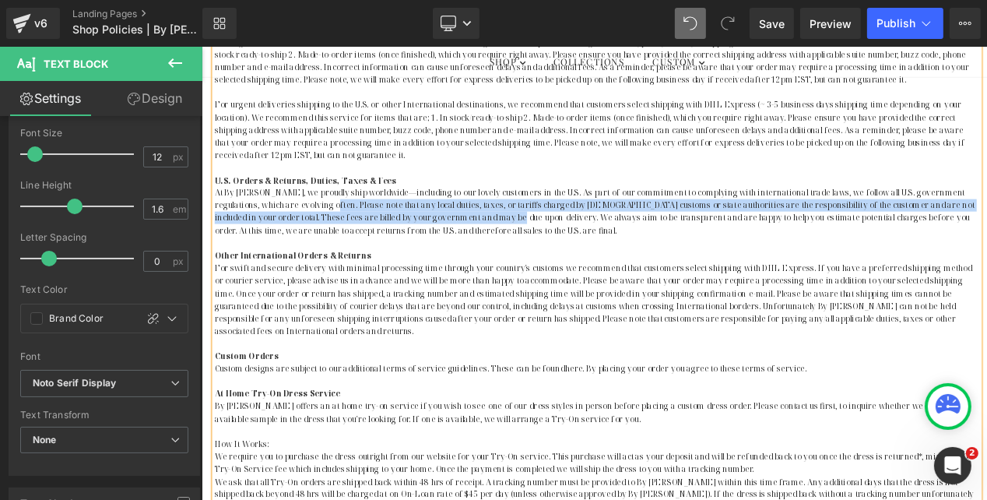
drag, startPoint x: 327, startPoint y: 237, endPoint x: 507, endPoint y: 248, distance: 180.8
click at [507, 248] on p "At By [PERSON_NAME], we proudly ship worldwide—including to our lovely customer…" at bounding box center [671, 242] width 910 height 60
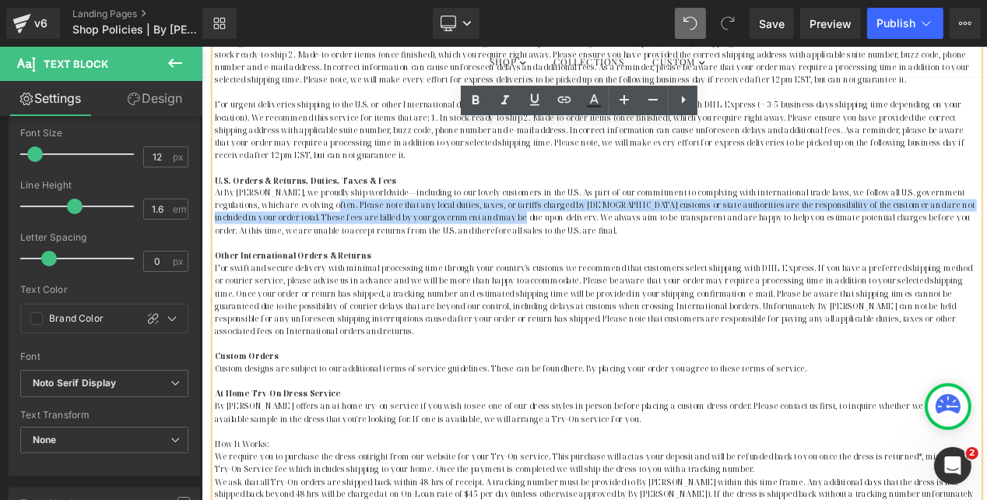
copy p "Please note that any local duties, taxes, or tariffs charged by [DEMOGRAPHIC_DA…"
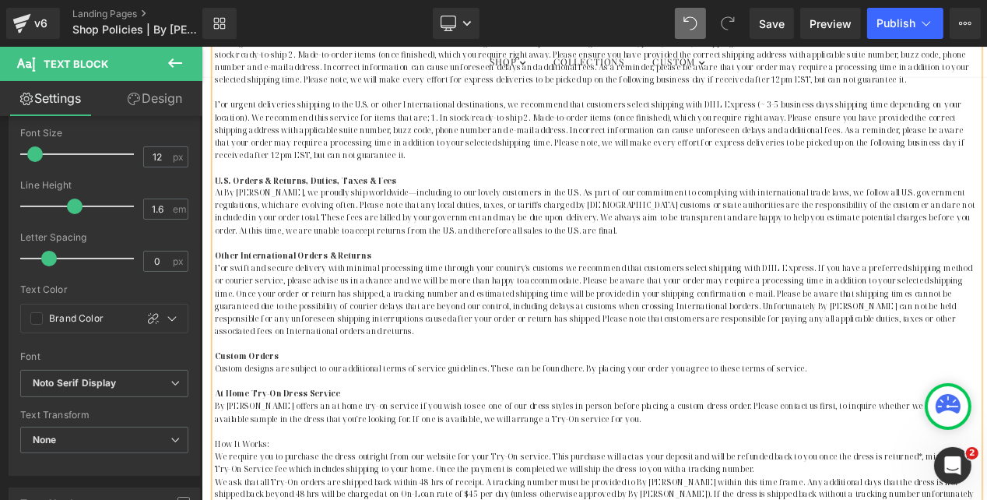
click at [661, 377] on p "For swift and secure delivery with minimal processing time through your country…" at bounding box center [671, 346] width 910 height 89
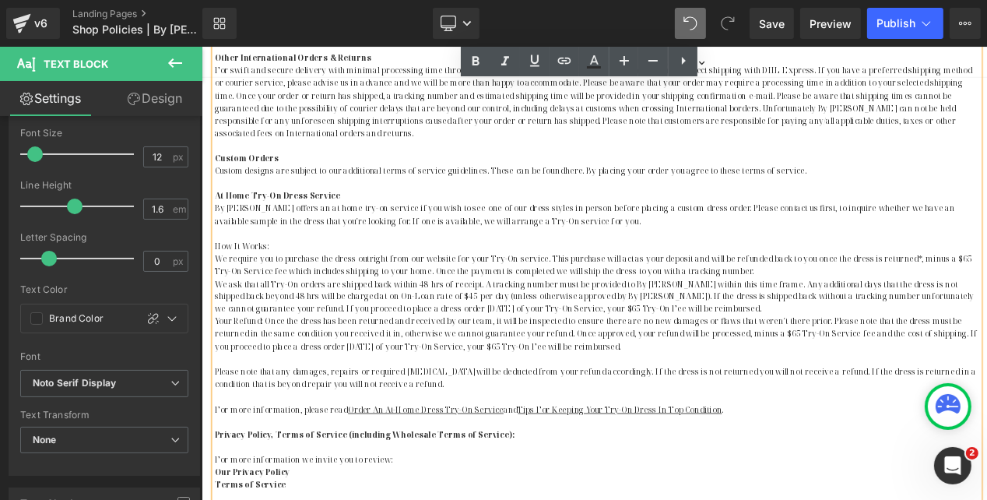
scroll to position [911, 0]
click at [340, 387] on p "Your Refund: Once the dress has been returned and received by our team, it will…" at bounding box center [671, 385] width 910 height 45
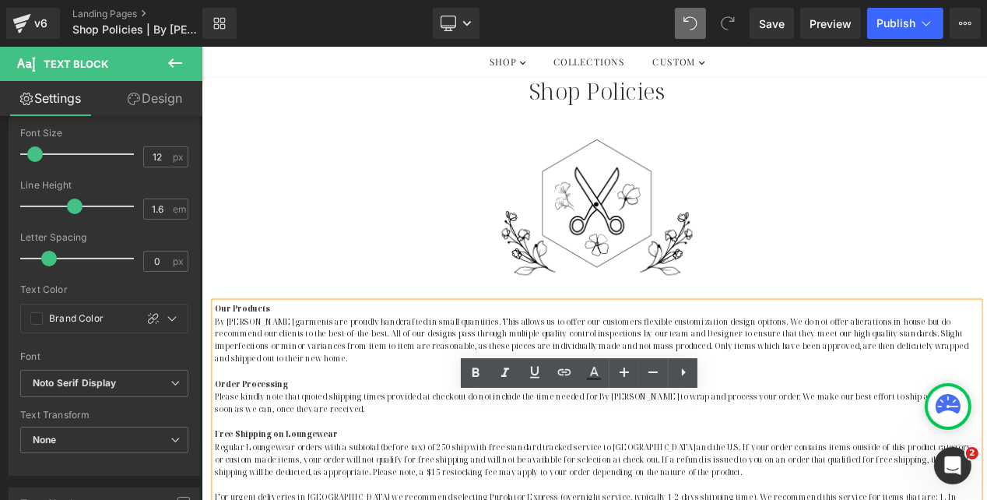
scroll to position [29, 0]
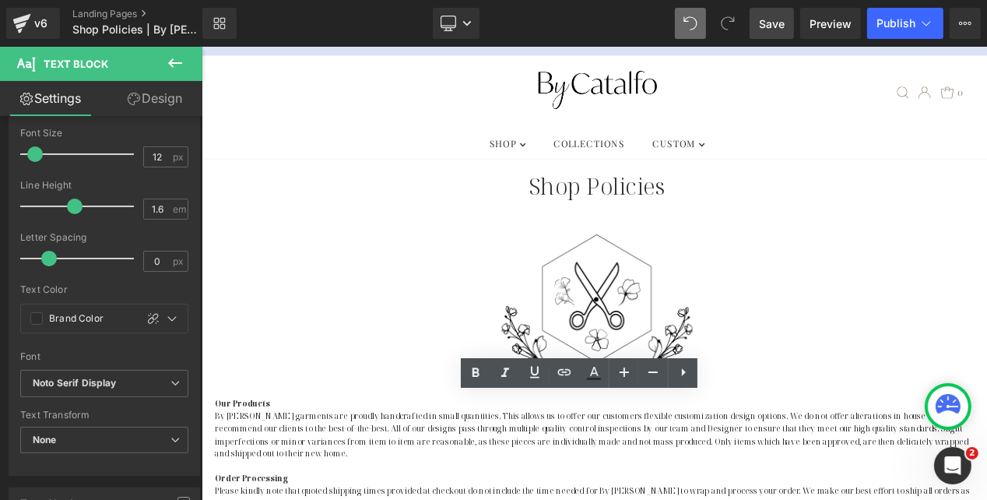
click at [774, 27] on span "Save" at bounding box center [772, 24] width 26 height 16
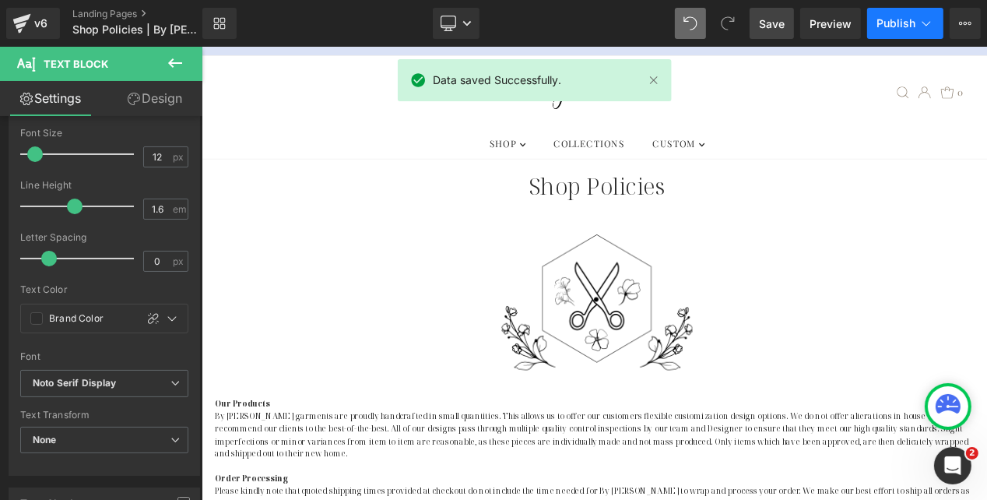
click at [903, 30] on button "Publish" at bounding box center [905, 23] width 76 height 31
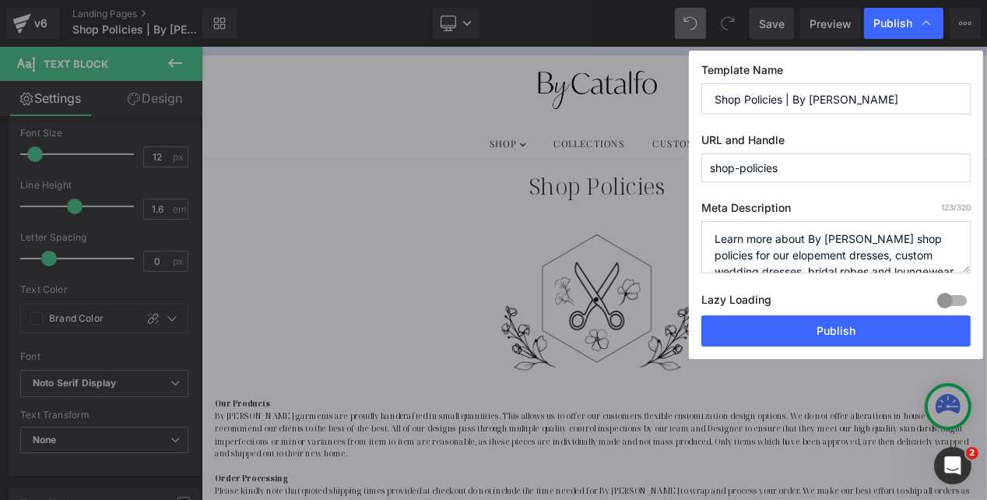
scroll to position [16, 0]
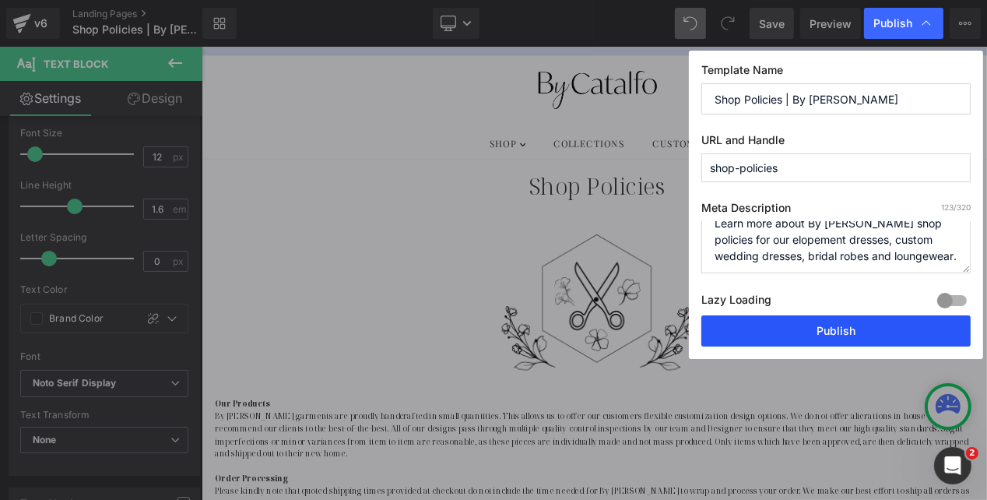
click at [819, 335] on button "Publish" at bounding box center [835, 330] width 269 height 31
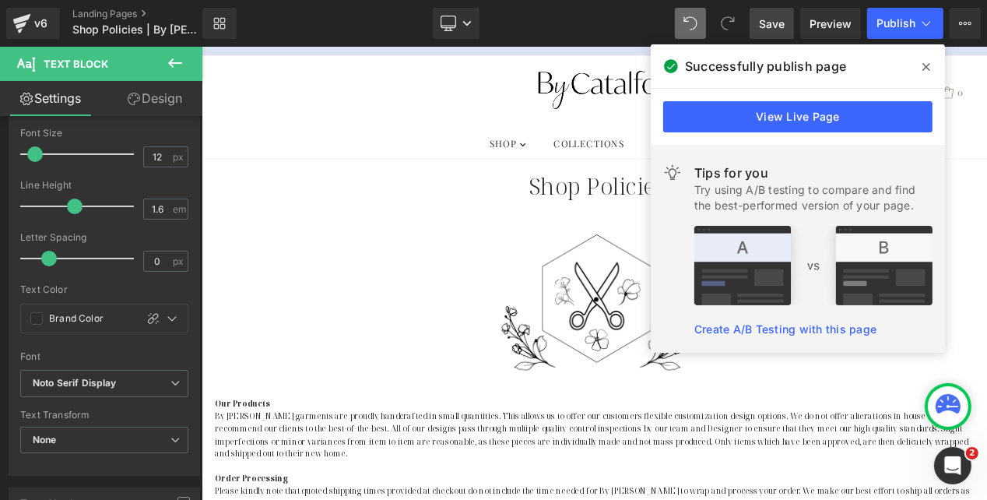
click at [925, 61] on icon at bounding box center [926, 67] width 8 height 12
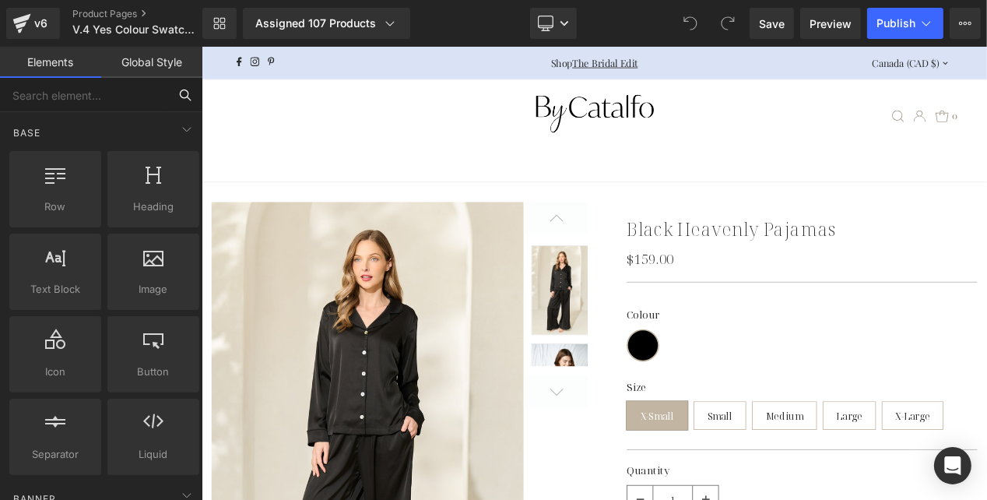
click at [121, 95] on input "text" at bounding box center [84, 95] width 168 height 34
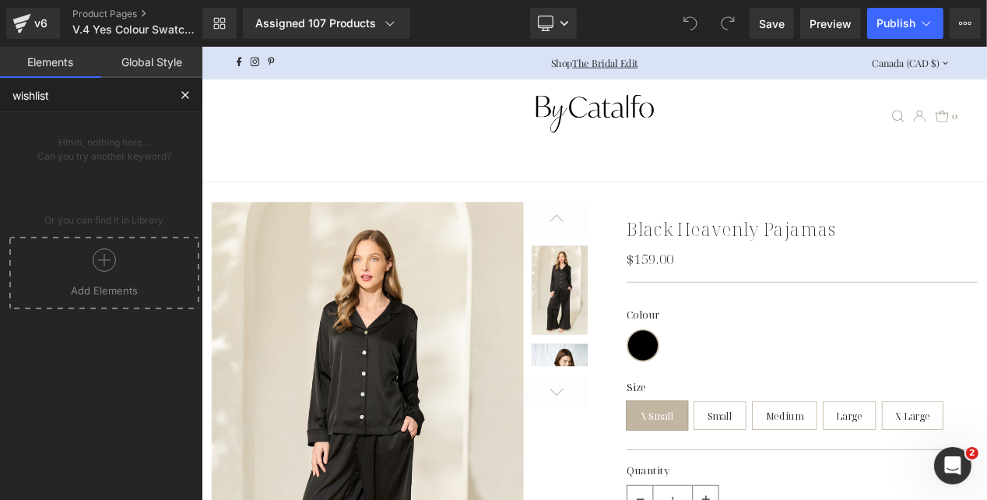
click at [107, 253] on icon at bounding box center [104, 259] width 23 height 23
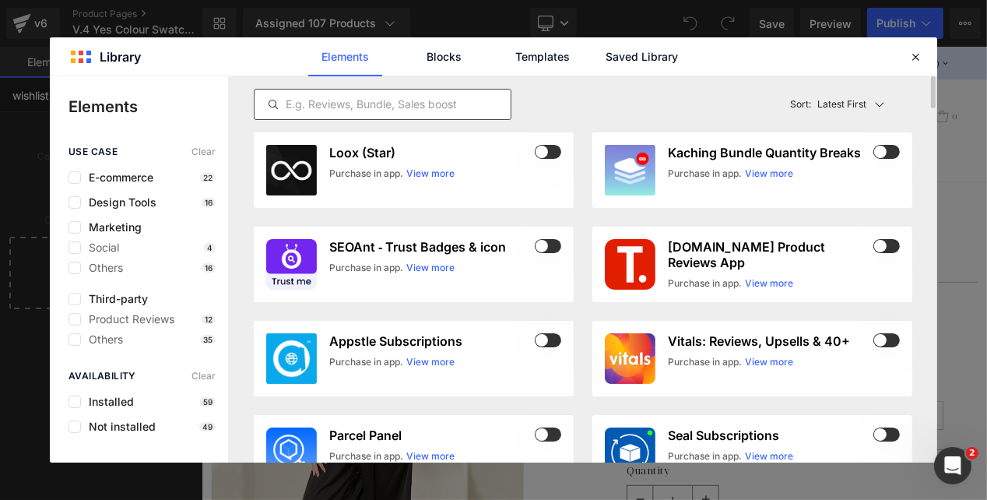
type input "wishlist"
click at [336, 101] on input "text" at bounding box center [382, 104] width 256 height 19
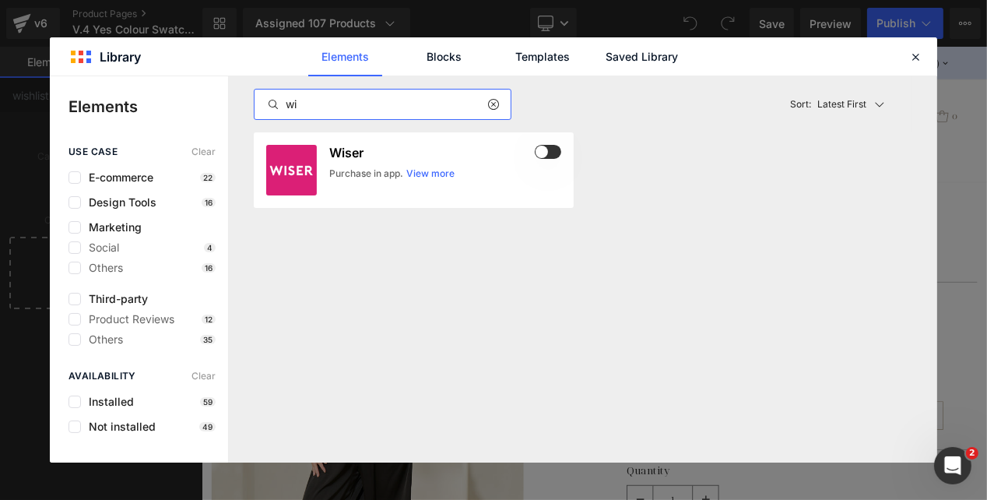
type input "w"
type input "h"
type input "f"
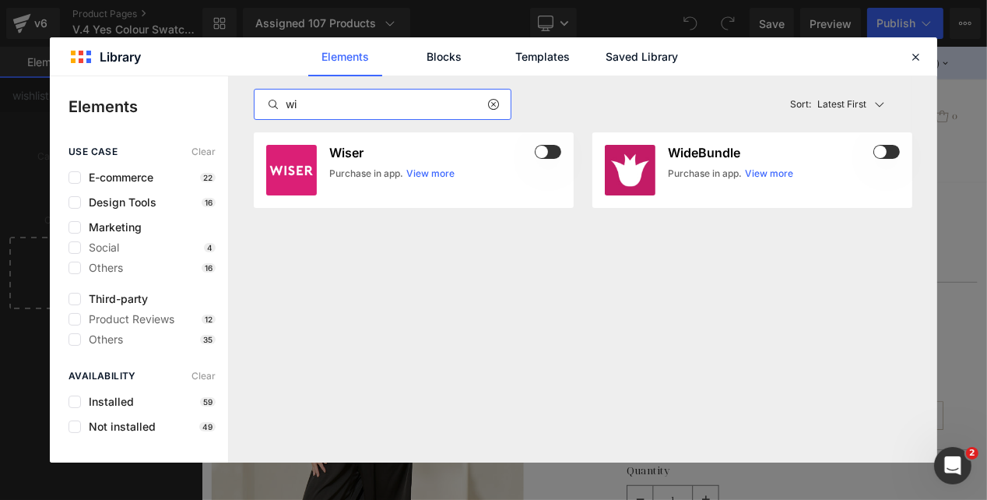
type input "w"
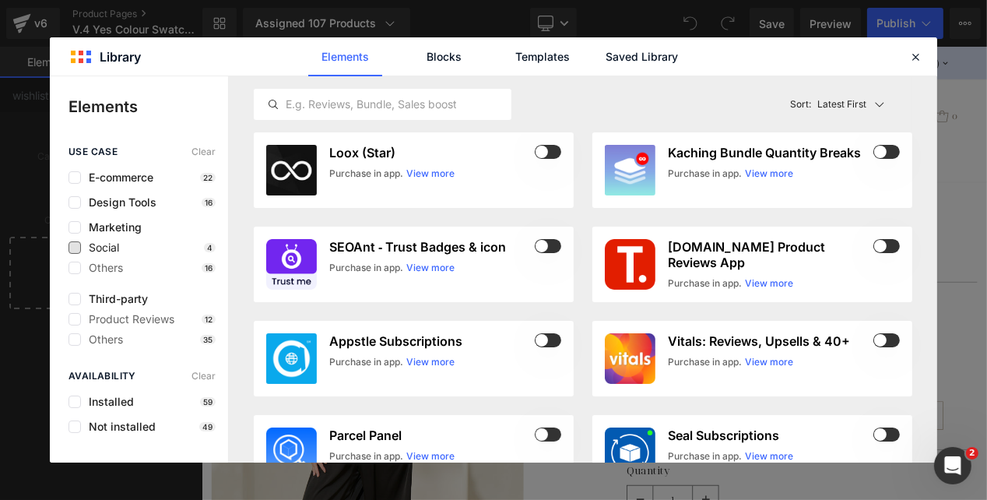
click at [103, 246] on span "Social" at bounding box center [100, 247] width 38 height 12
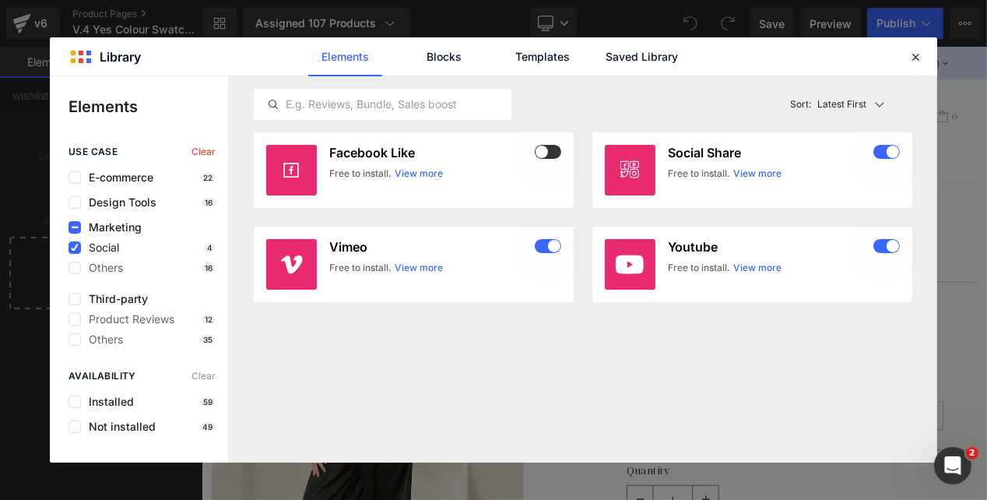
click at [101, 247] on span "Social" at bounding box center [100, 247] width 38 height 12
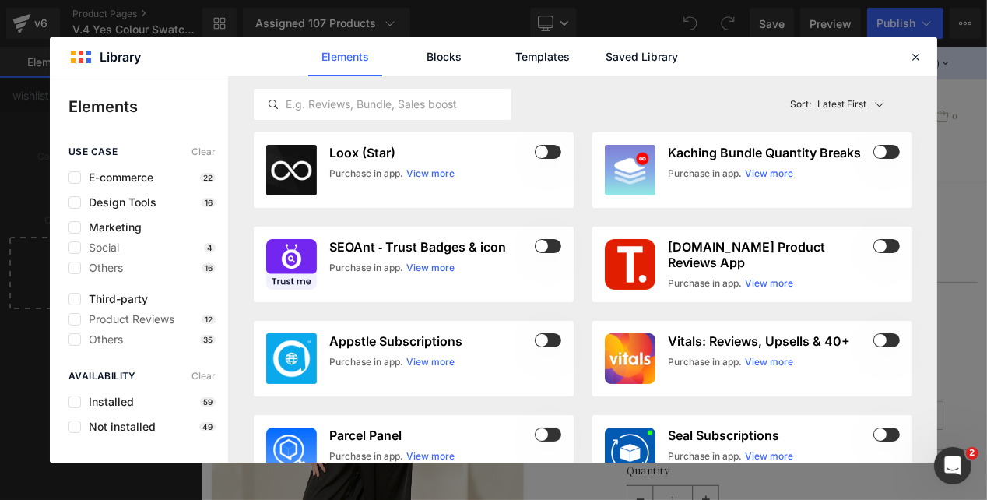
click at [103, 347] on div "use case Clear E-commerce 22 Design Tools 16 Marketing Social 4 Others 16 Third…" at bounding box center [139, 304] width 178 height 316
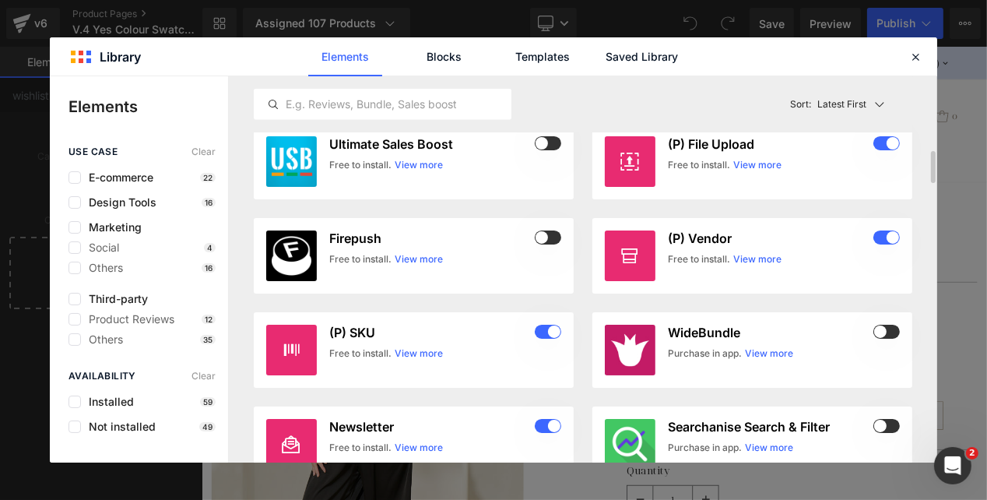
scroll to position [862, 0]
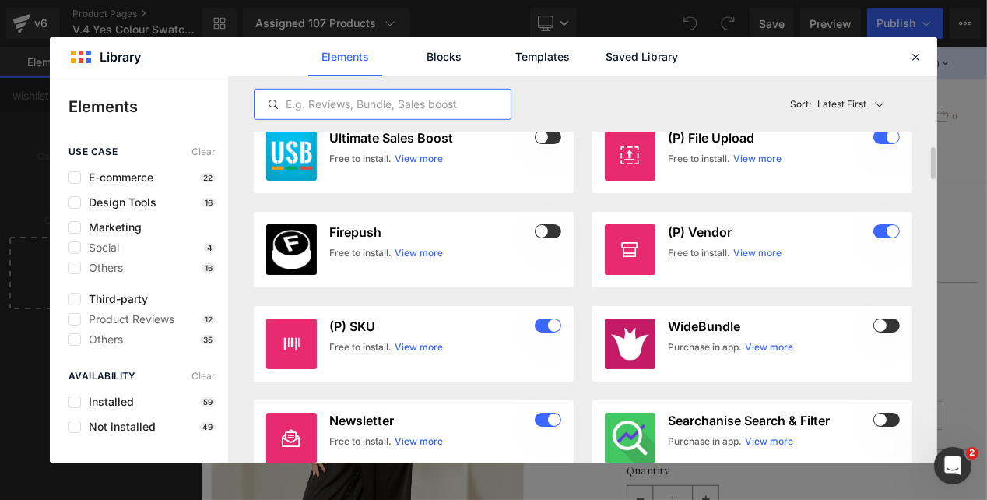
click at [366, 104] on input "text" at bounding box center [382, 104] width 256 height 19
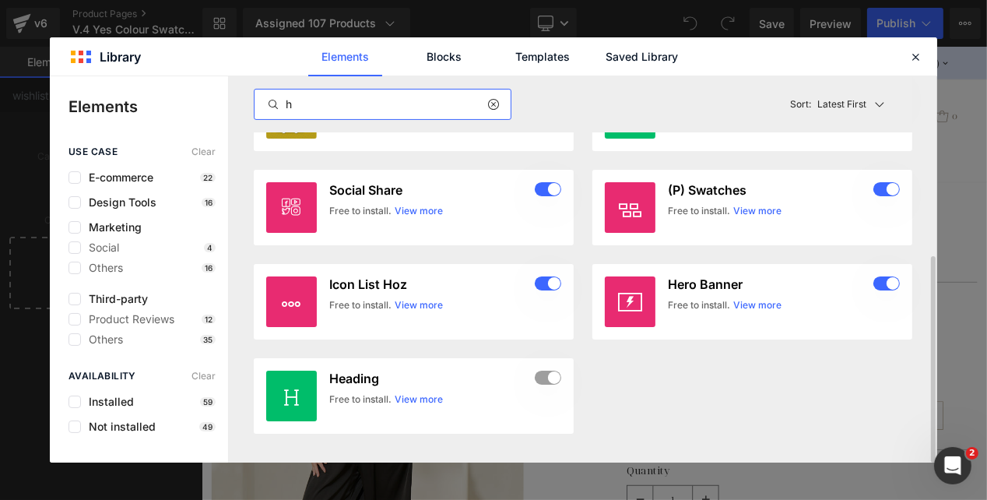
scroll to position [0, 0]
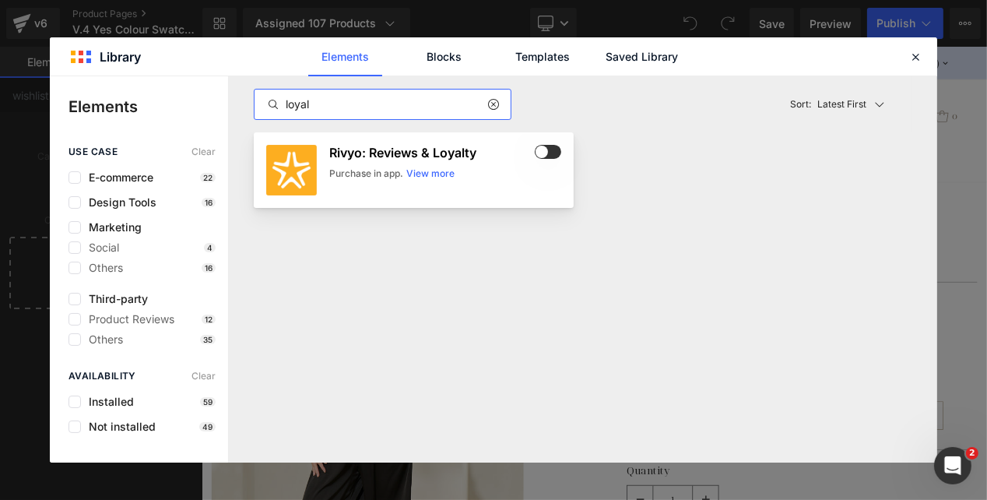
type input "loyal"
click at [358, 181] on div "Rivyo: Reviews & Loyalty Purchase in app. View more" at bounding box center [445, 170] width 232 height 51
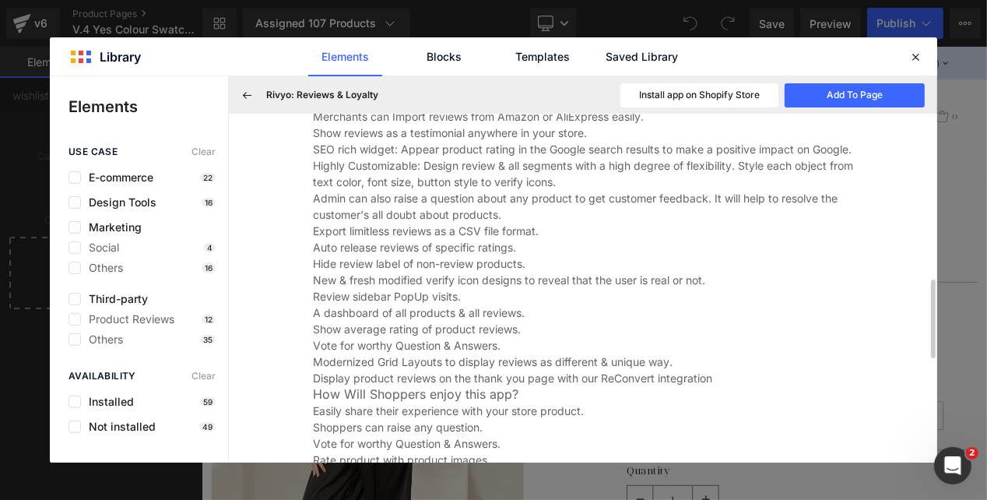
scroll to position [1201, 0]
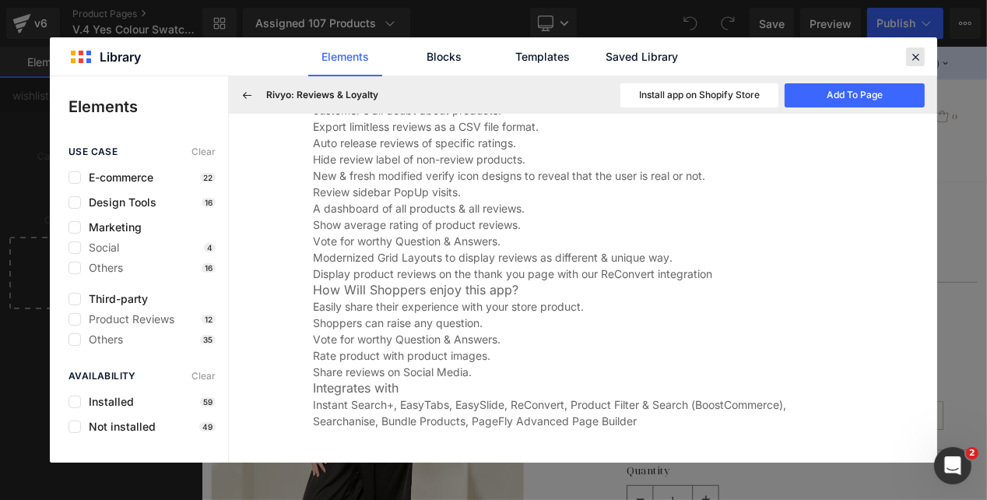
click at [920, 54] on icon at bounding box center [915, 57] width 14 height 14
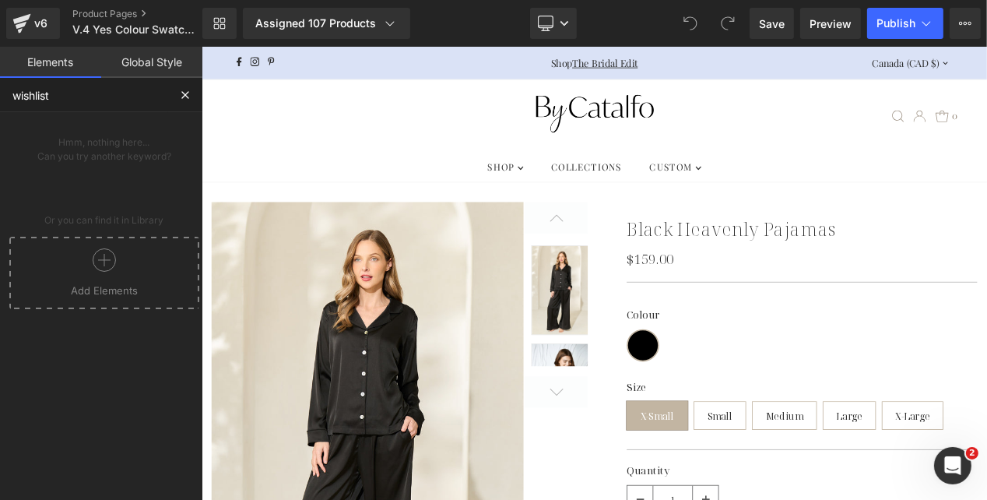
click at [95, 92] on input "wishlist" at bounding box center [84, 95] width 168 height 34
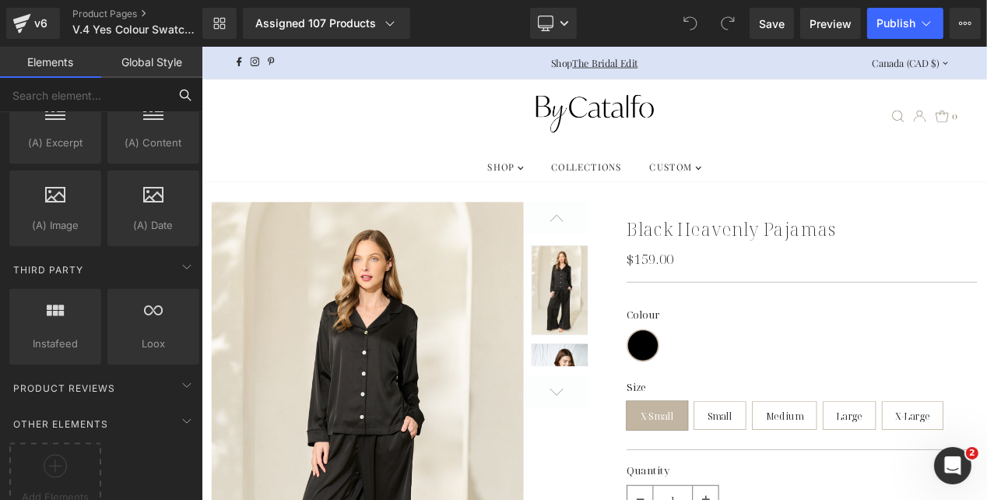
scroll to position [3097, 0]
click at [51, 25] on link "v6" at bounding box center [33, 23] width 54 height 31
